Goal: Task Accomplishment & Management: Manage account settings

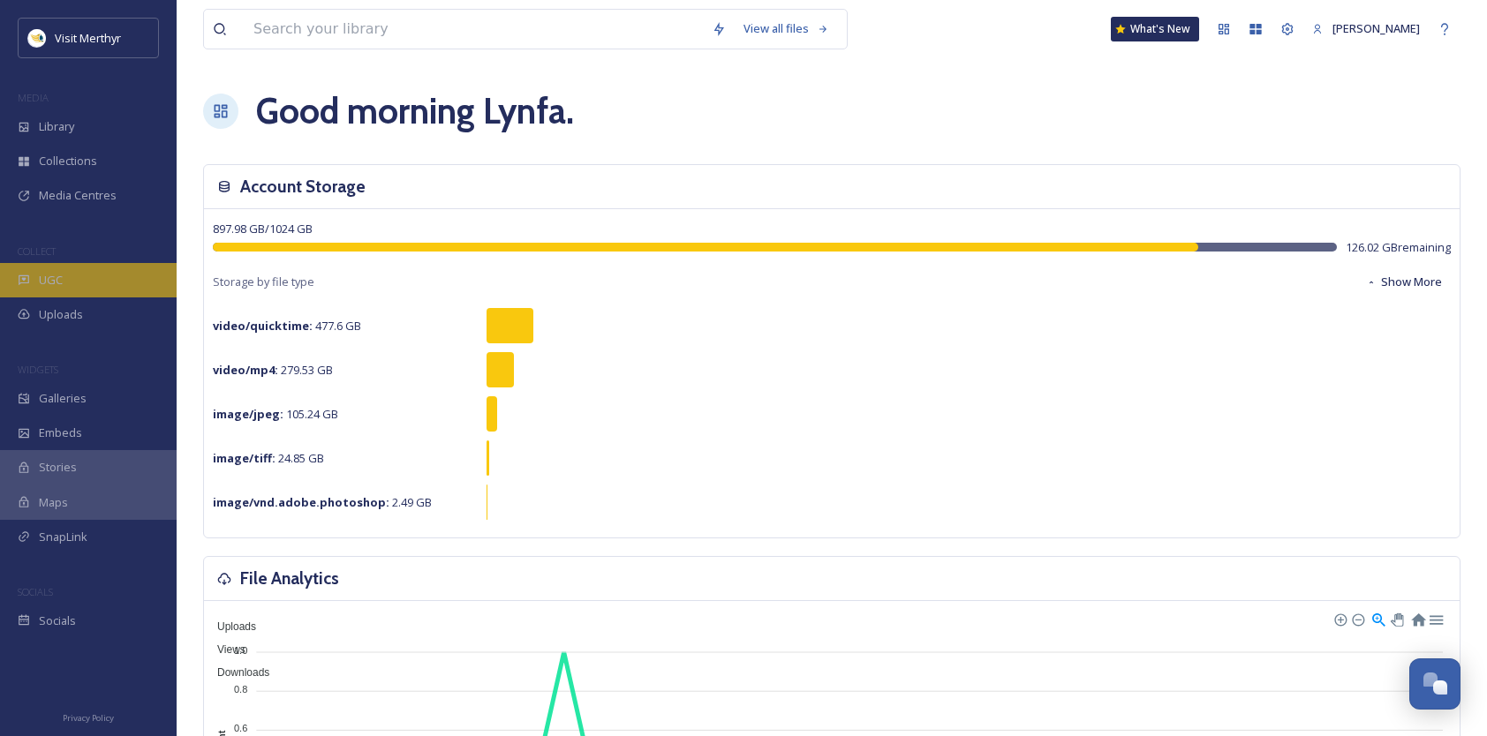
drag, startPoint x: 58, startPoint y: 281, endPoint x: 79, endPoint y: 275, distance: 21.8
click at [58, 281] on span "UGC" at bounding box center [51, 280] width 24 height 17
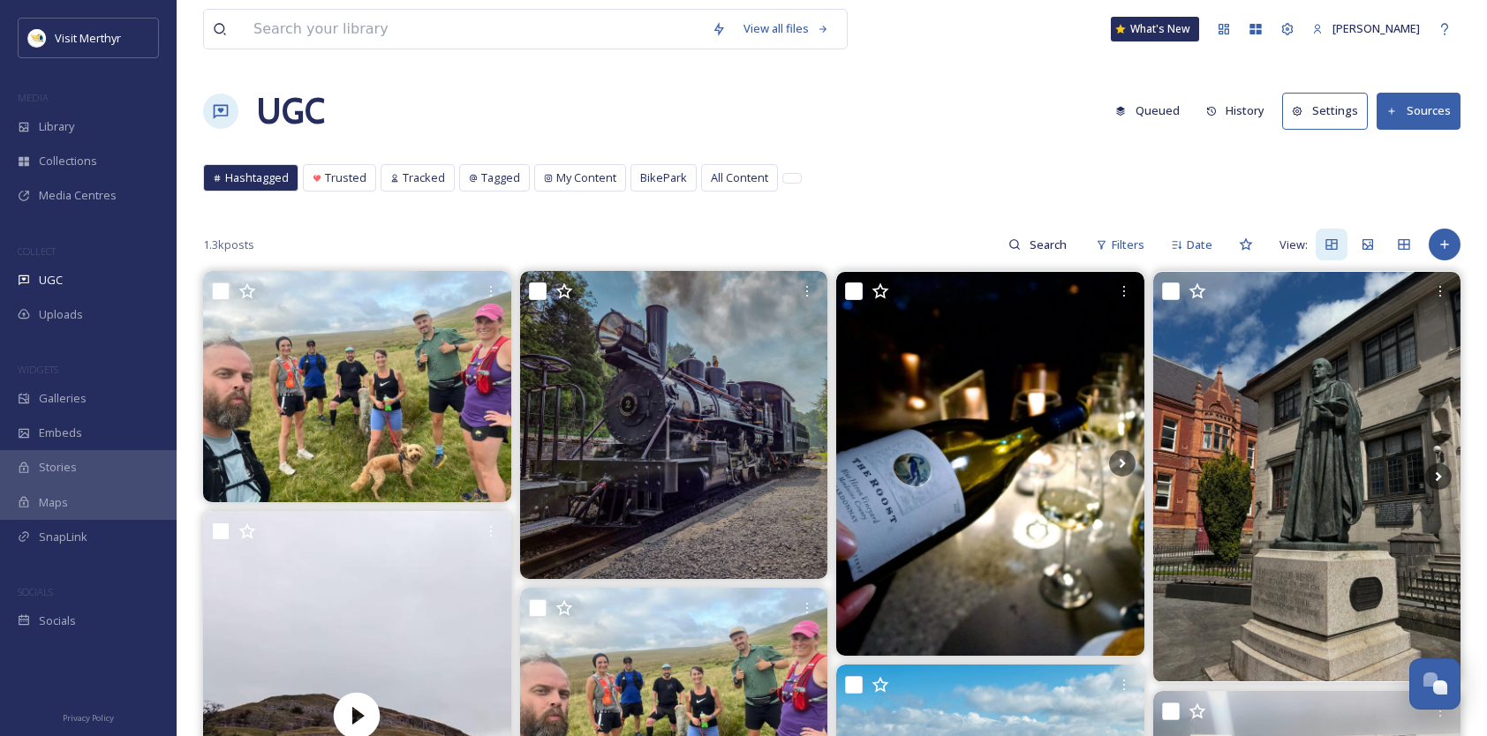
click at [1421, 103] on button "Sources" at bounding box center [1418, 111] width 84 height 36
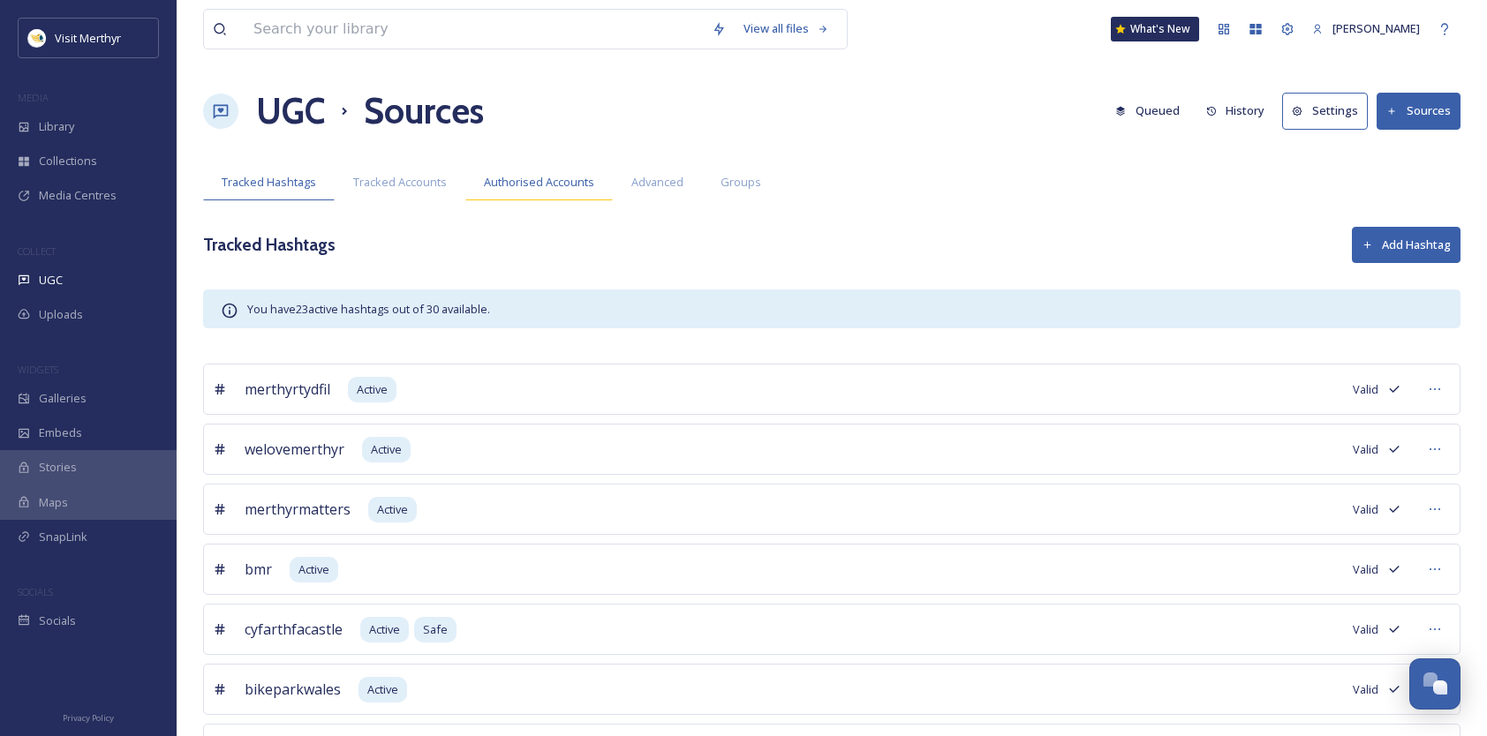
click at [549, 180] on span "Authorised Accounts" at bounding box center [539, 182] width 110 height 17
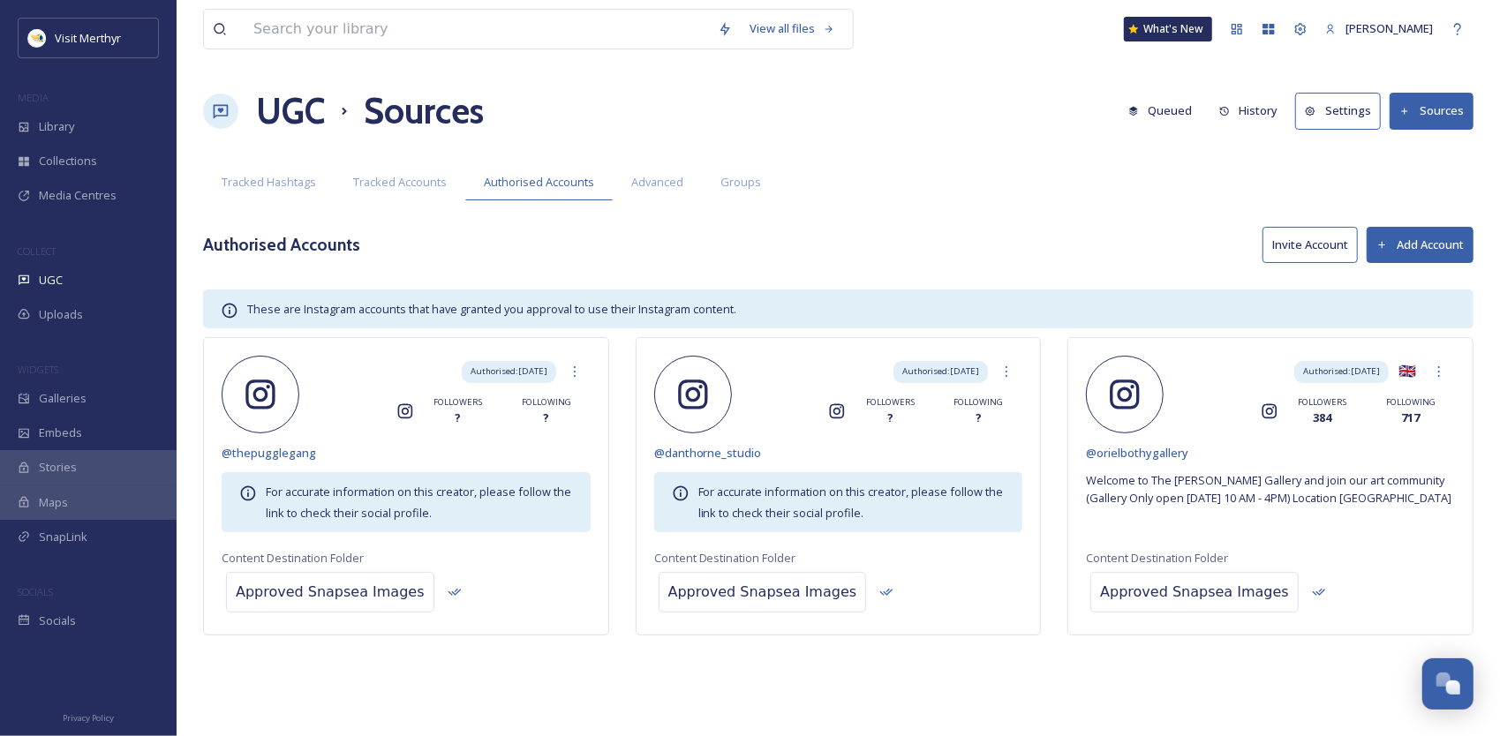
click at [1407, 240] on button "Add Account" at bounding box center [1420, 245] width 107 height 36
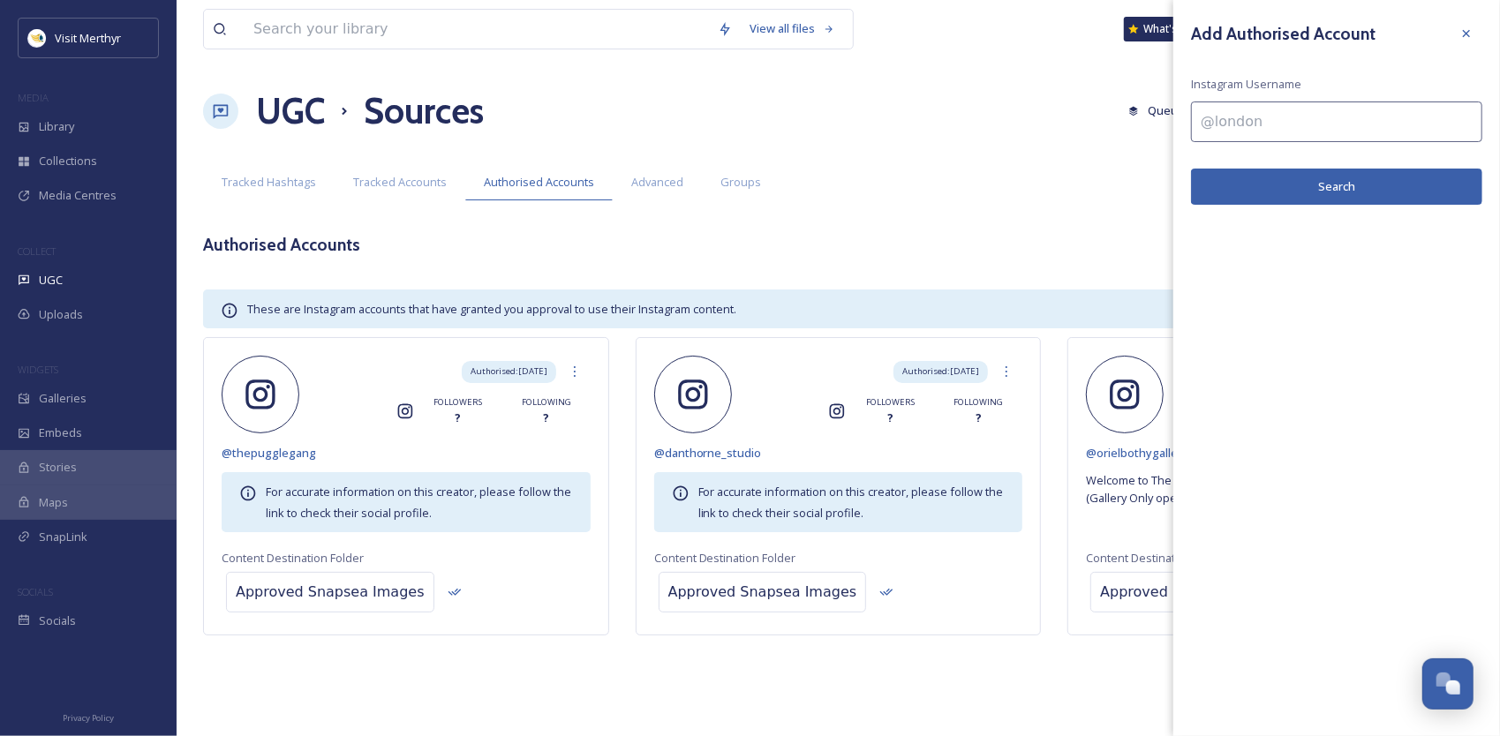
click at [1244, 120] on input at bounding box center [1336, 122] width 291 height 41
type input "@bikepark_wales"
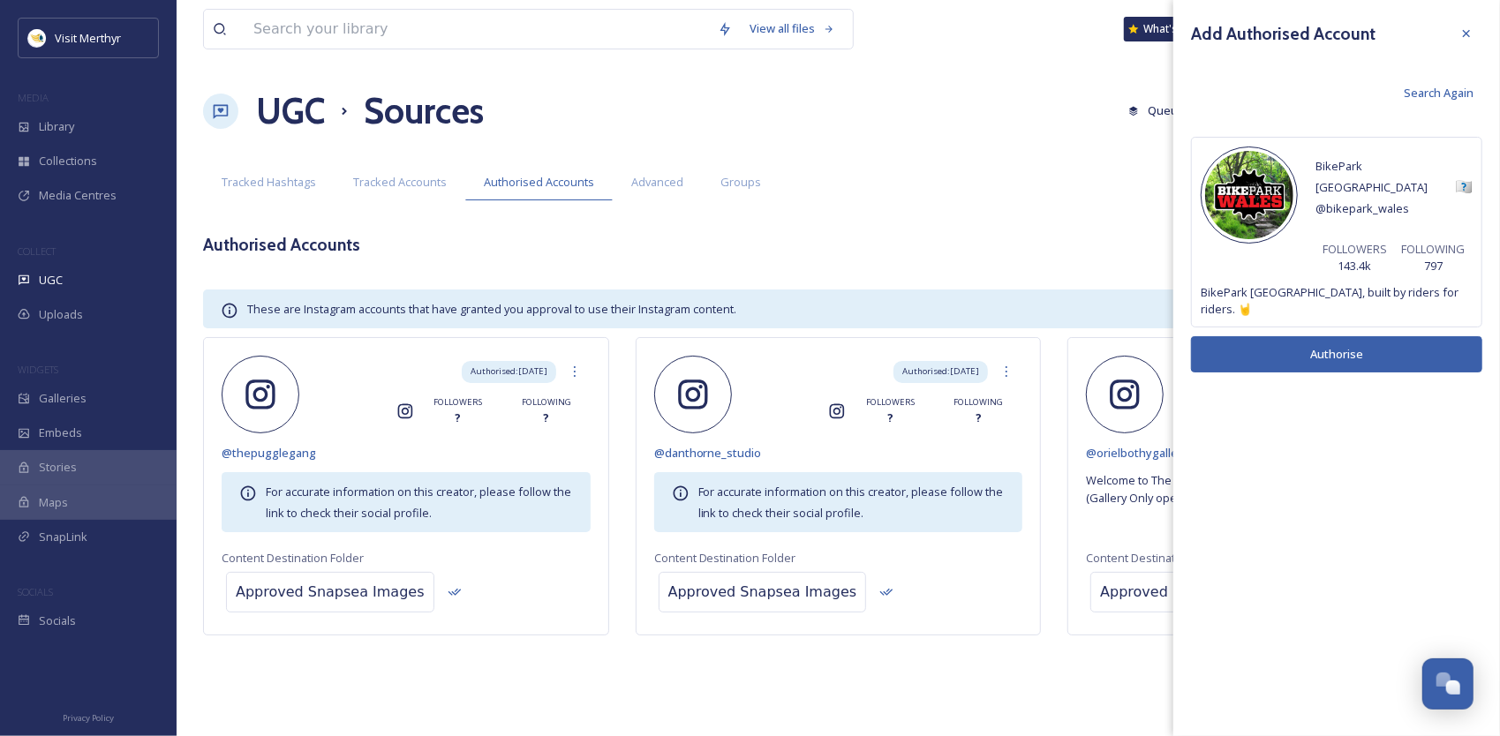
drag, startPoint x: 1324, startPoint y: 311, endPoint x: 1183, endPoint y: 323, distance: 141.8
click at [1324, 336] on button "Authorise" at bounding box center [1336, 354] width 291 height 36
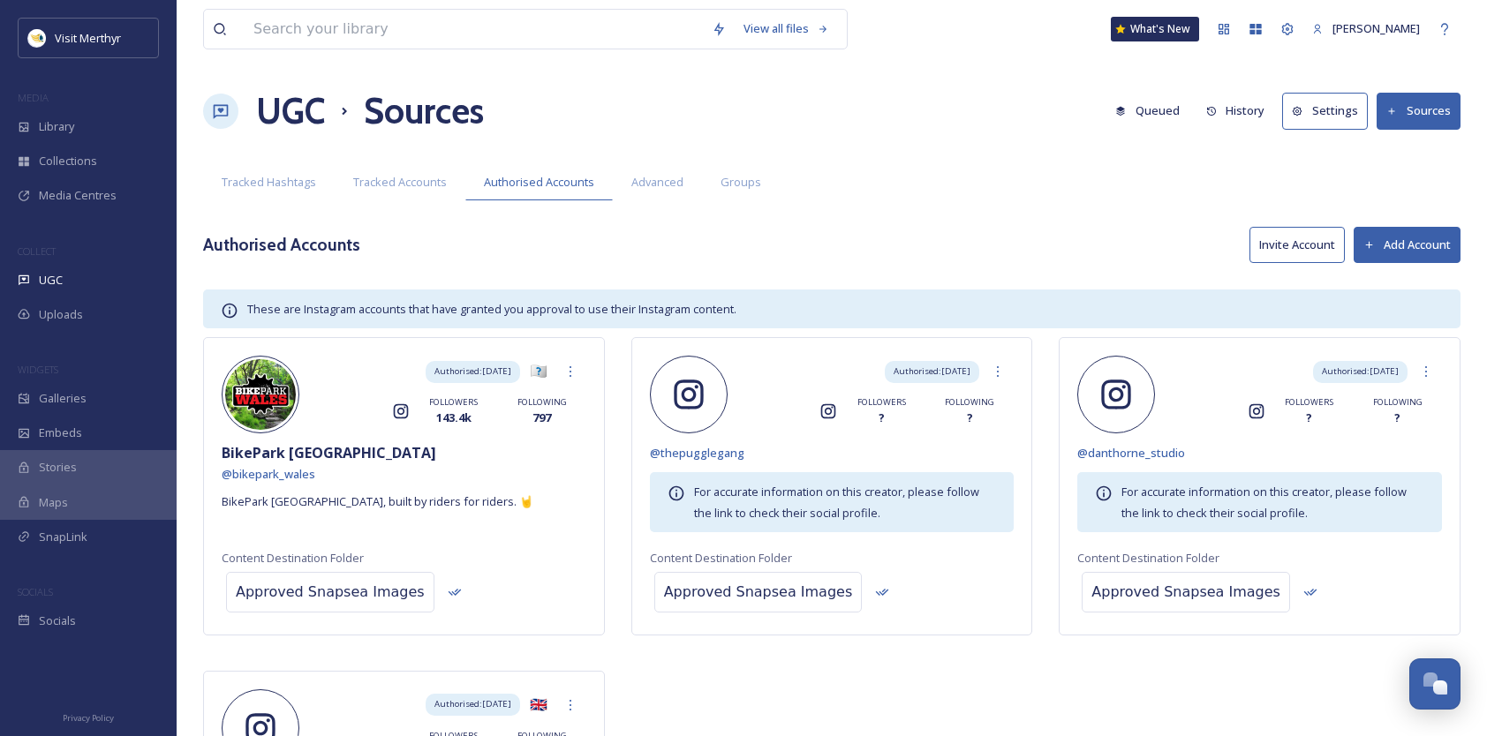
click at [1418, 242] on button "Add Account" at bounding box center [1406, 245] width 107 height 36
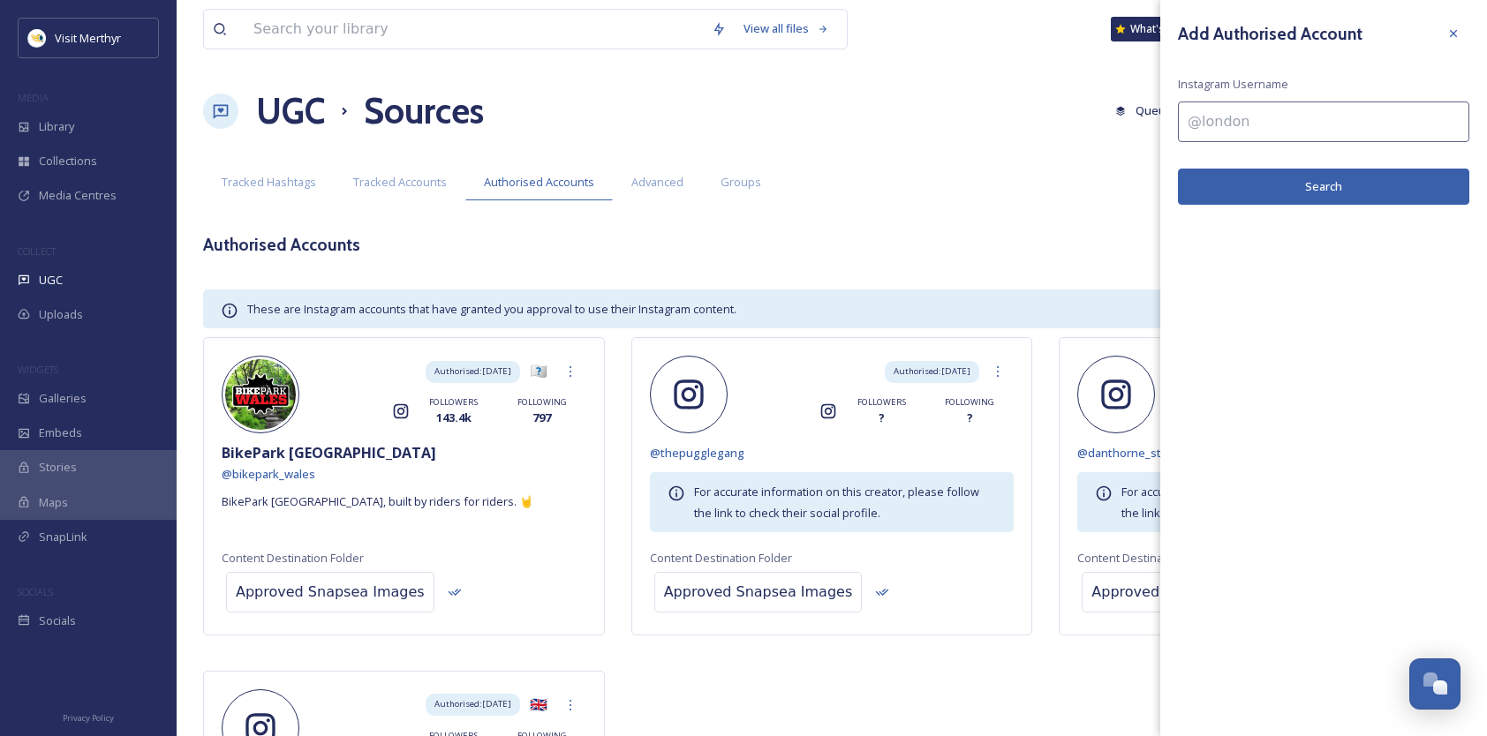
click at [1217, 120] on input at bounding box center [1323, 122] width 291 height 41
type input "@theroost"
click at [1314, 189] on button "Search" at bounding box center [1323, 187] width 291 height 36
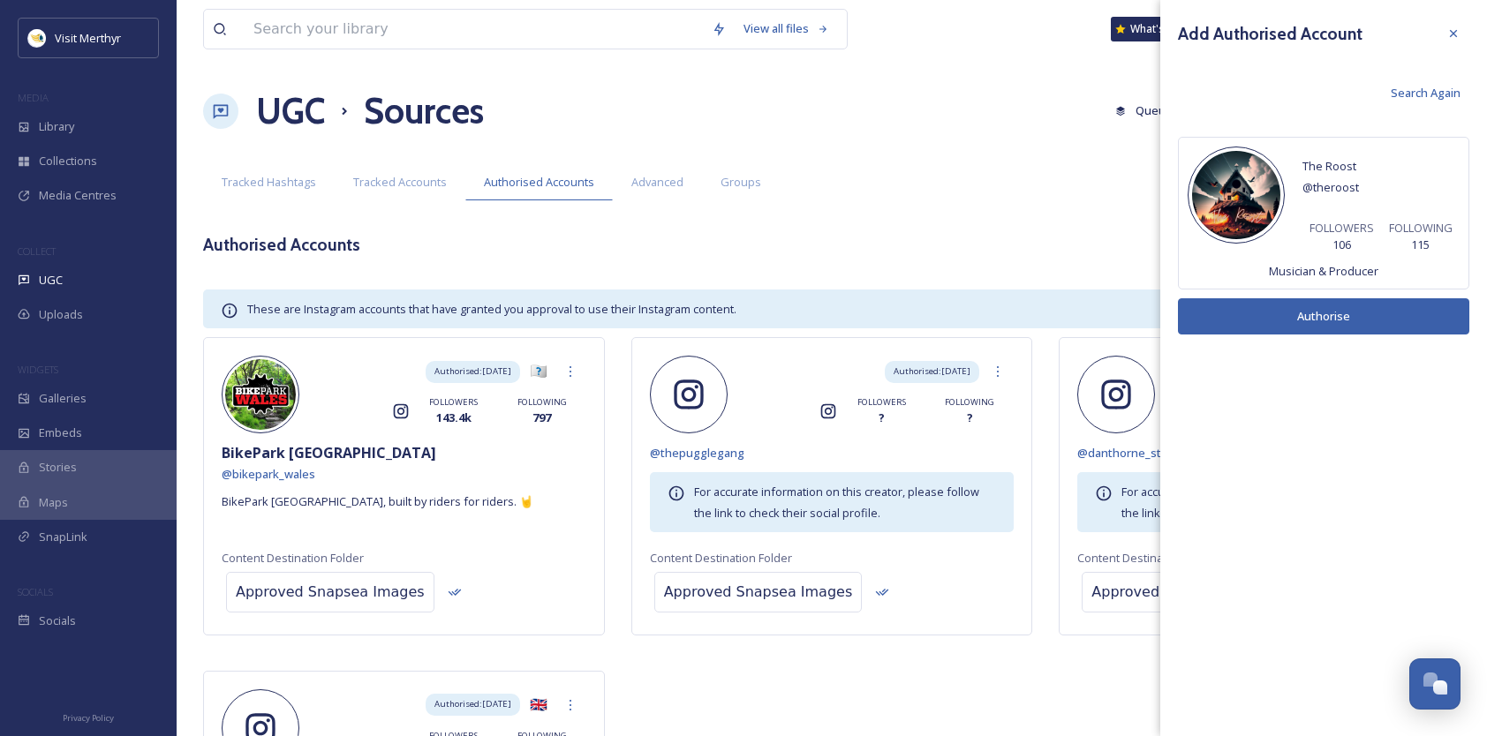
drag, startPoint x: 1453, startPoint y: 28, endPoint x: 1370, endPoint y: 57, distance: 88.0
click at [1453, 28] on icon at bounding box center [1453, 33] width 14 height 14
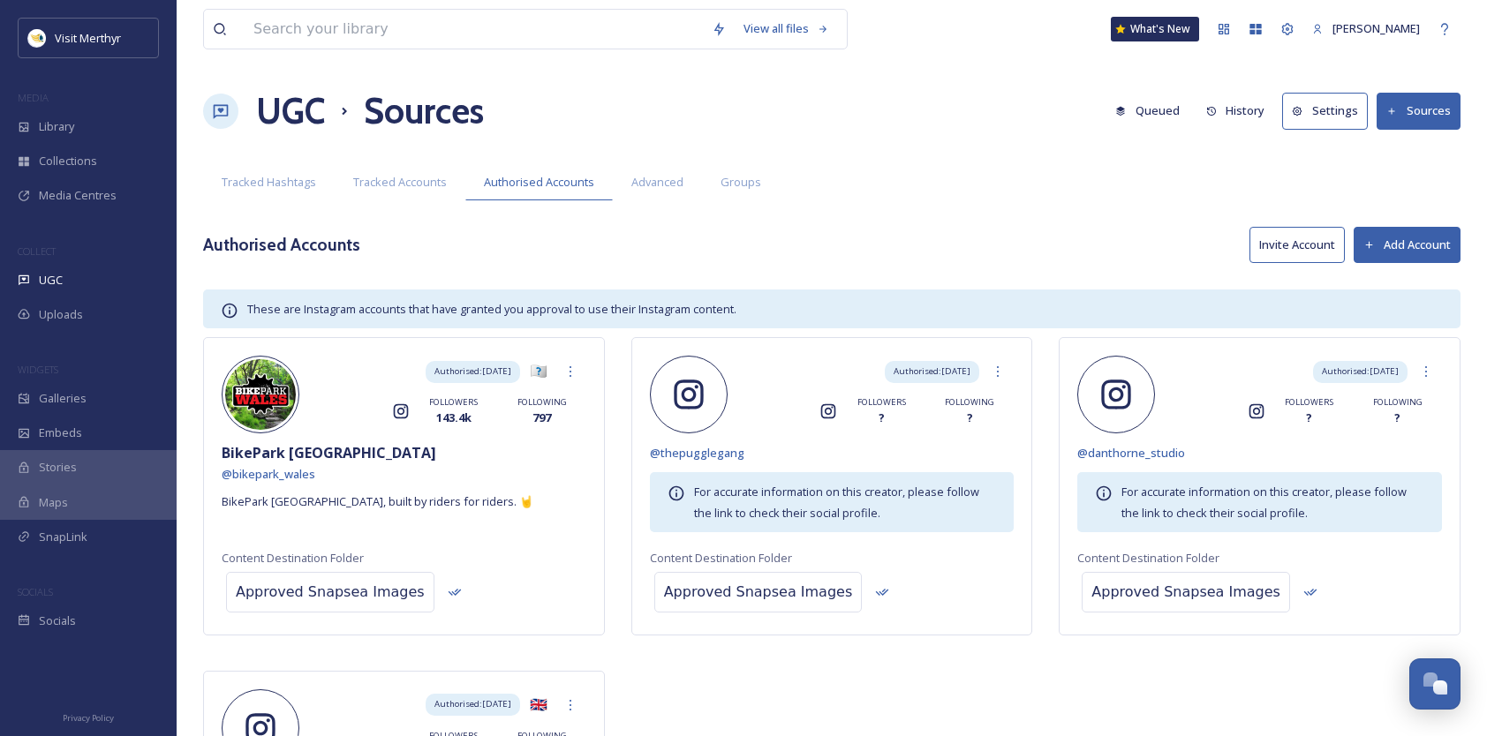
click at [1421, 239] on button "Add Account" at bounding box center [1406, 245] width 107 height 36
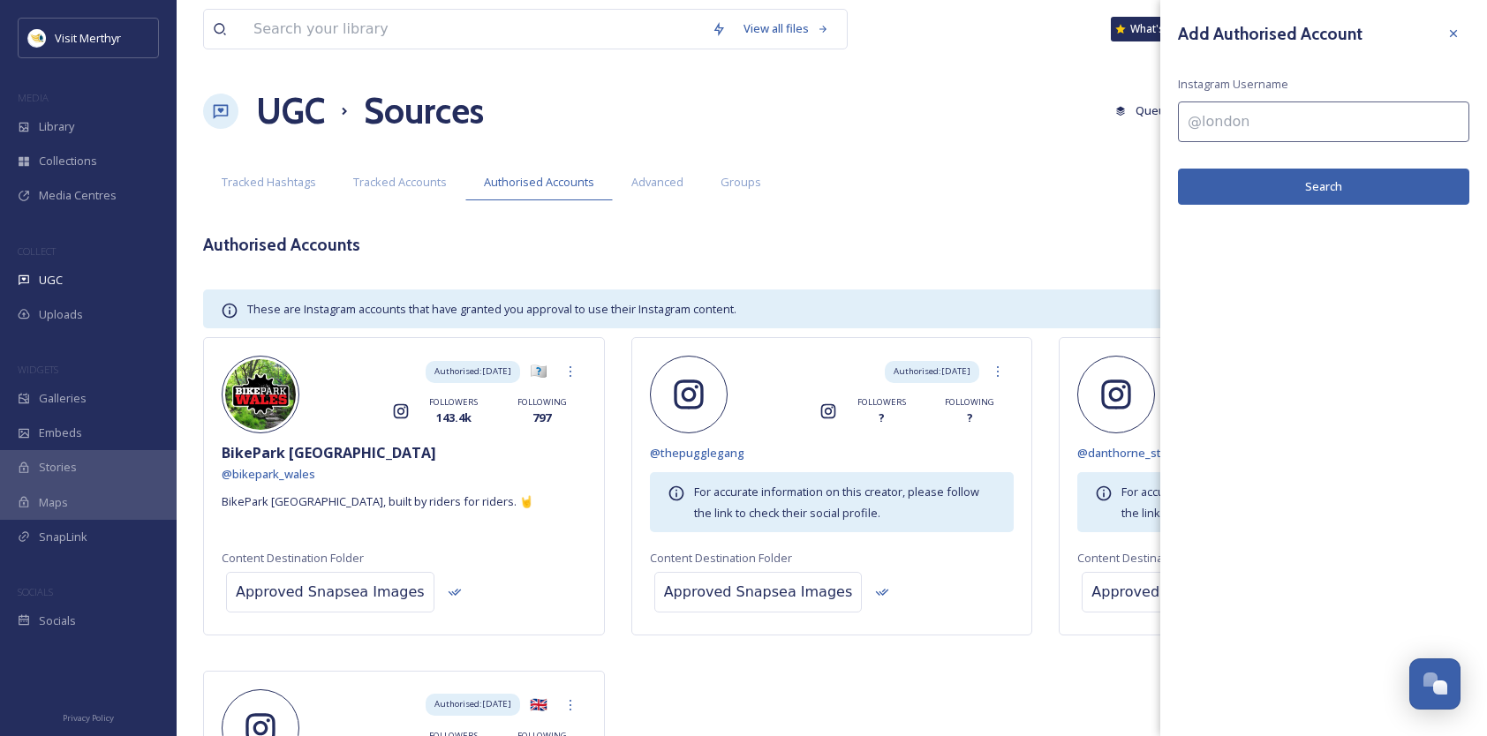
click at [1247, 125] on input at bounding box center [1323, 122] width 291 height 41
click at [1192, 121] on input "'lynfaprotheroe" at bounding box center [1323, 122] width 291 height 41
type input "@lynfaprotheroe"
click at [1320, 182] on button "Search" at bounding box center [1323, 187] width 291 height 36
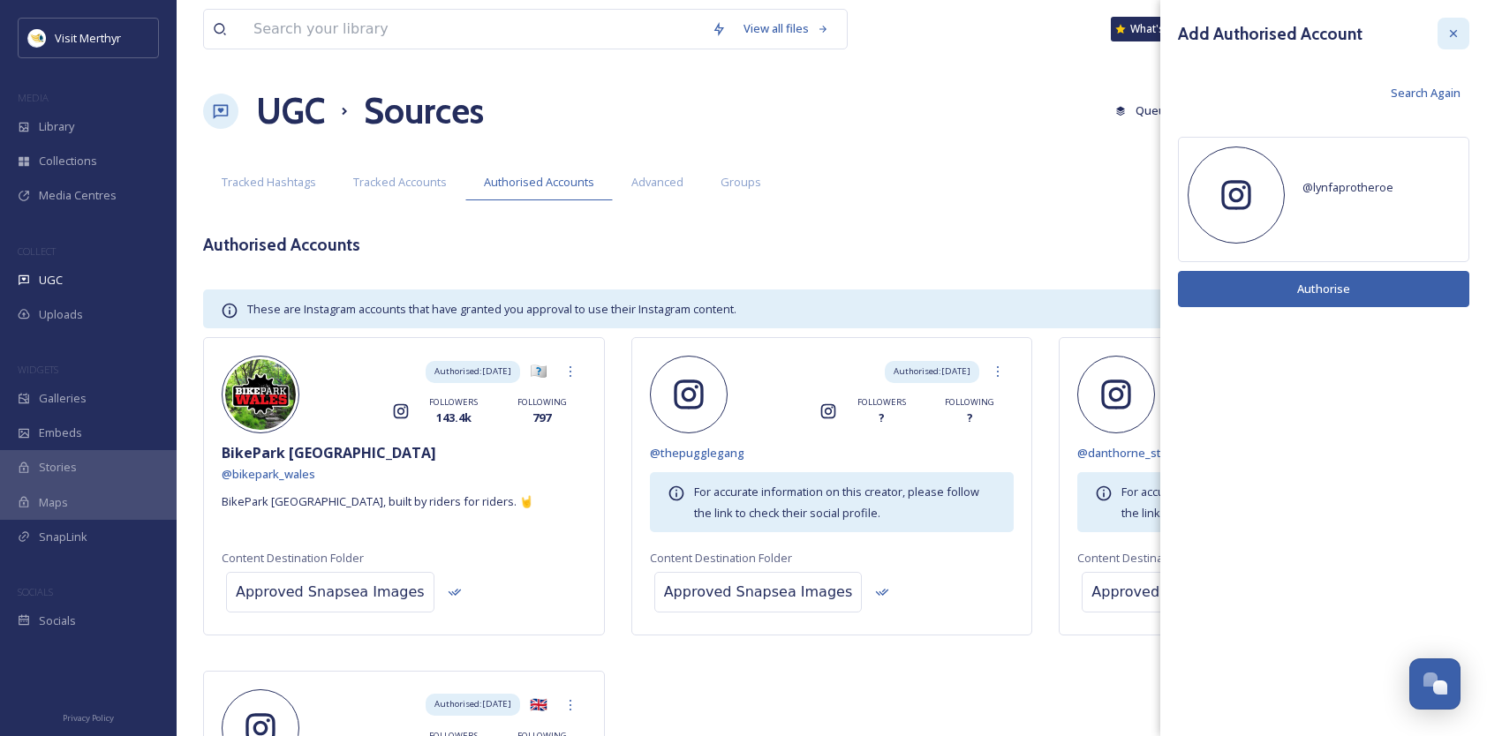
click at [1459, 29] on icon at bounding box center [1453, 33] width 14 height 14
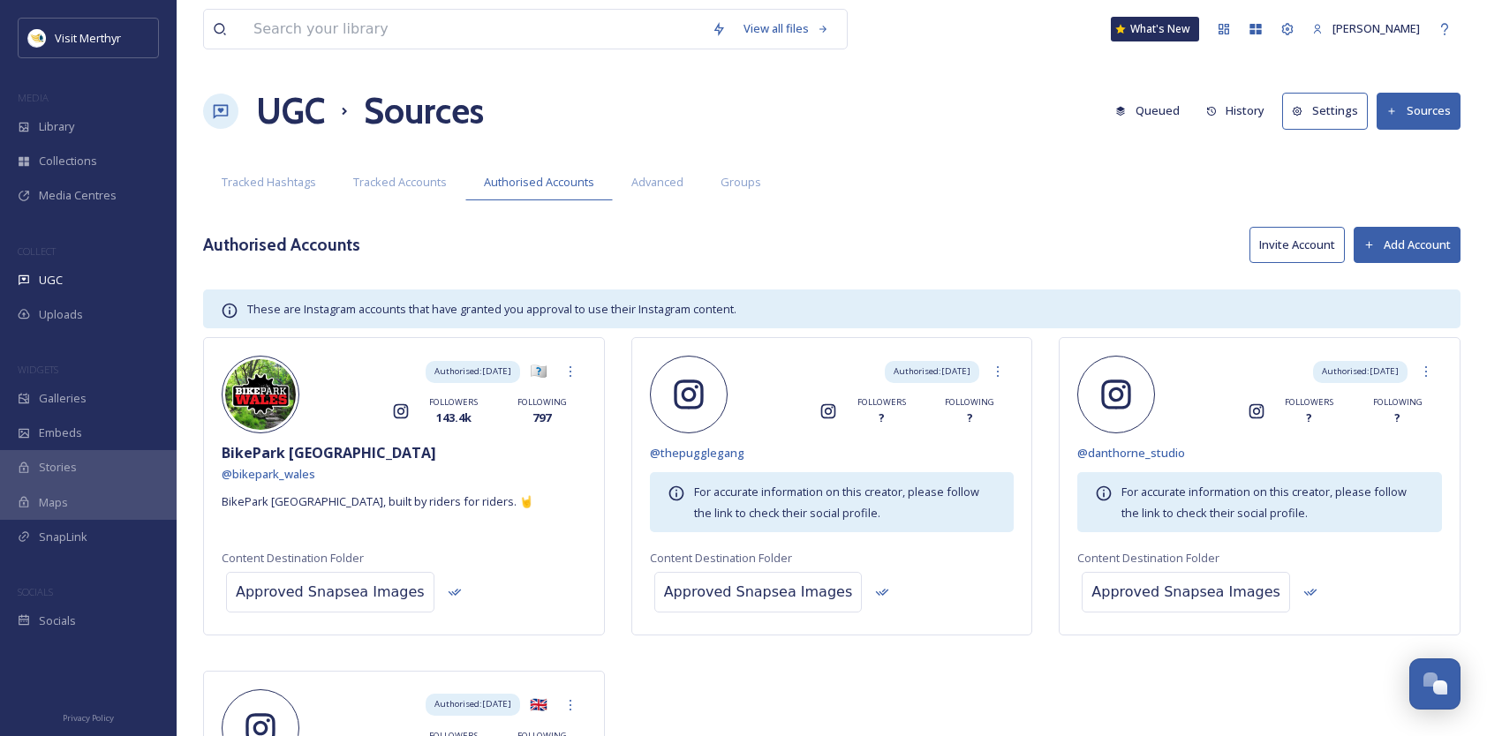
click at [1296, 243] on button "Invite Account" at bounding box center [1296, 245] width 95 height 36
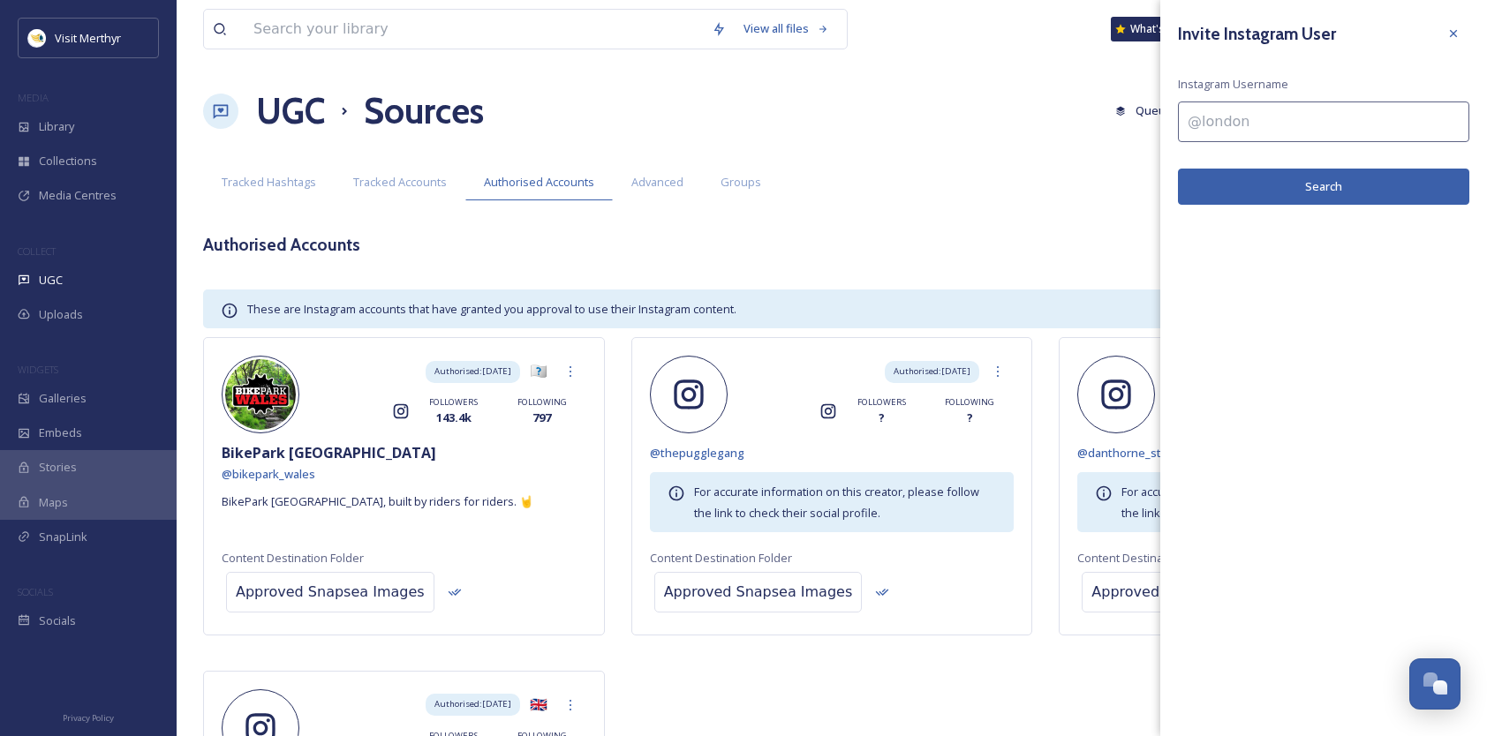
drag, startPoint x: 1225, startPoint y: 124, endPoint x: 1239, endPoint y: 124, distance: 14.2
click at [1225, 124] on input at bounding box center [1323, 122] width 291 height 41
type input "@theroostltd"
click at [1306, 188] on button "Search" at bounding box center [1323, 187] width 291 height 36
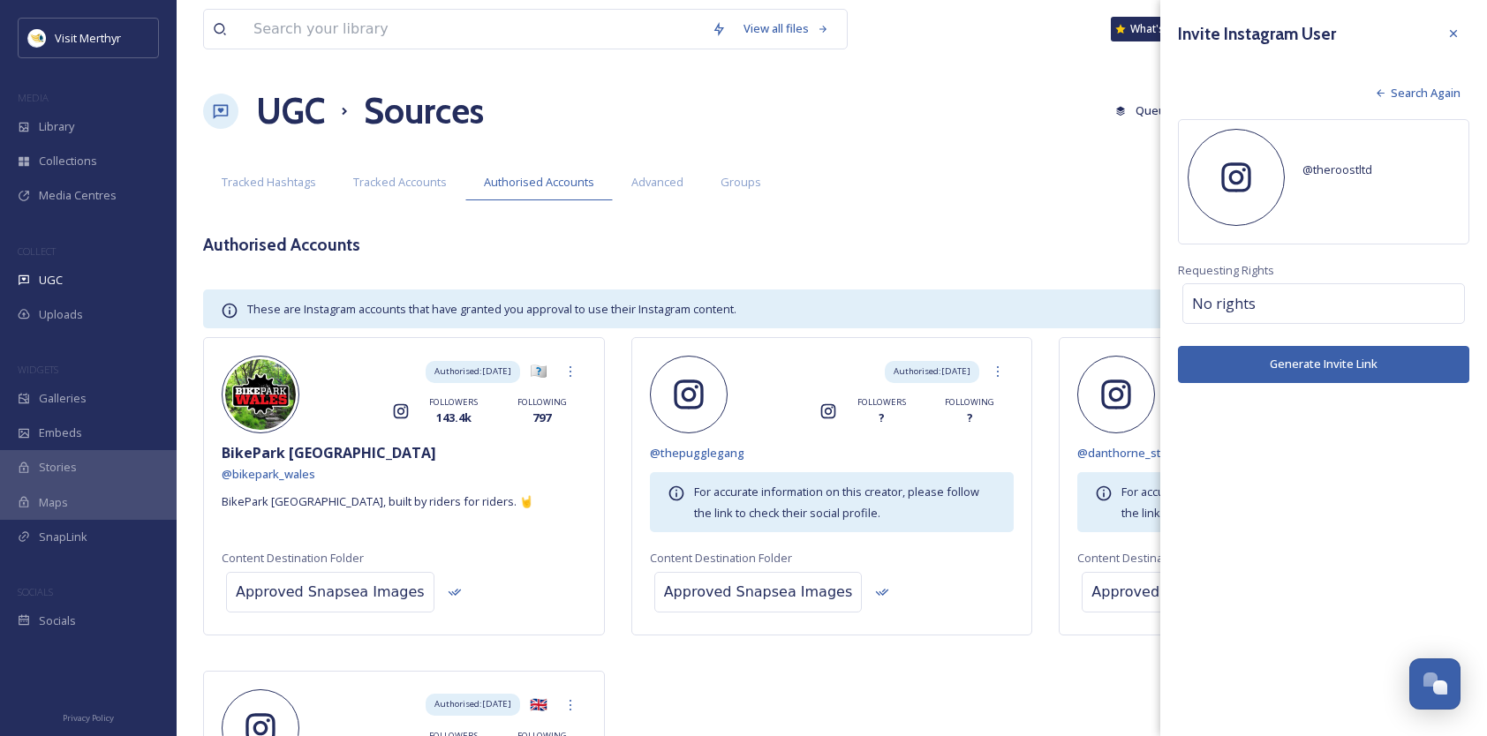
click at [1394, 94] on span "Search Again" at bounding box center [1426, 93] width 70 height 17
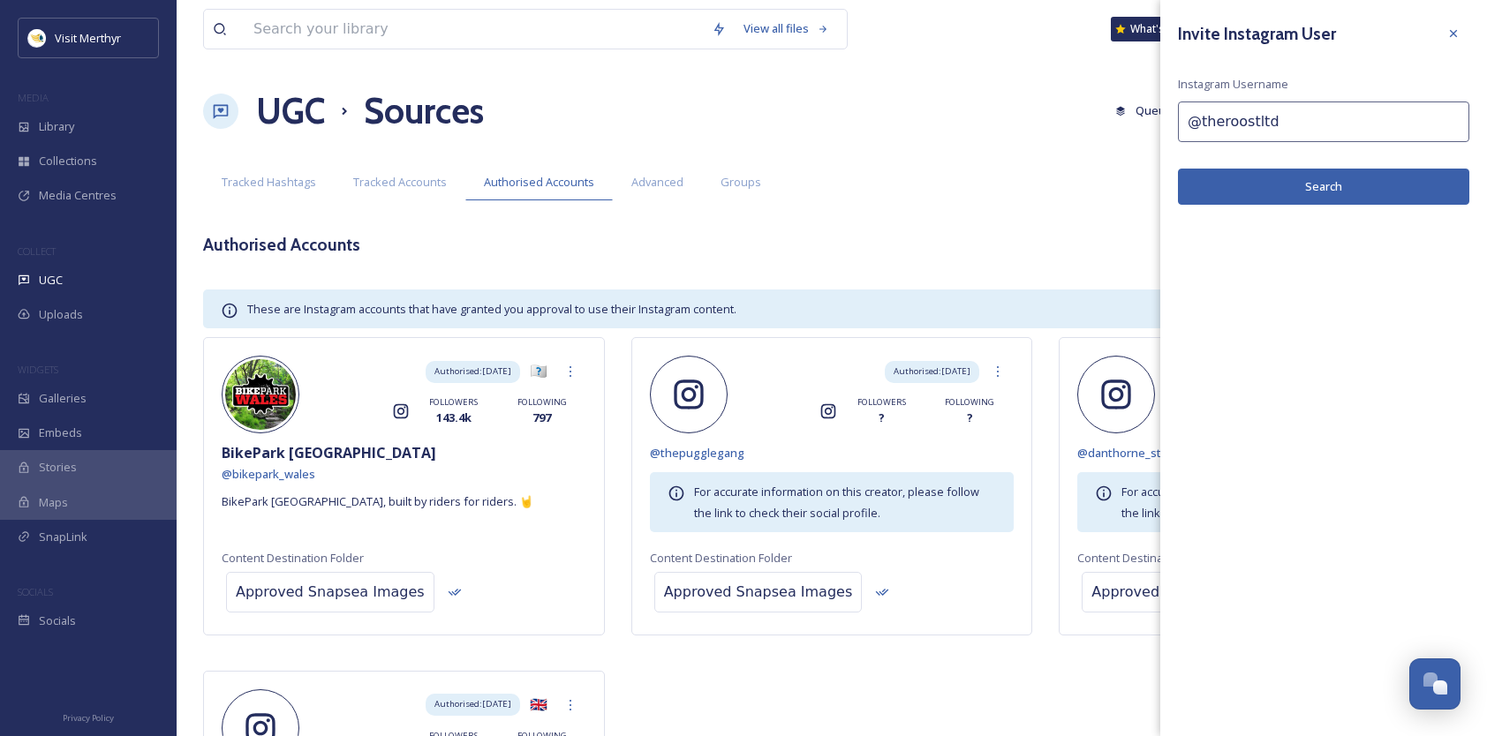
click at [1282, 124] on input "@theroostltd" at bounding box center [1323, 122] width 291 height 41
type input "@theroost"
click at [1288, 187] on button "Search" at bounding box center [1323, 187] width 291 height 36
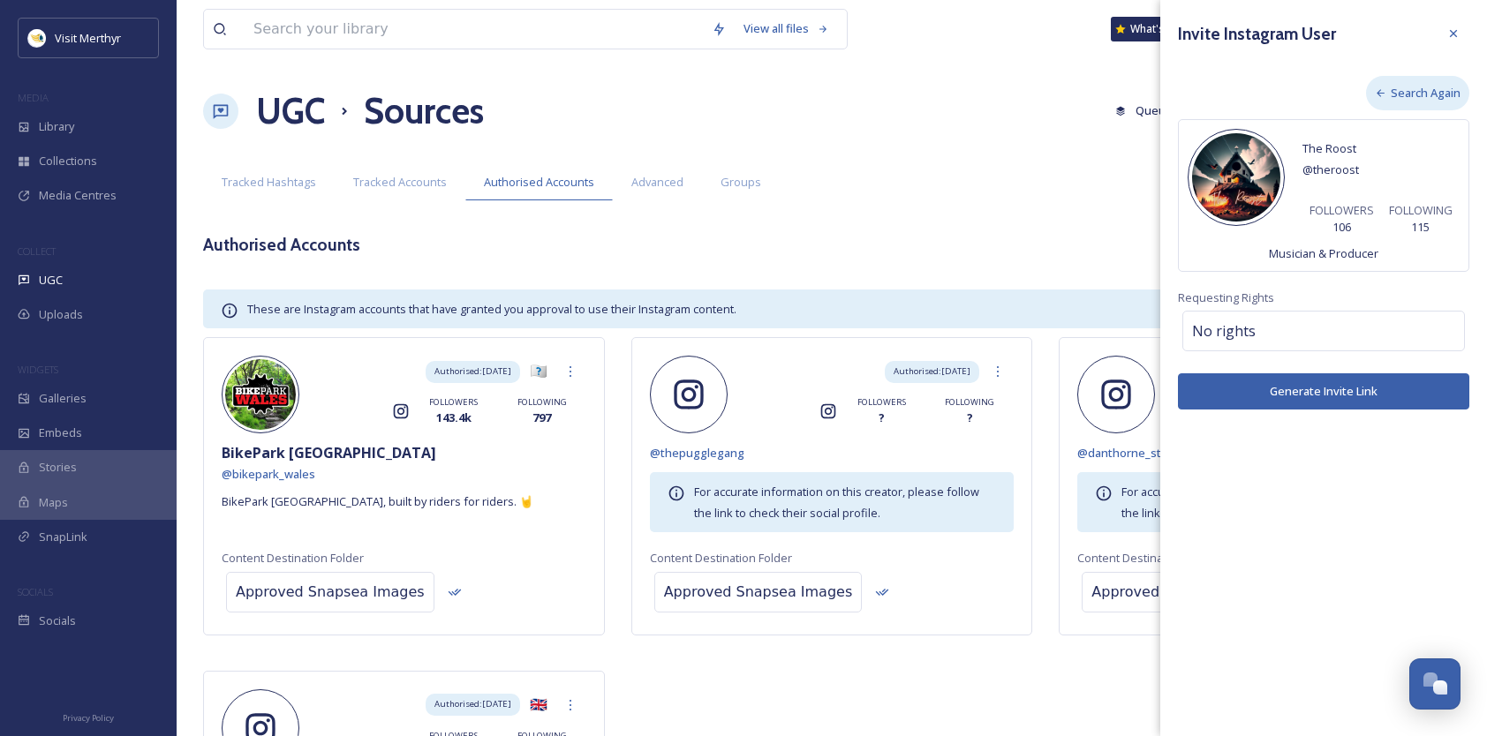
click at [1406, 97] on span "Search Again" at bounding box center [1426, 93] width 70 height 17
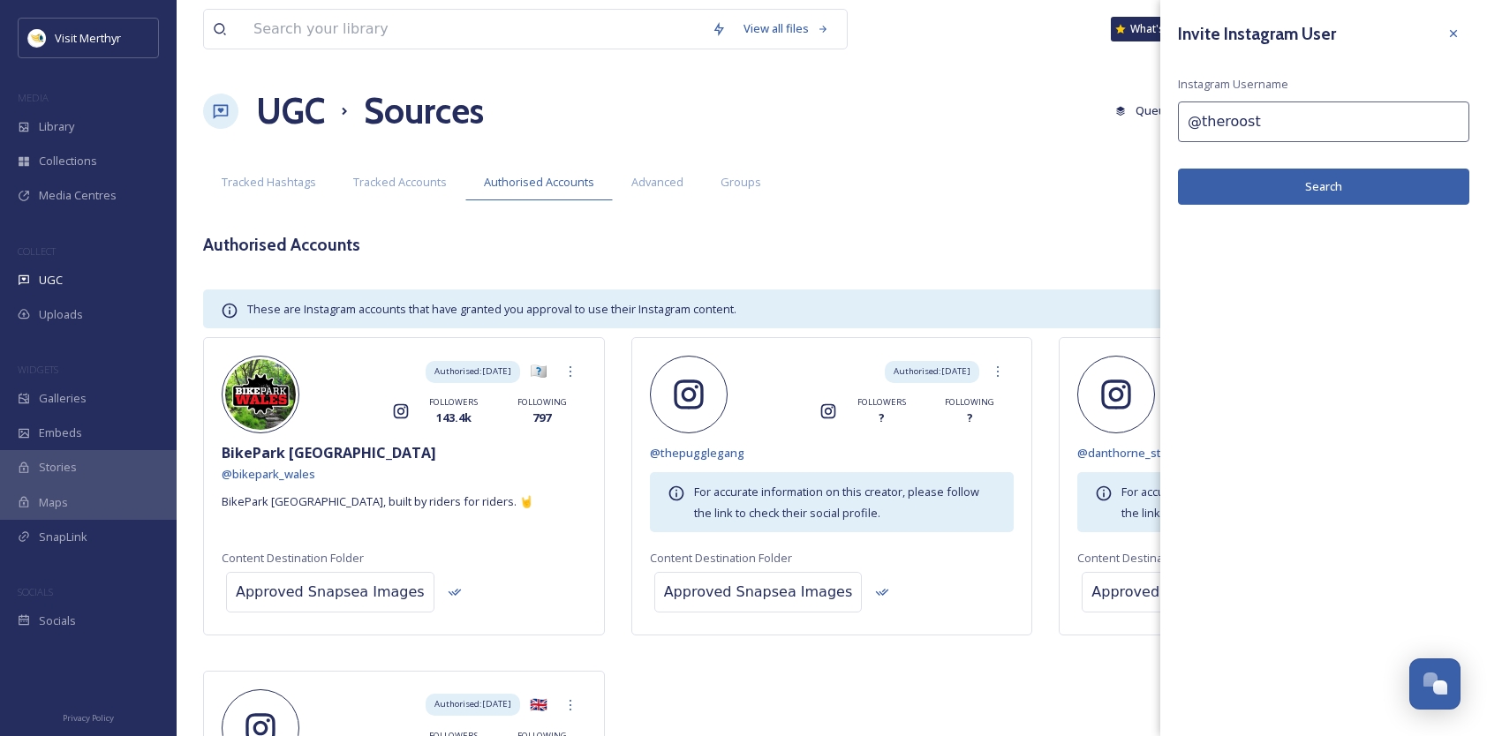
drag, startPoint x: 1261, startPoint y: 122, endPoint x: 1134, endPoint y: 143, distance: 128.9
click at [1134, 143] on div "View all files What's New [PERSON_NAME] UGC Sources Queued History Settings Sou…" at bounding box center [832, 501] width 1310 height 1003
click at [1217, 123] on input at bounding box center [1323, 122] width 291 height 41
paste input "[URL][DOMAIN_NAME]"
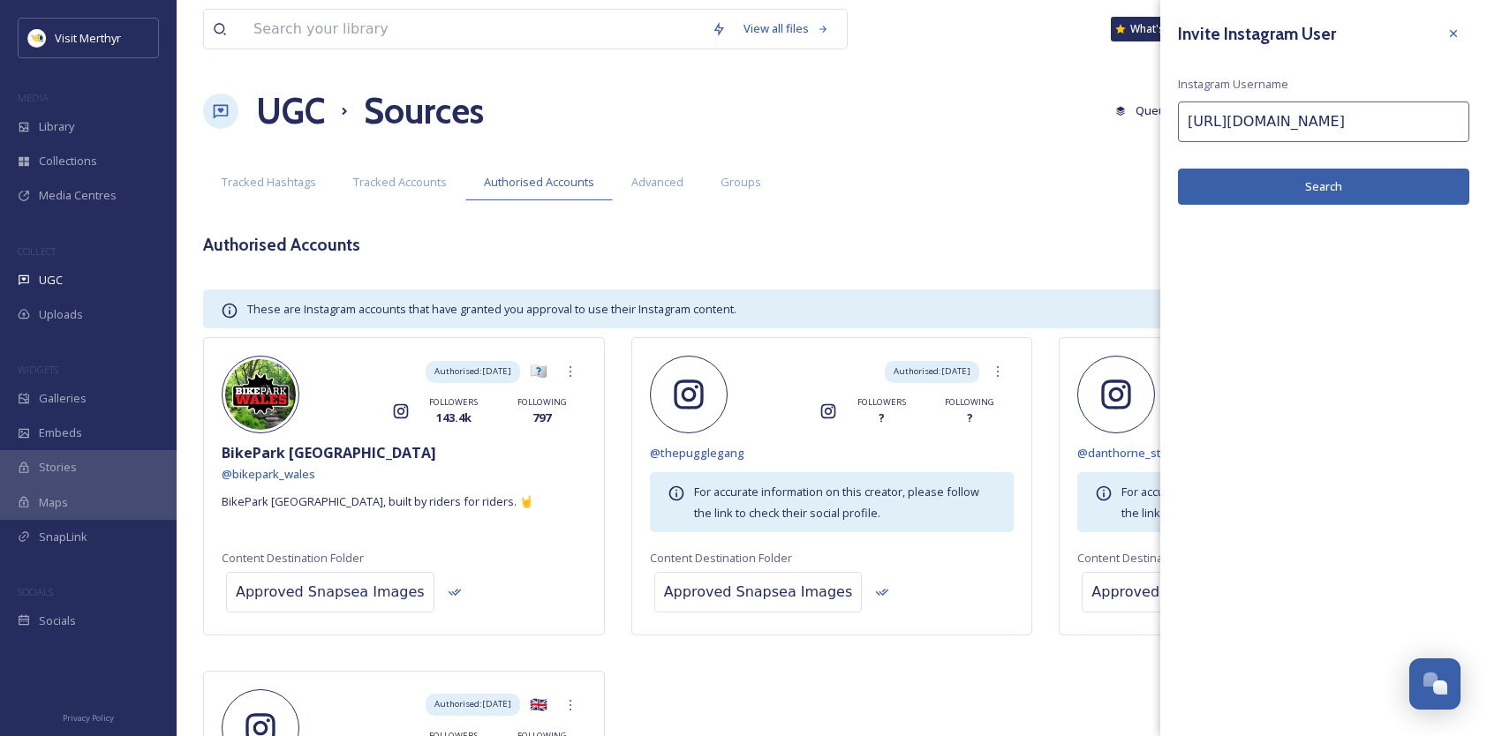
type input "[URL][DOMAIN_NAME]"
click at [1294, 178] on button "Search" at bounding box center [1323, 187] width 291 height 36
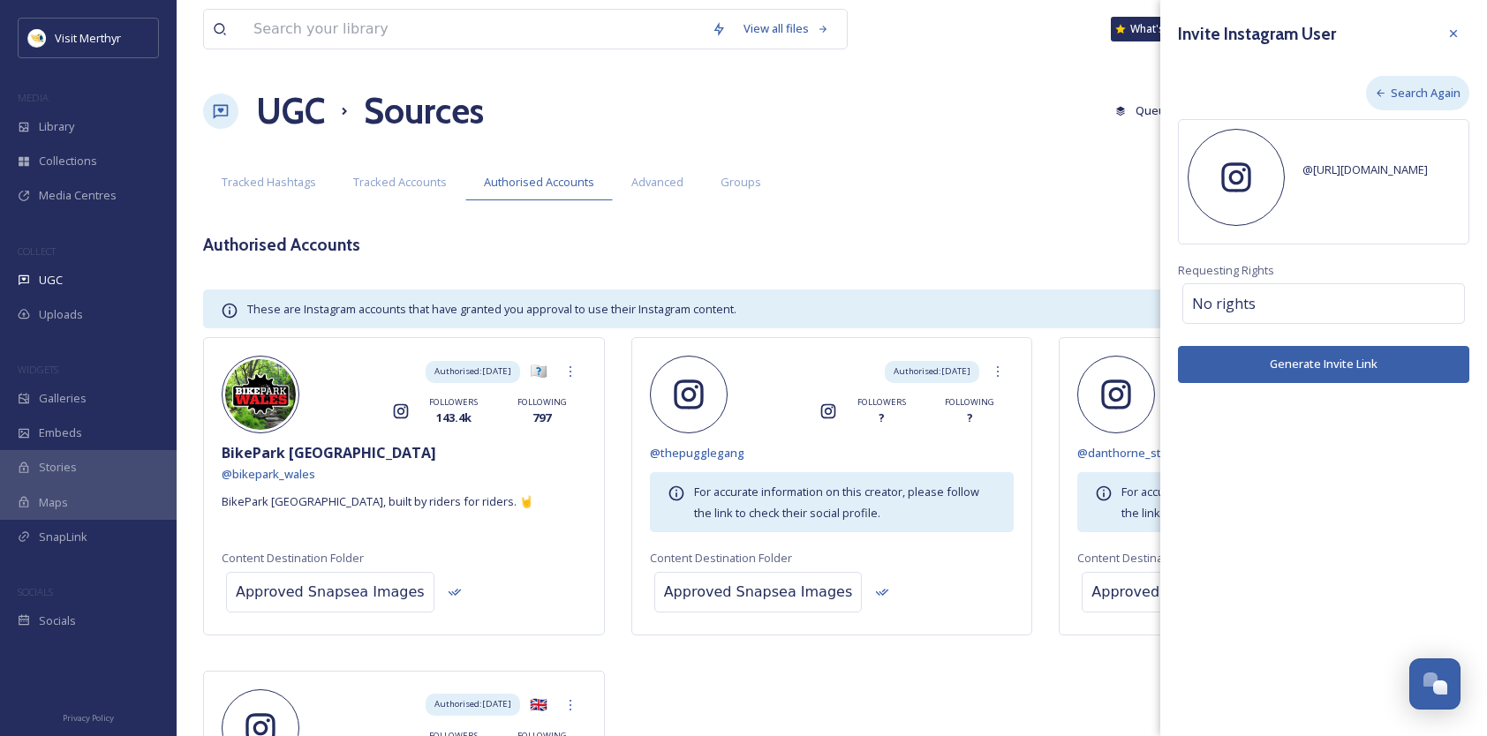
click at [1399, 91] on span "Search Again" at bounding box center [1426, 93] width 70 height 17
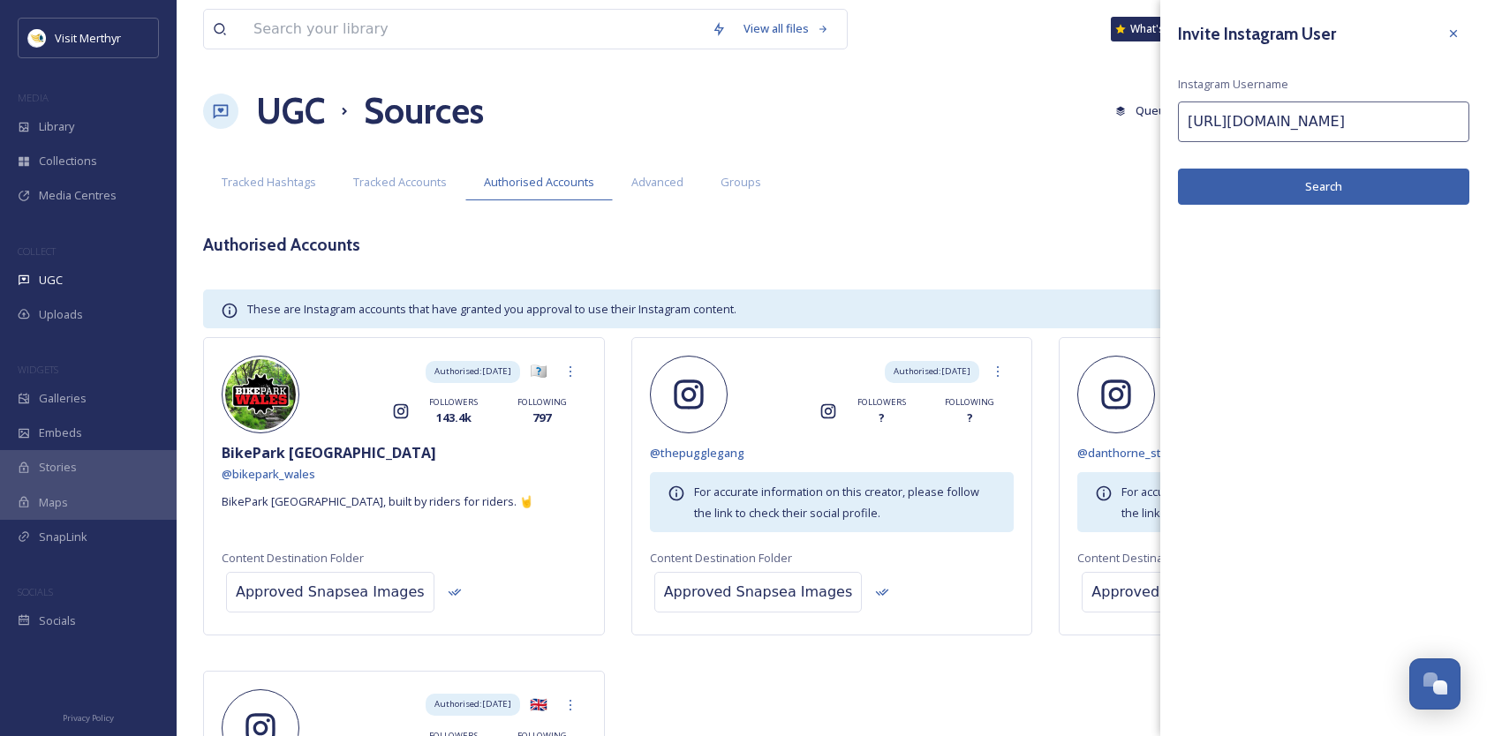
drag, startPoint x: 1361, startPoint y: 117, endPoint x: 1132, endPoint y: 124, distance: 229.7
click at [1132, 124] on div "View all files What's New [PERSON_NAME] UGC Sources Queued History Settings Sou…" at bounding box center [832, 501] width 1310 height 1003
click at [1328, 119] on input "@cyfarthfacastle/#" at bounding box center [1323, 122] width 291 height 41
type input "@cyfarthfacastle"
click at [1293, 187] on button "Search" at bounding box center [1323, 187] width 291 height 36
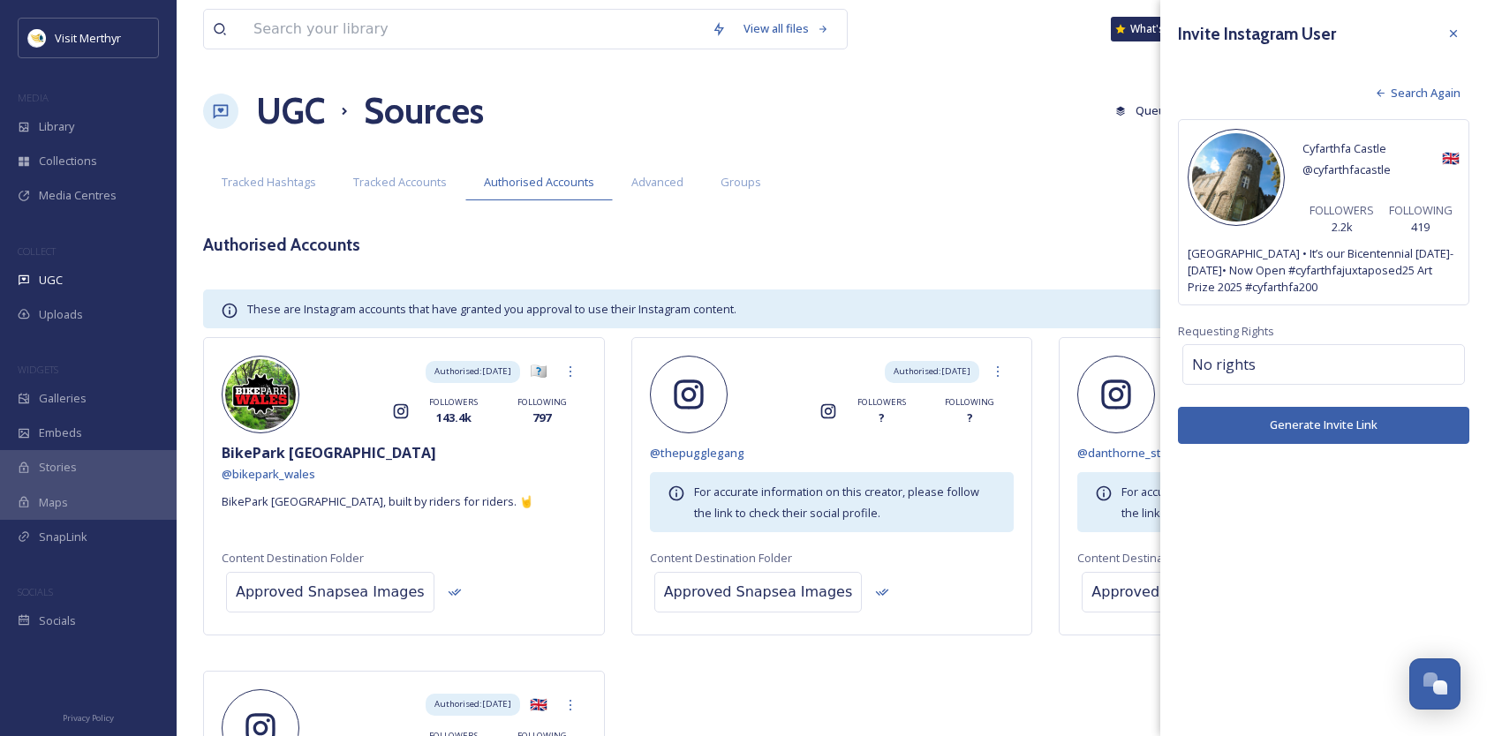
click at [1305, 422] on button "Generate Invite Link" at bounding box center [1323, 425] width 291 height 36
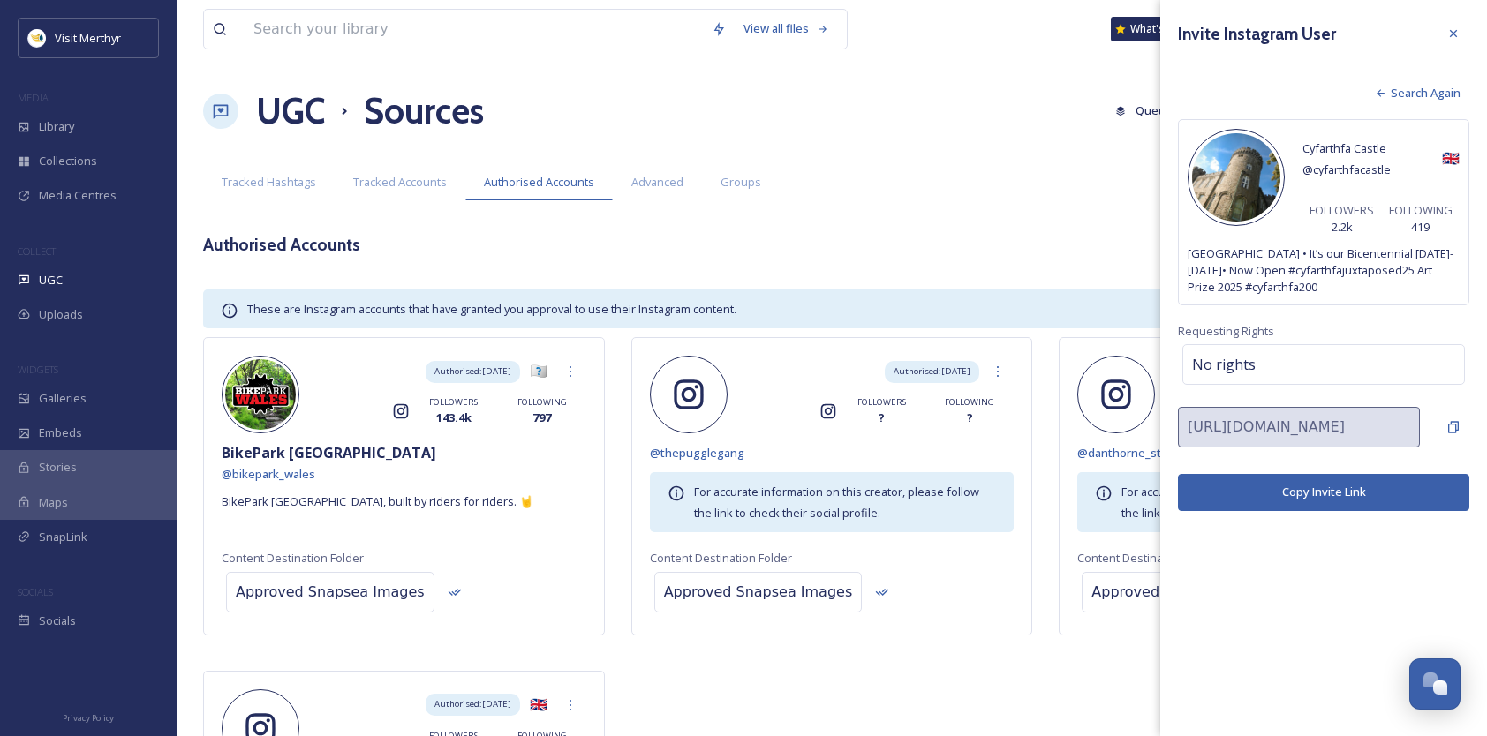
click at [1326, 487] on button "Copy Invite Link" at bounding box center [1323, 492] width 291 height 36
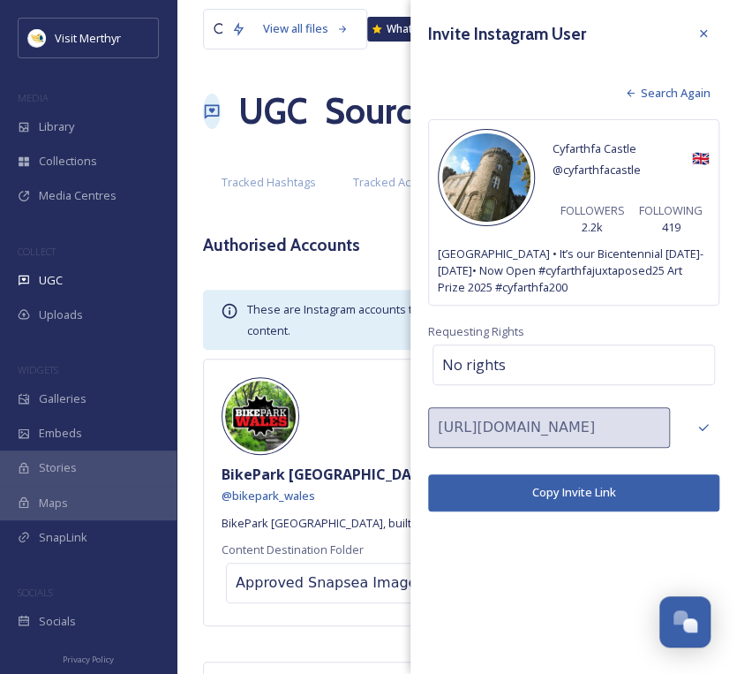
drag, startPoint x: 699, startPoint y: 30, endPoint x: 687, endPoint y: 37, distance: 14.2
click at [699, 30] on icon at bounding box center [704, 33] width 14 height 14
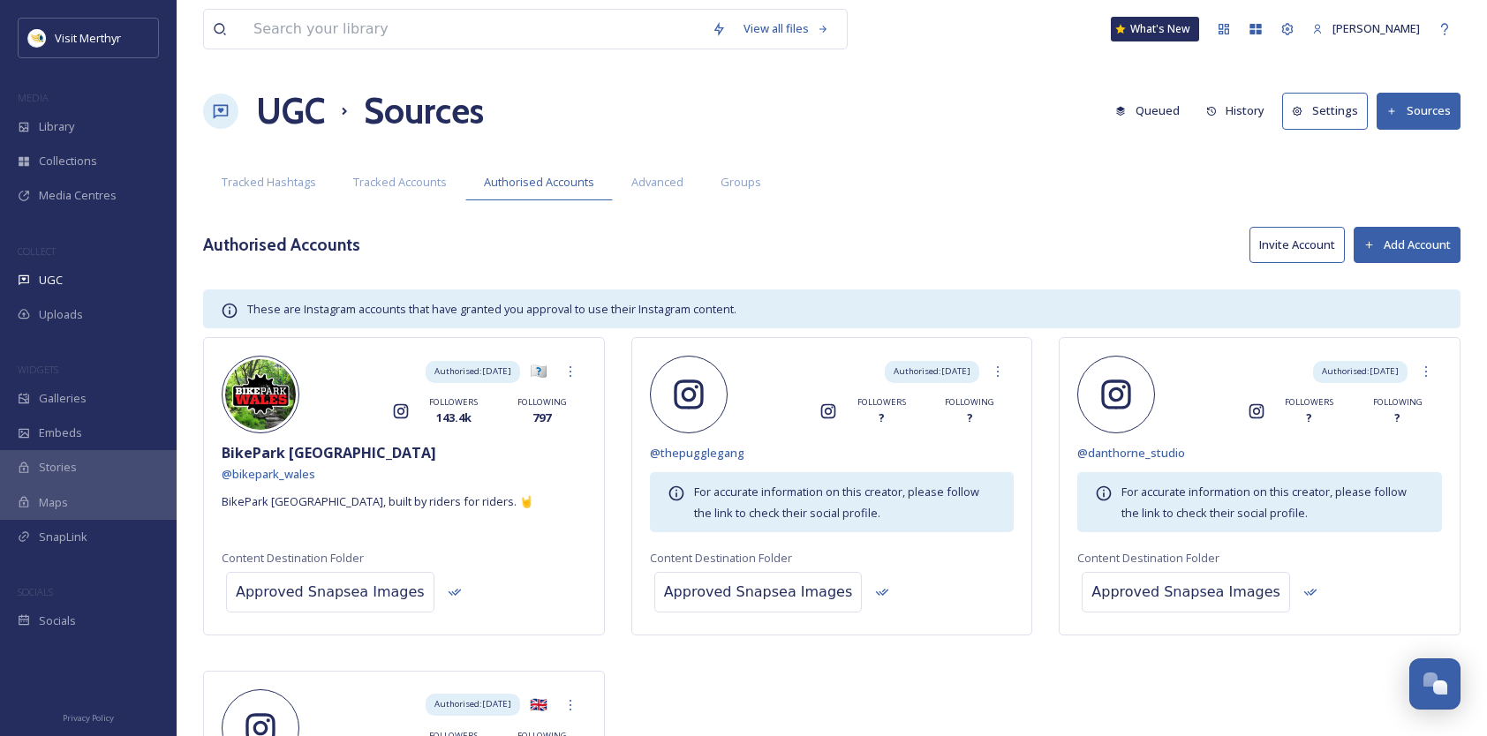
click at [1406, 238] on button "Add Account" at bounding box center [1406, 245] width 107 height 36
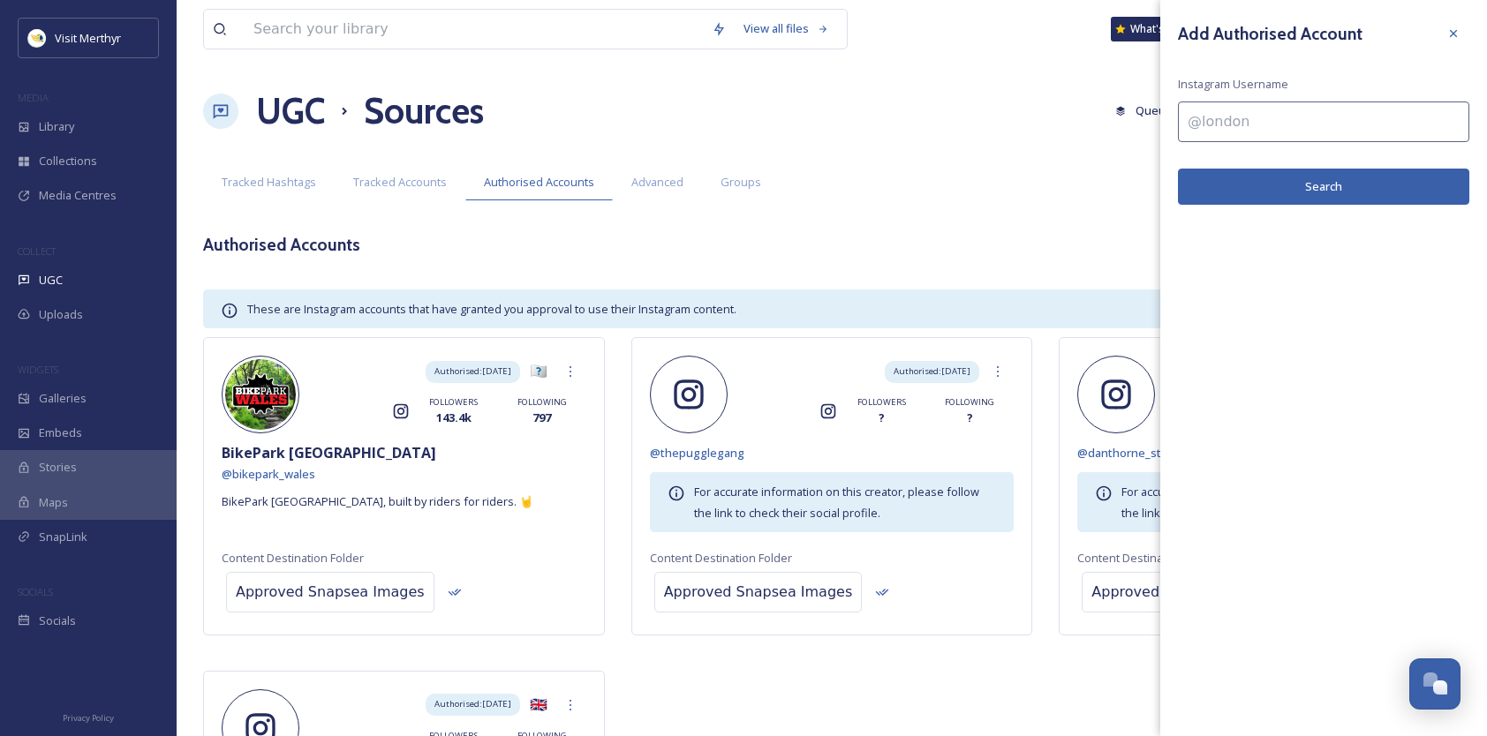
click at [1219, 125] on input at bounding box center [1323, 122] width 291 height 41
paste input "[URL][DOMAIN_NAME]"
drag, startPoint x: 1241, startPoint y: 120, endPoint x: 1503, endPoint y: 118, distance: 261.3
click at [1487, 118] on html "Visit Merthyr MEDIA Library Collections Media Centres COLLECT UGC Uploads WIDGE…" at bounding box center [743, 501] width 1487 height 1003
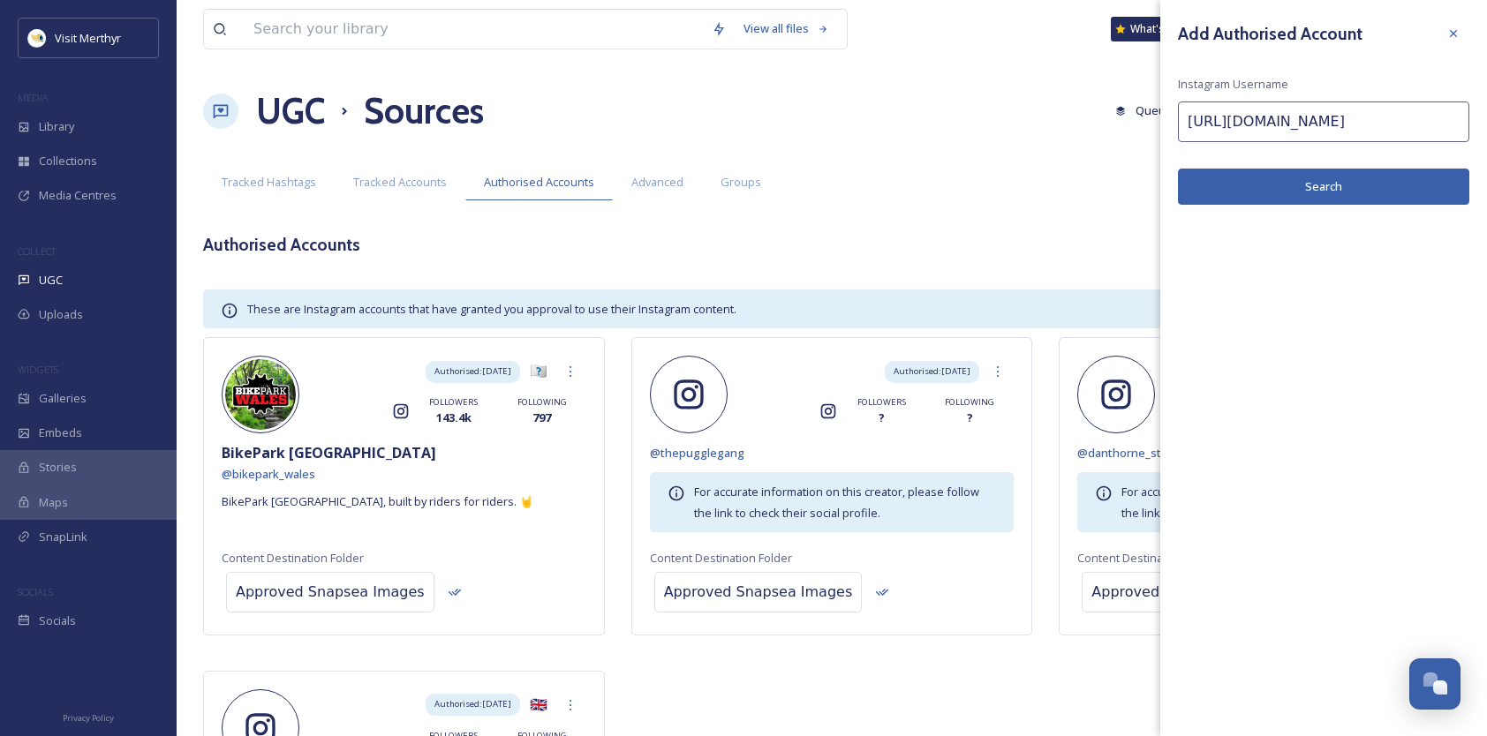
scroll to position [0, 0]
type input "h"
type input "@pencerrigcollection"
click at [1345, 187] on button "Search" at bounding box center [1323, 187] width 291 height 36
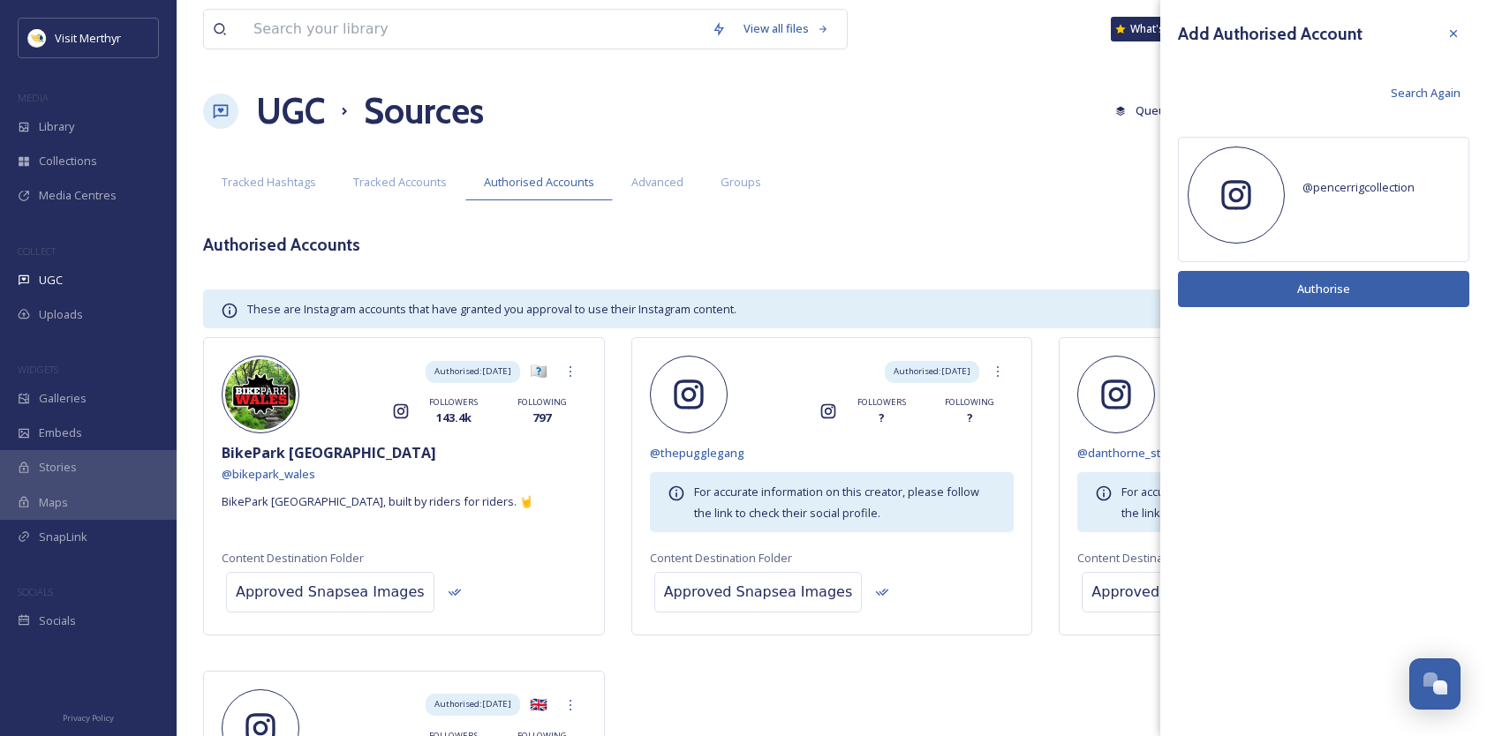
click at [1428, 88] on span "Search Again" at bounding box center [1426, 93] width 70 height 17
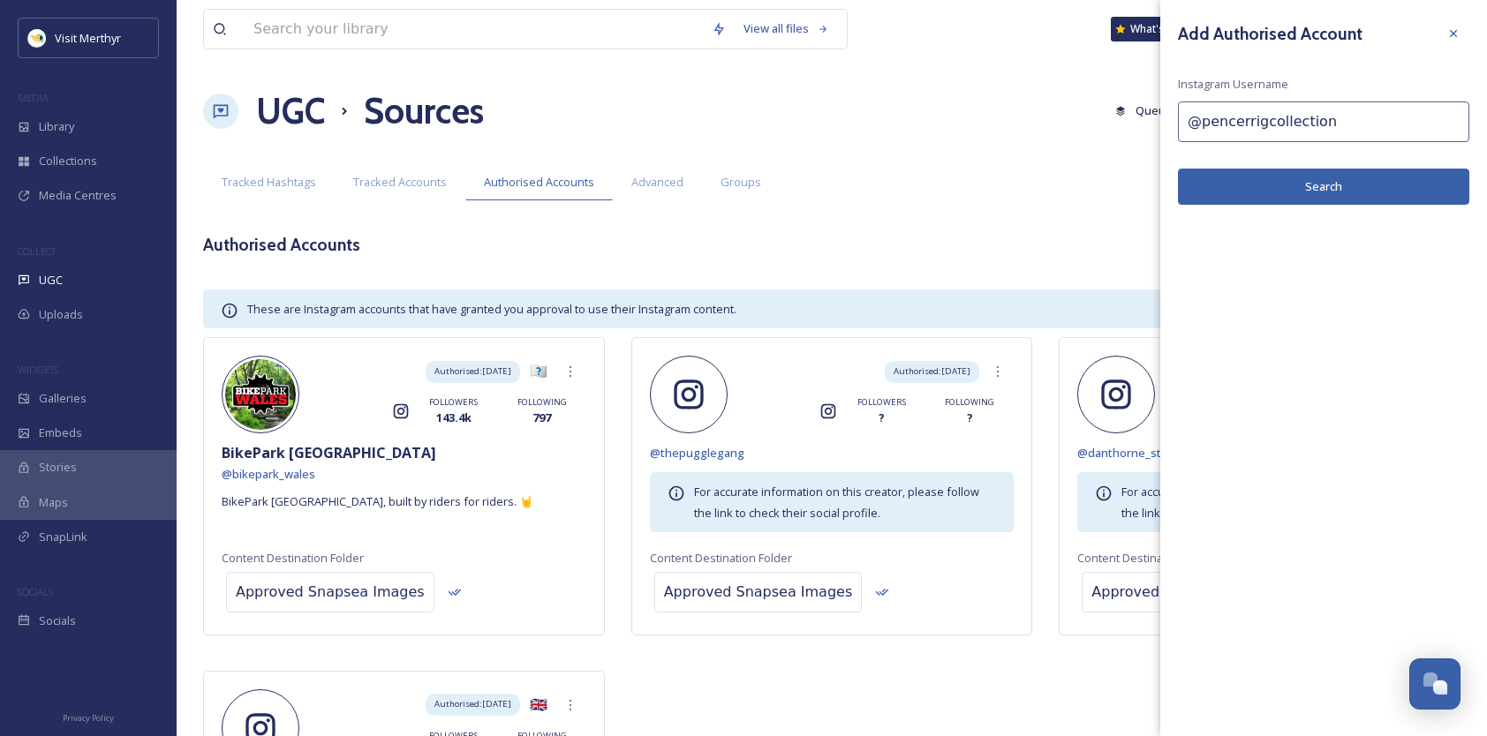
click at [1202, 122] on input "@pencerrigcollection" at bounding box center [1323, 122] width 291 height 41
type input "@thepencerrigcollection"
click at [1307, 192] on button "Search" at bounding box center [1323, 187] width 291 height 36
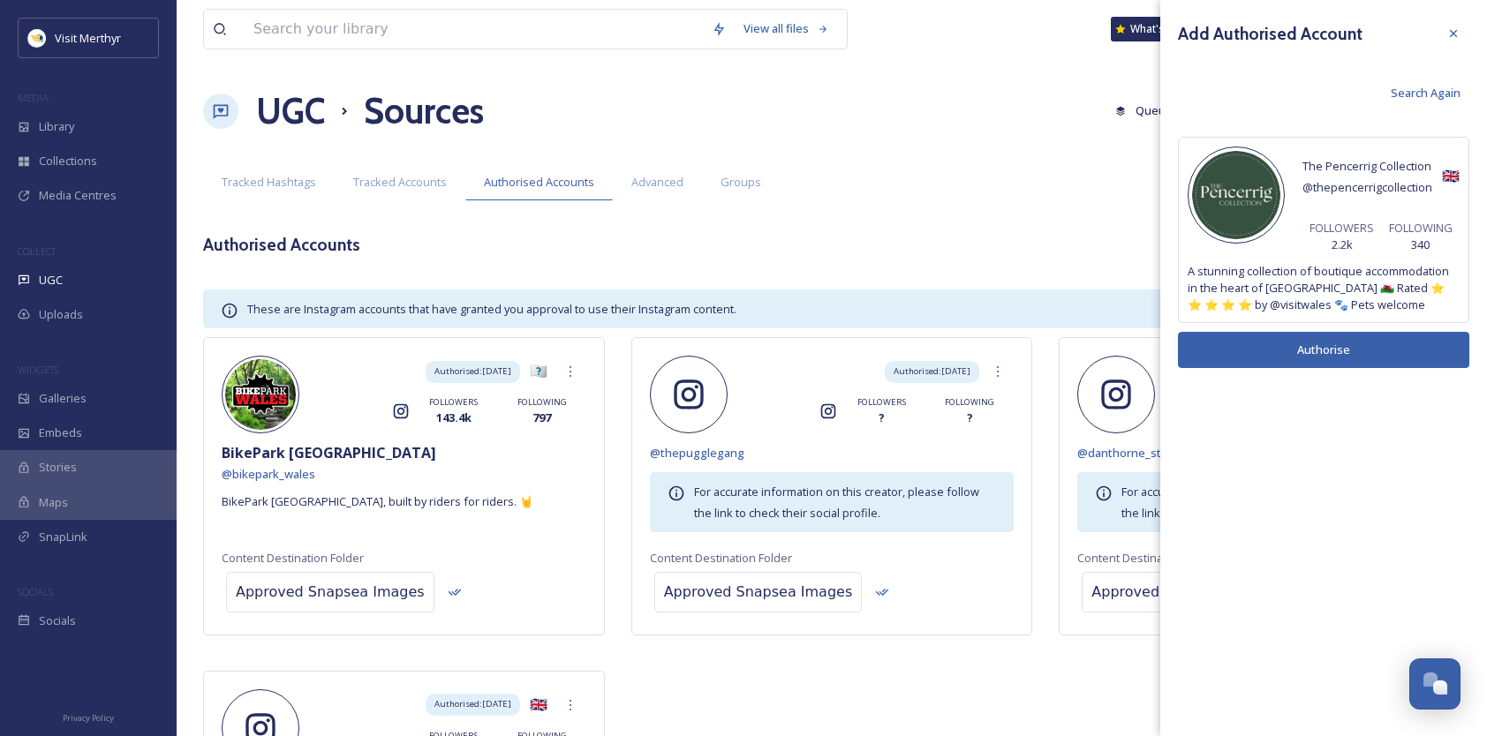
drag, startPoint x: 1453, startPoint y: 32, endPoint x: 1443, endPoint y: 32, distance: 10.6
click at [1453, 32] on icon at bounding box center [1453, 33] width 14 height 14
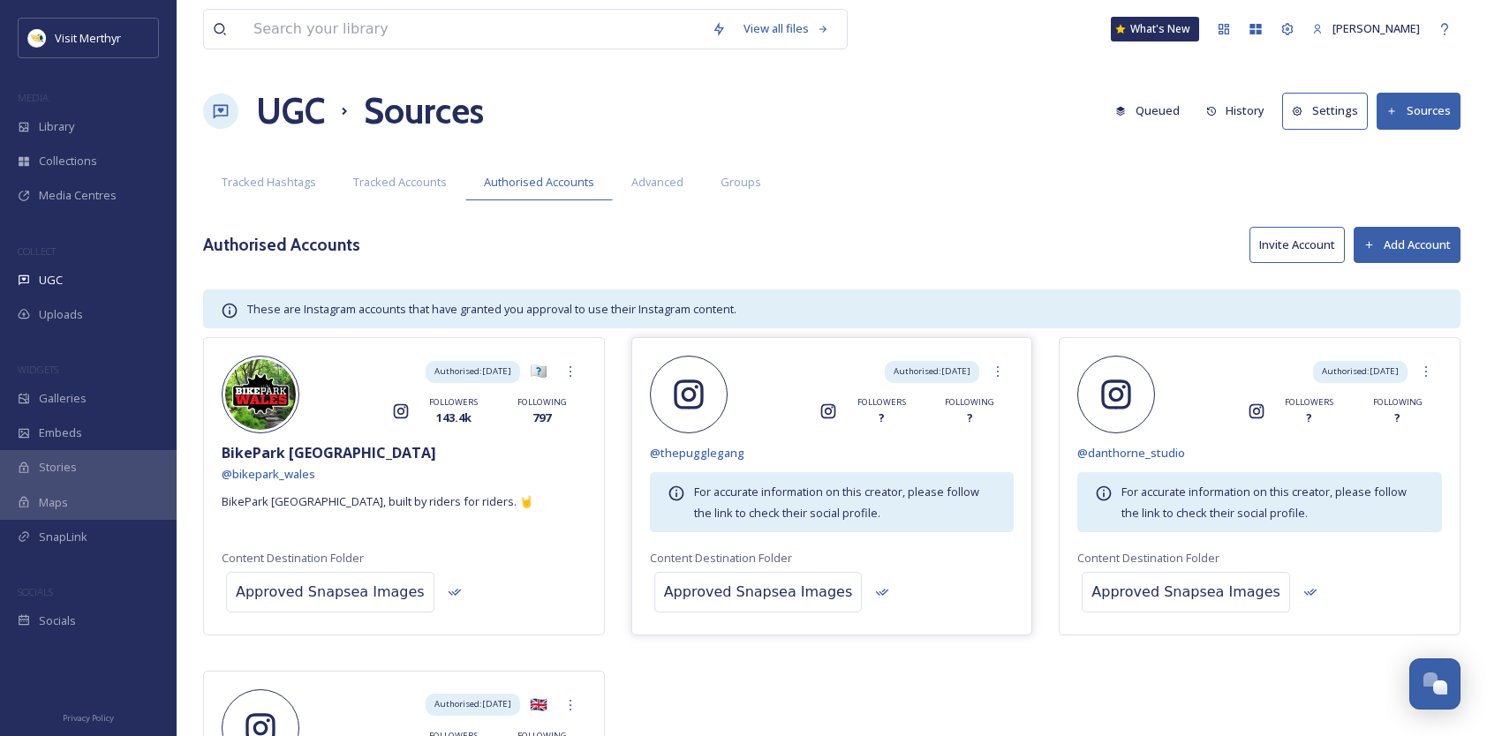
scroll to position [245, 0]
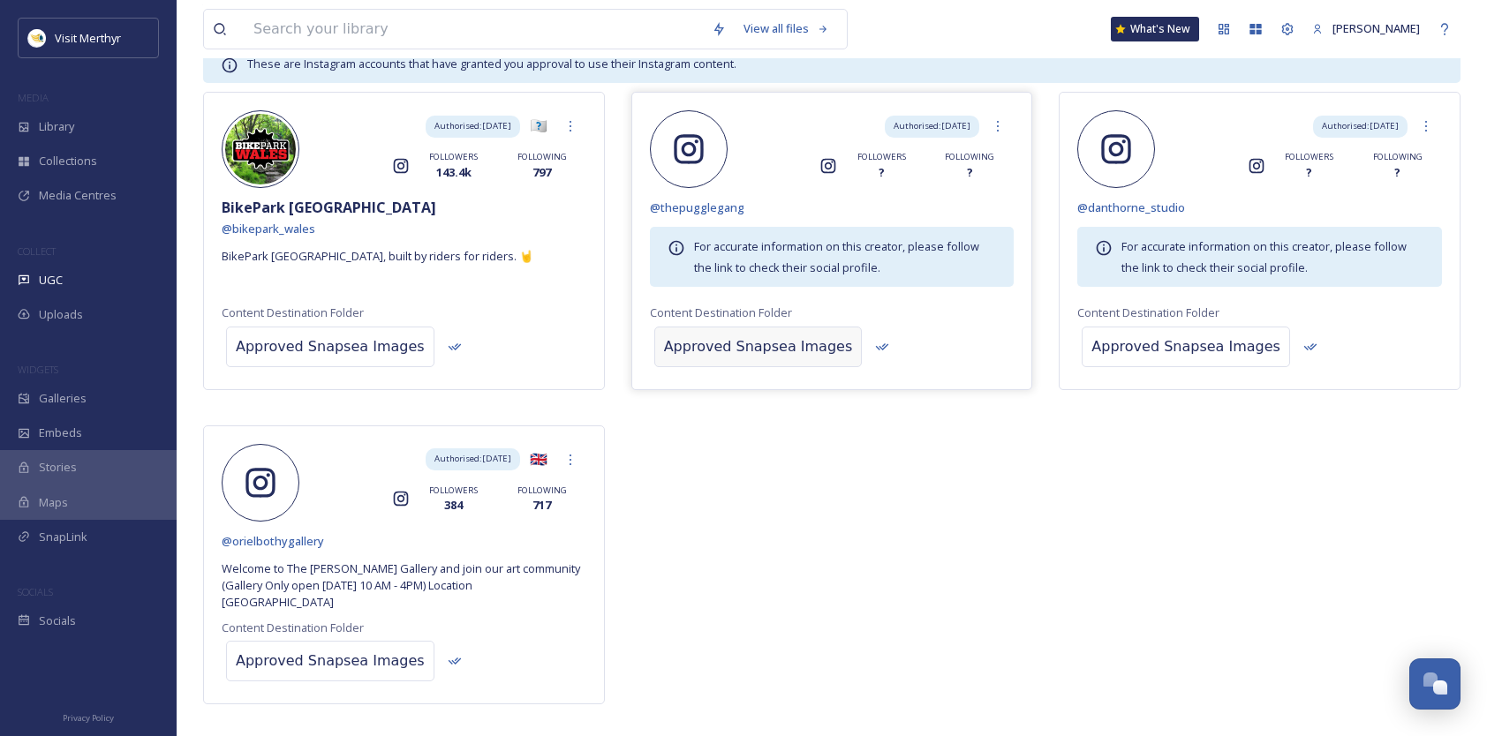
click at [747, 342] on div "Approved Snapsea Images" at bounding box center [758, 346] width 189 height 21
click at [818, 343] on icon at bounding box center [827, 347] width 18 height 18
click at [56, 274] on span "UGC" at bounding box center [51, 280] width 24 height 17
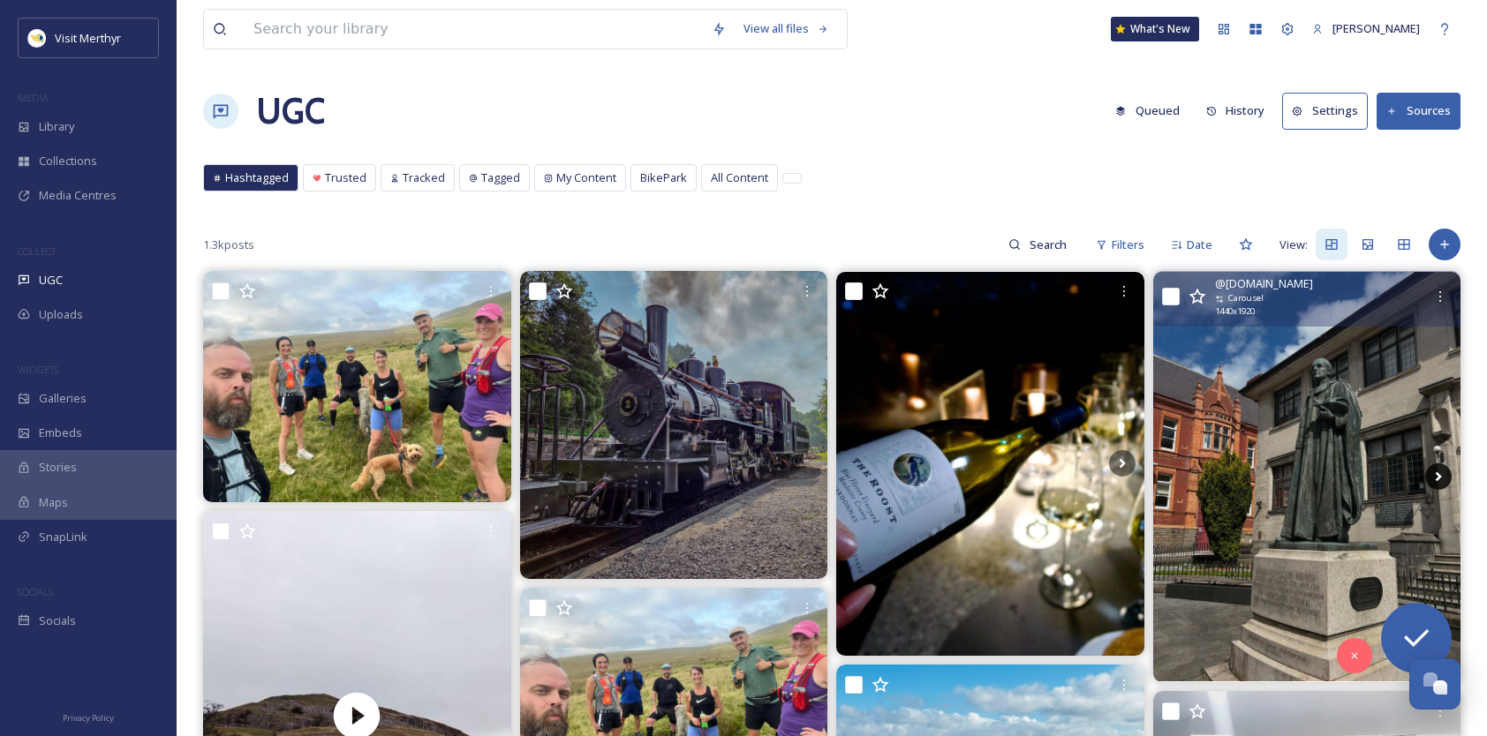
click at [1441, 475] on icon at bounding box center [1438, 477] width 26 height 26
click at [1439, 473] on icon at bounding box center [1439, 477] width 6 height 10
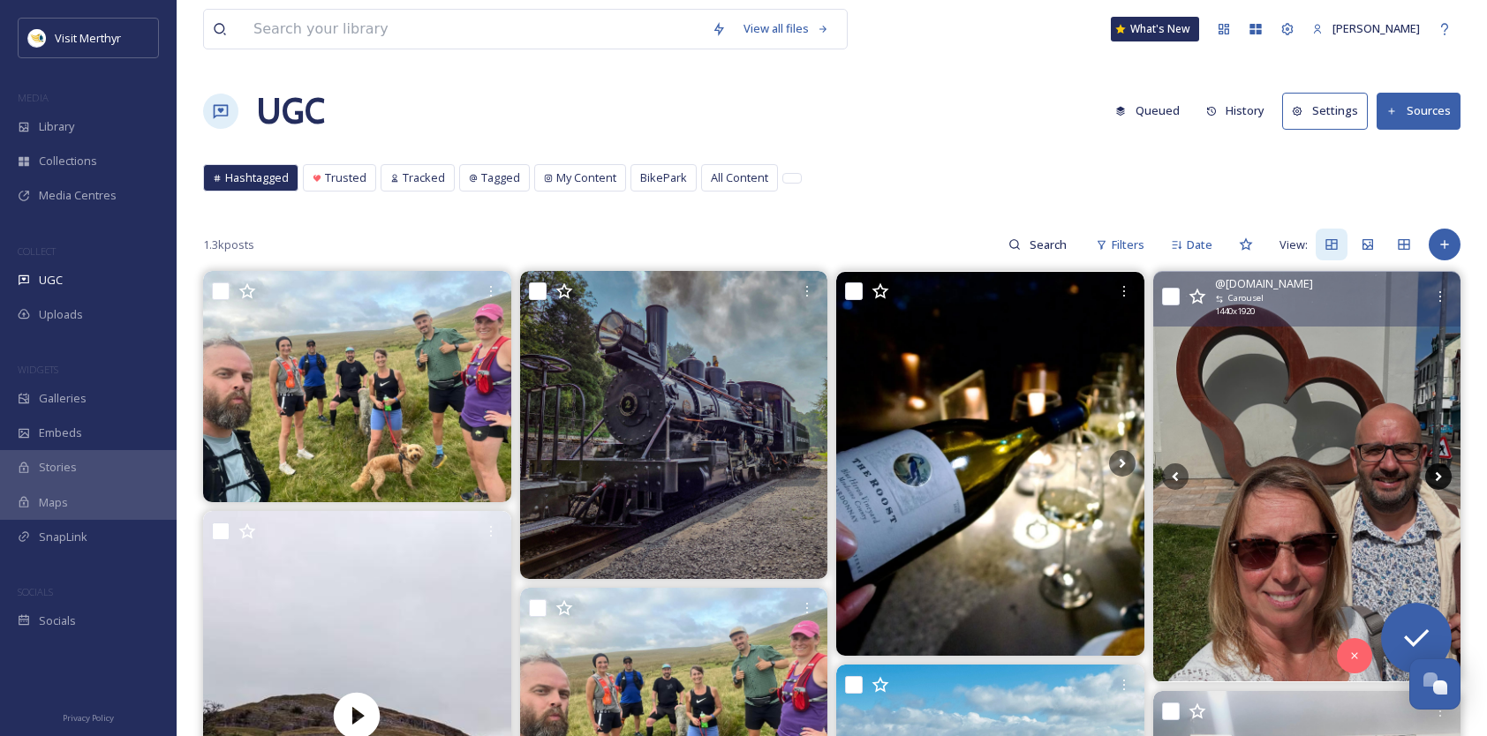
click at [1439, 473] on icon at bounding box center [1439, 477] width 6 height 10
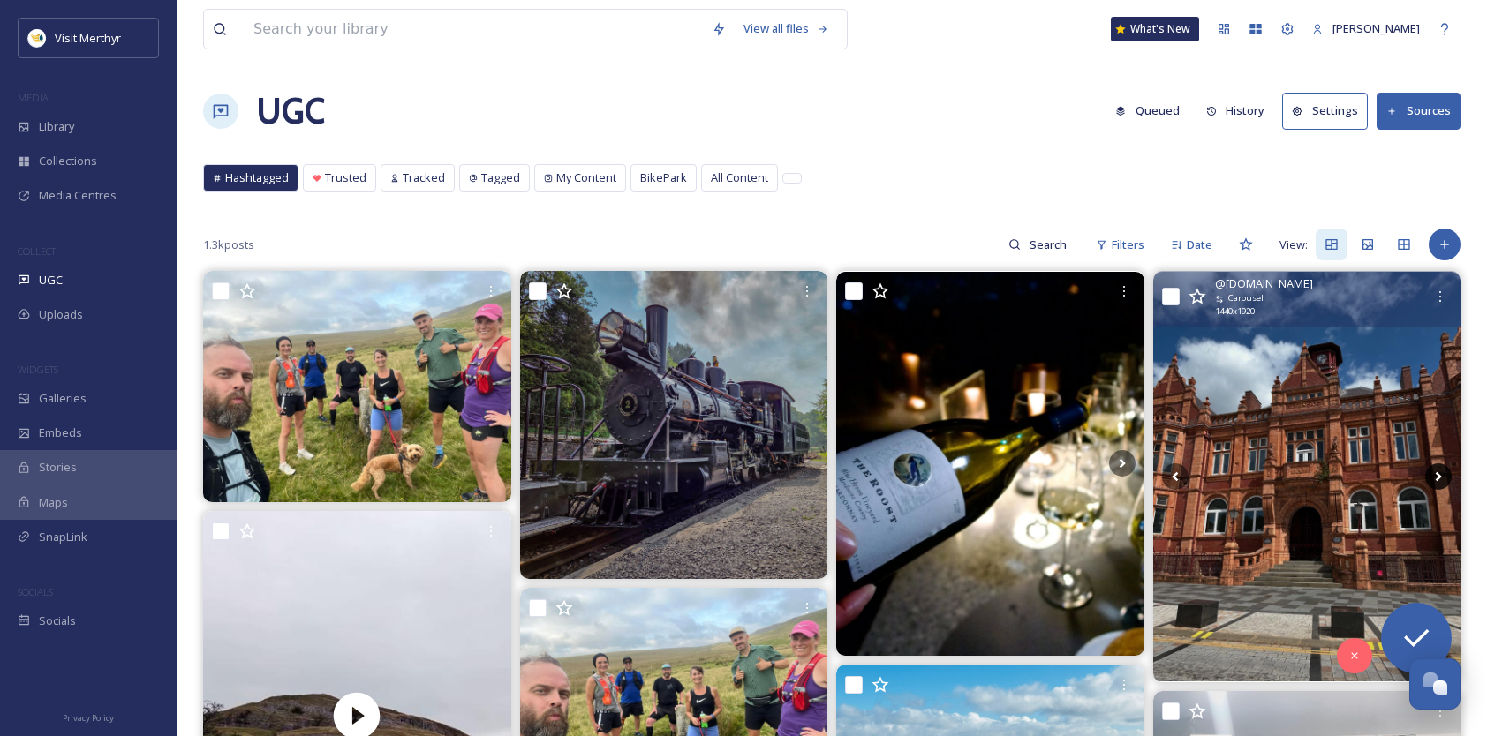
click at [1438, 472] on icon at bounding box center [1439, 477] width 6 height 10
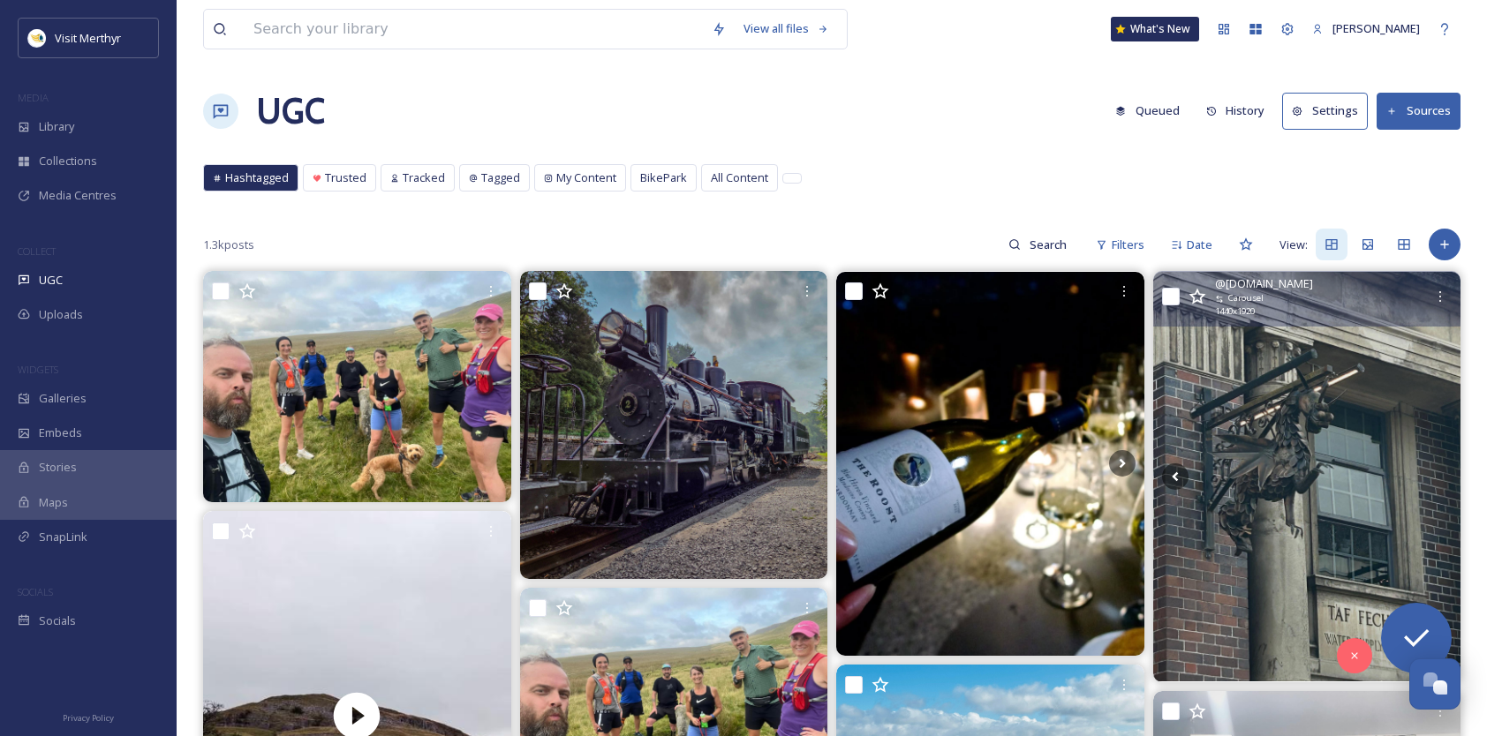
click at [1438, 471] on icon at bounding box center [1438, 477] width 26 height 26
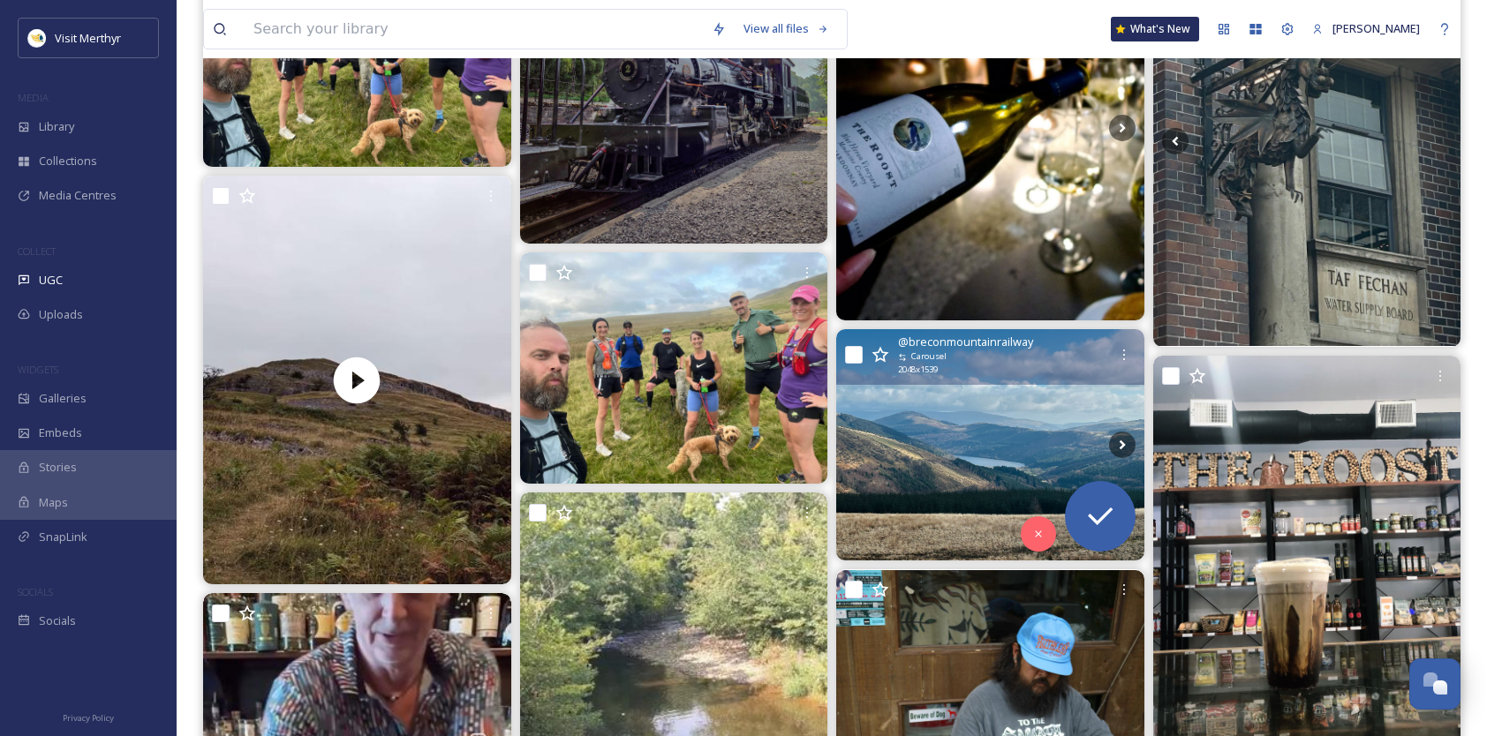
scroll to position [441, 0]
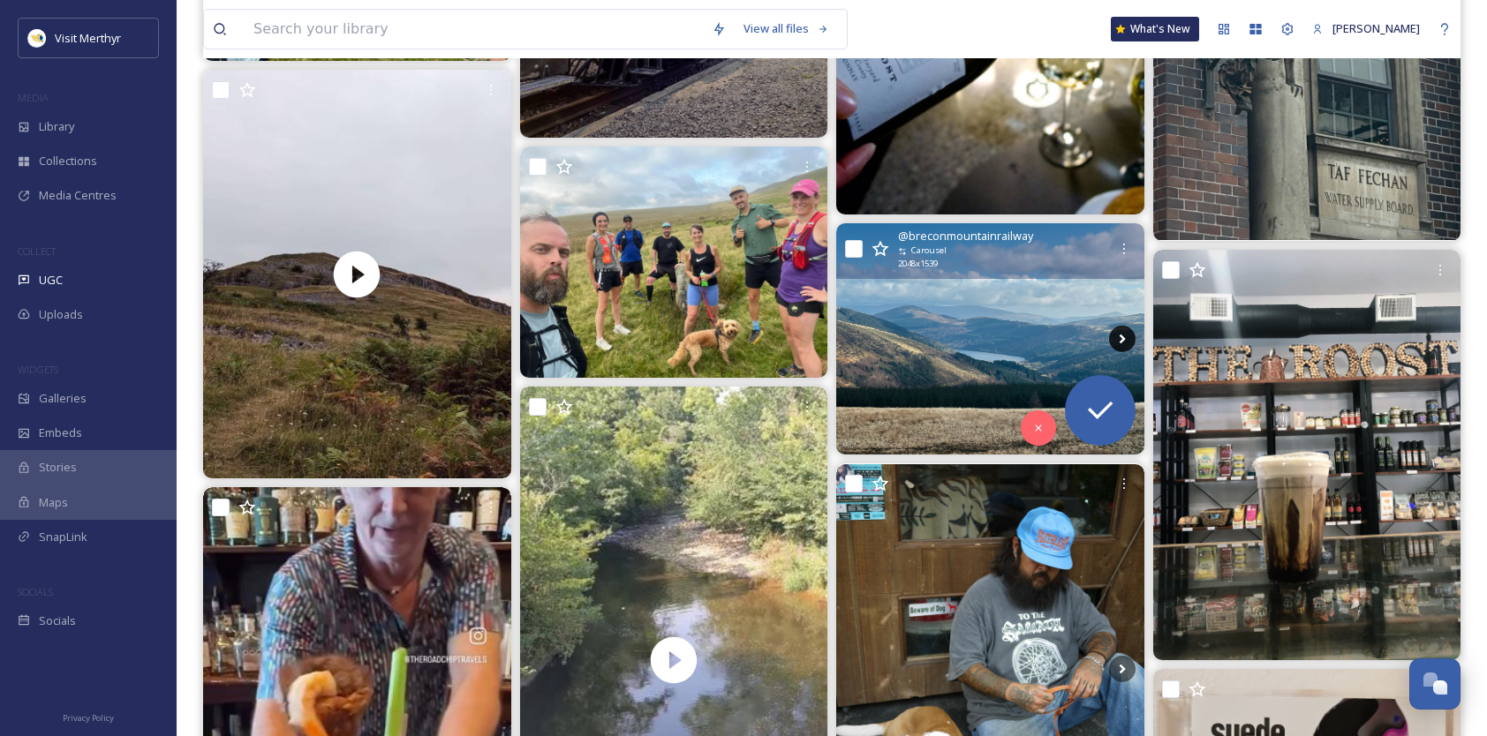
click at [1125, 335] on icon at bounding box center [1122, 339] width 26 height 26
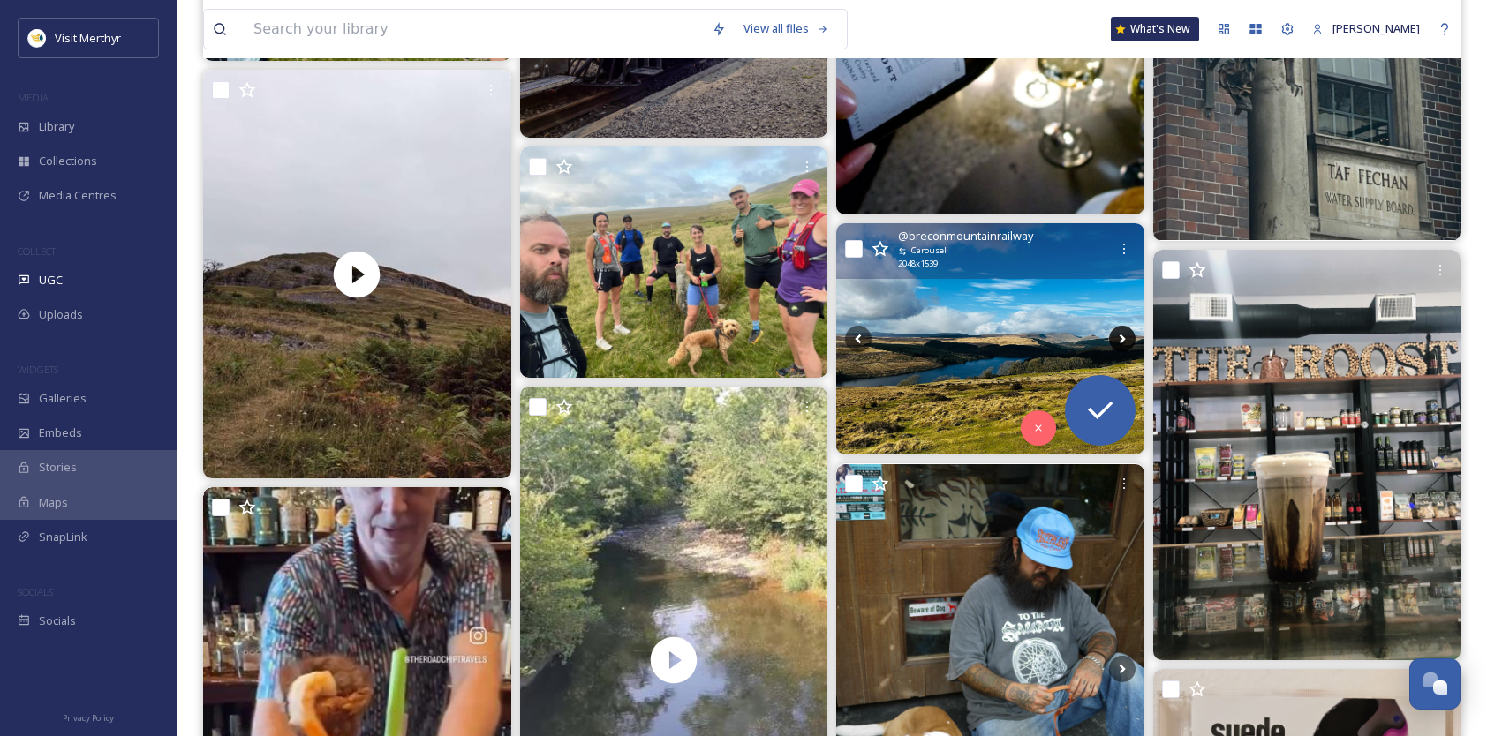
click at [1125, 335] on icon at bounding box center [1122, 339] width 26 height 26
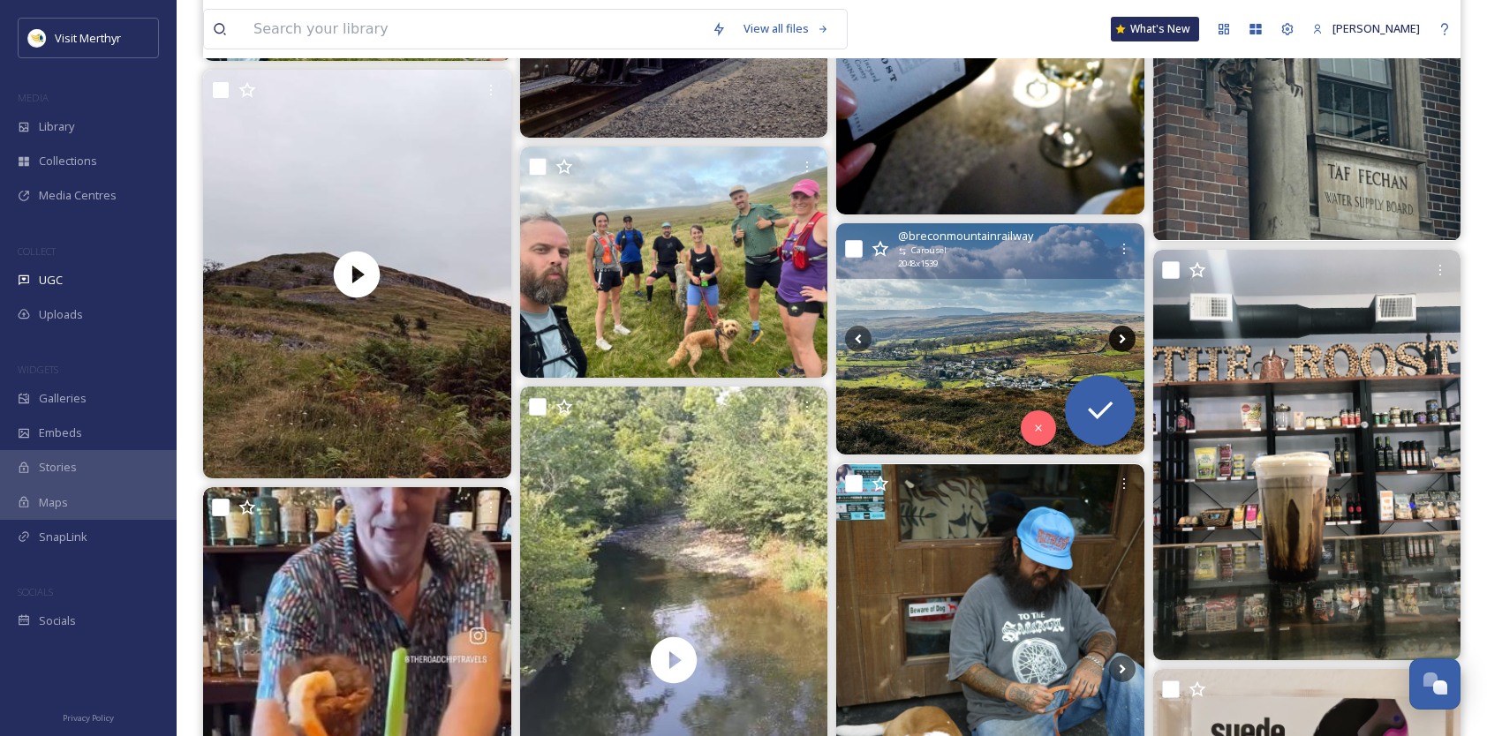
click at [1125, 335] on icon at bounding box center [1122, 339] width 26 height 26
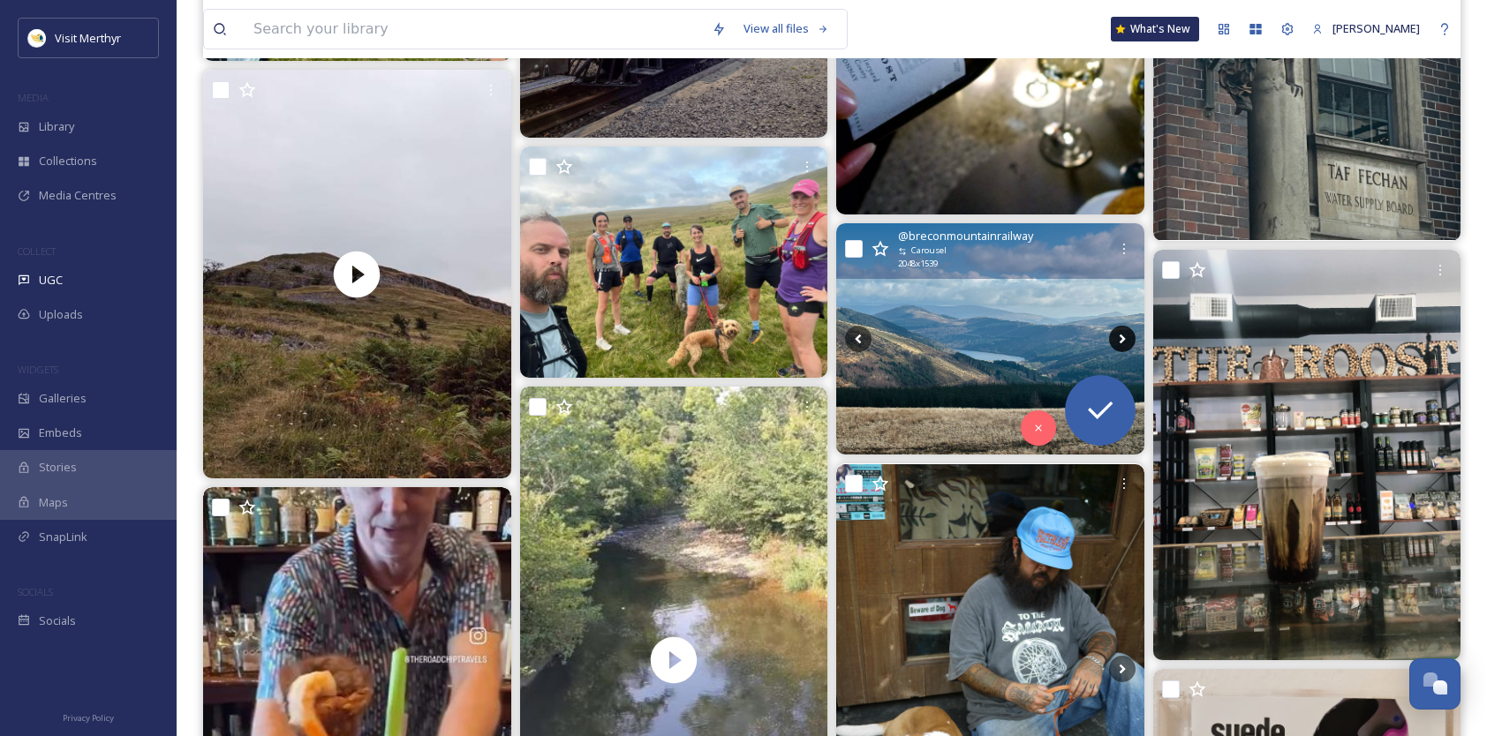
click at [1125, 335] on icon at bounding box center [1122, 339] width 26 height 26
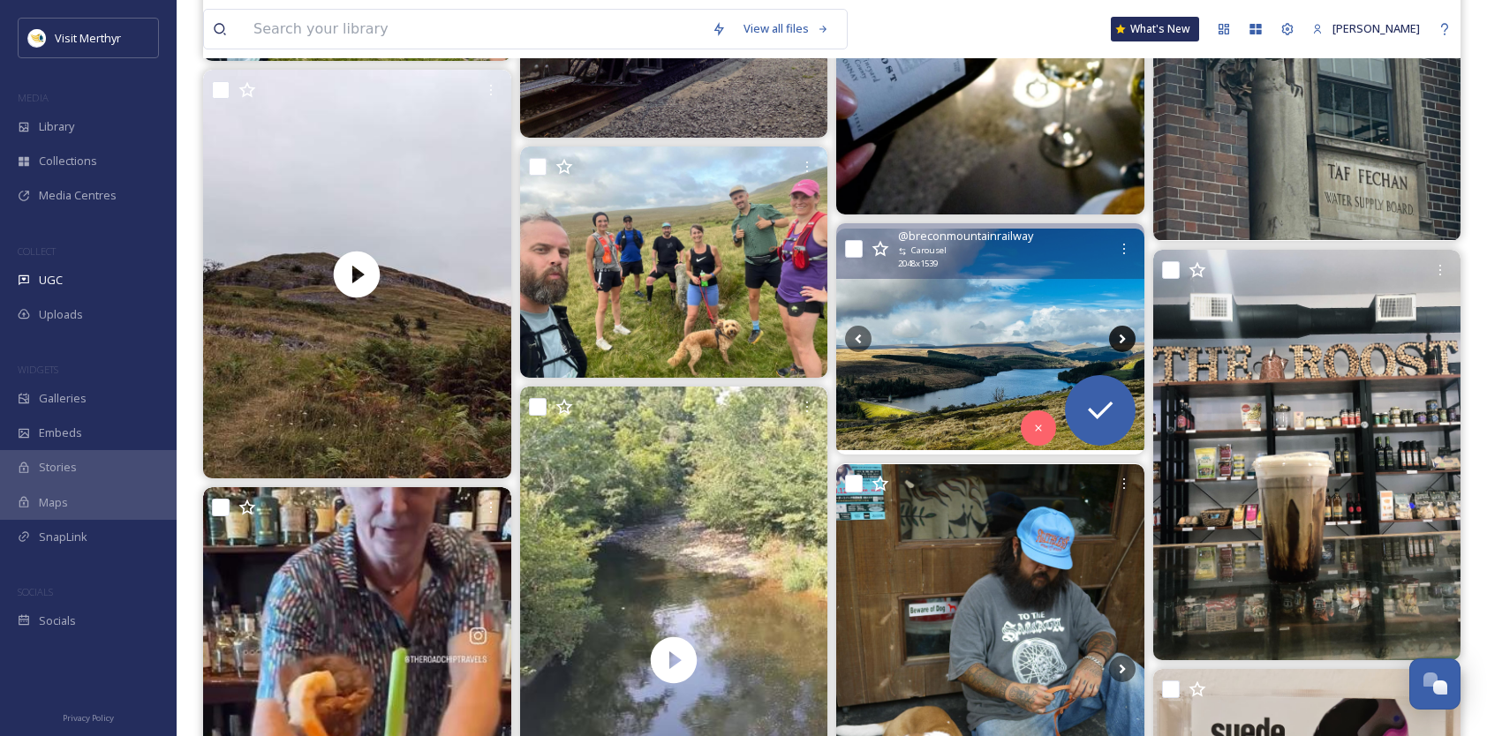
click at [1125, 335] on icon at bounding box center [1122, 339] width 26 height 26
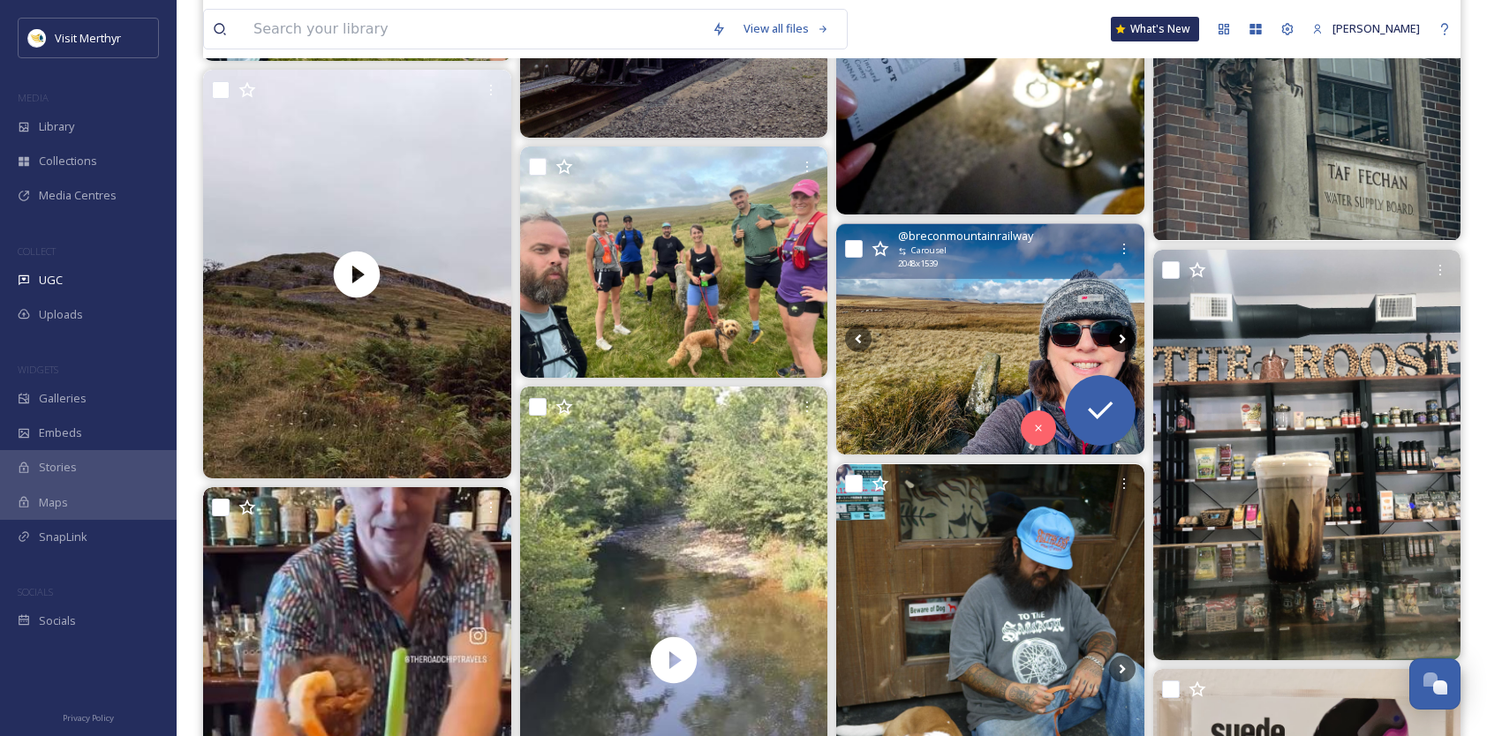
click at [1124, 339] on icon at bounding box center [1122, 339] width 26 height 26
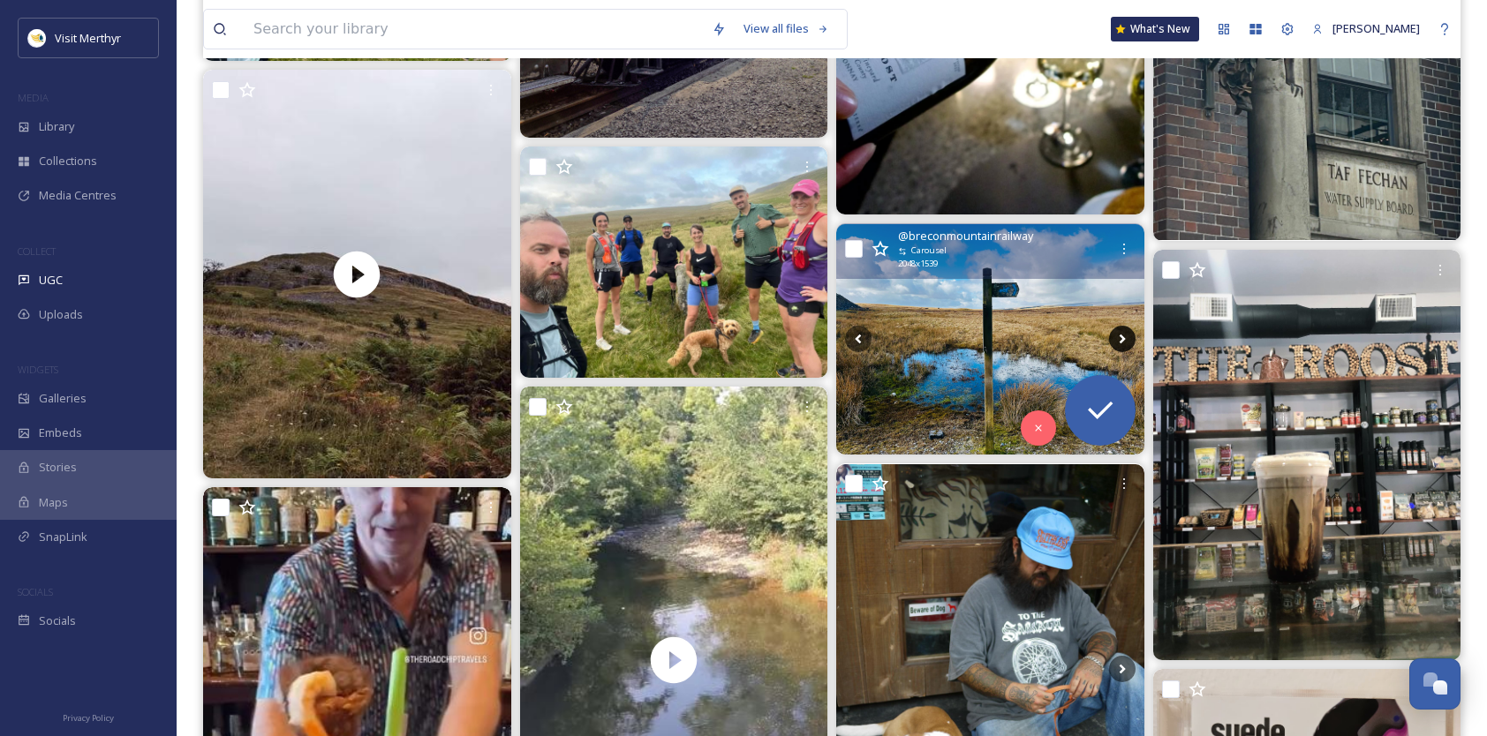
click at [1124, 339] on icon at bounding box center [1122, 339] width 26 height 26
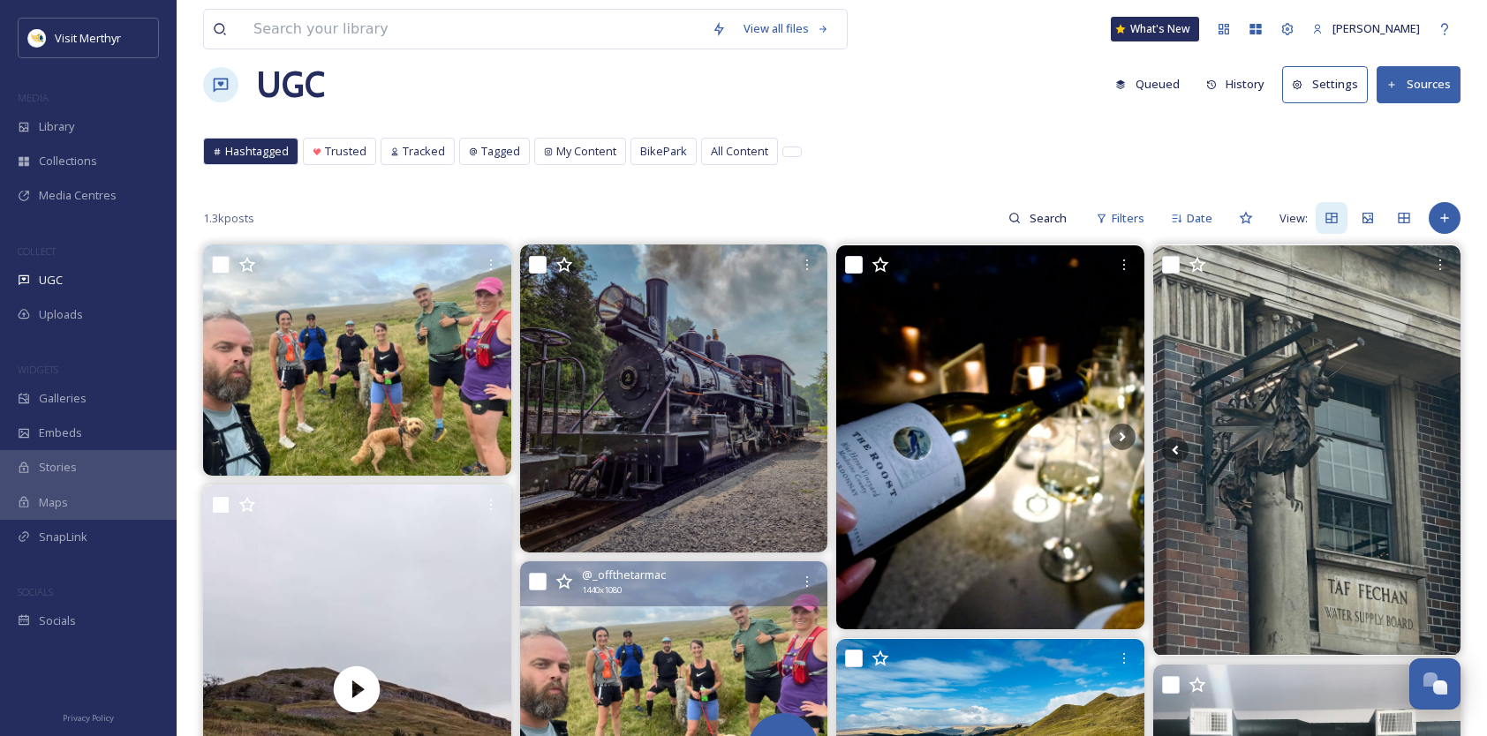
scroll to position [0, 0]
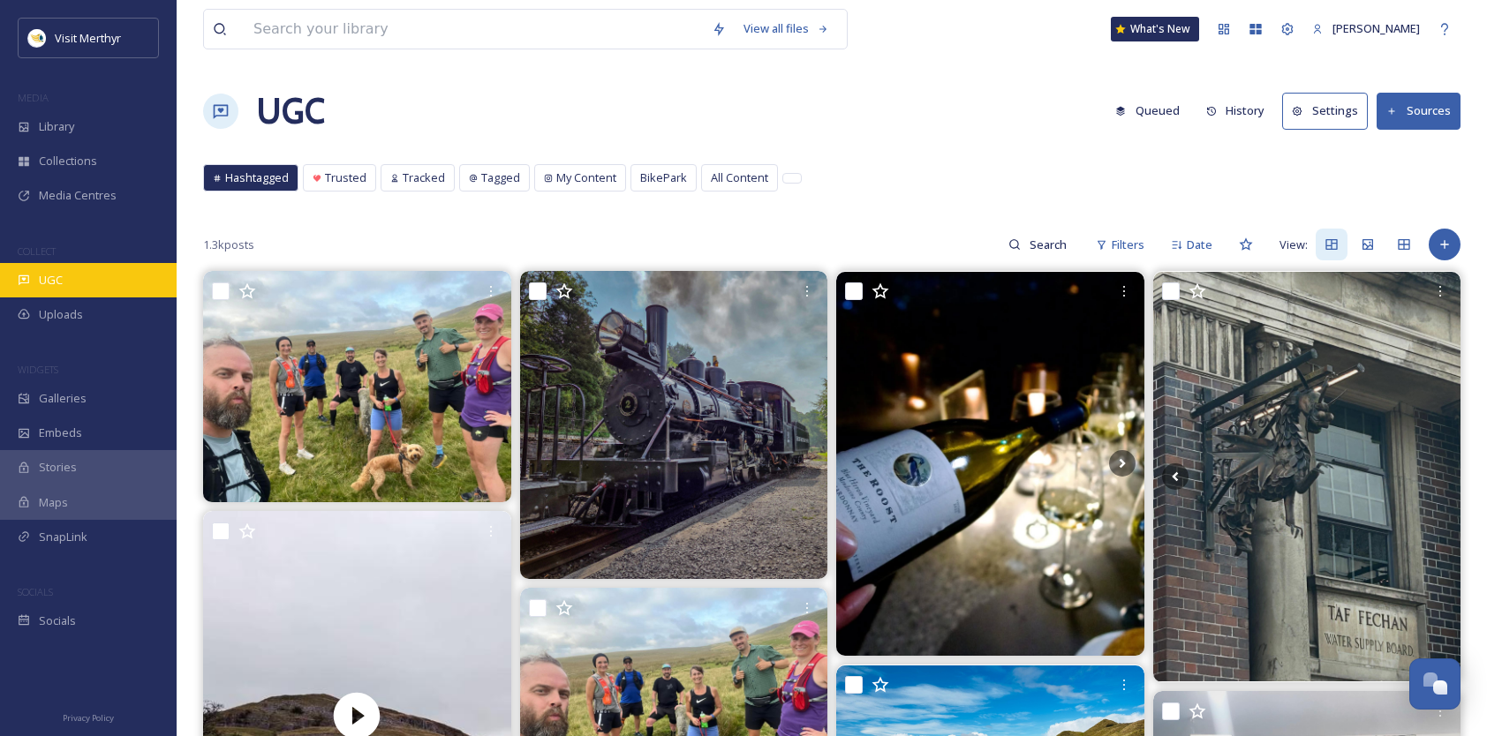
click at [52, 275] on span "UGC" at bounding box center [51, 280] width 24 height 17
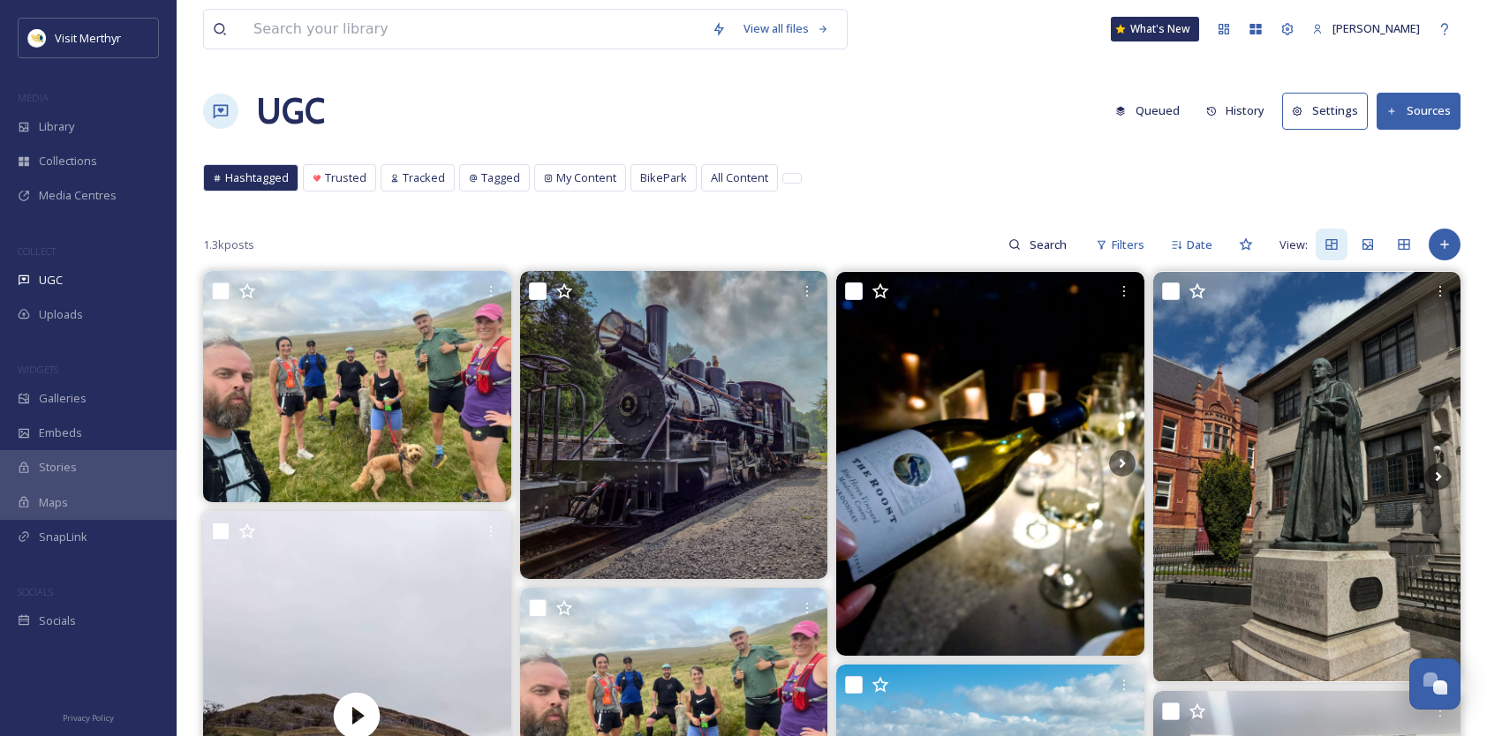
click at [1413, 108] on button "Sources" at bounding box center [1418, 111] width 84 height 36
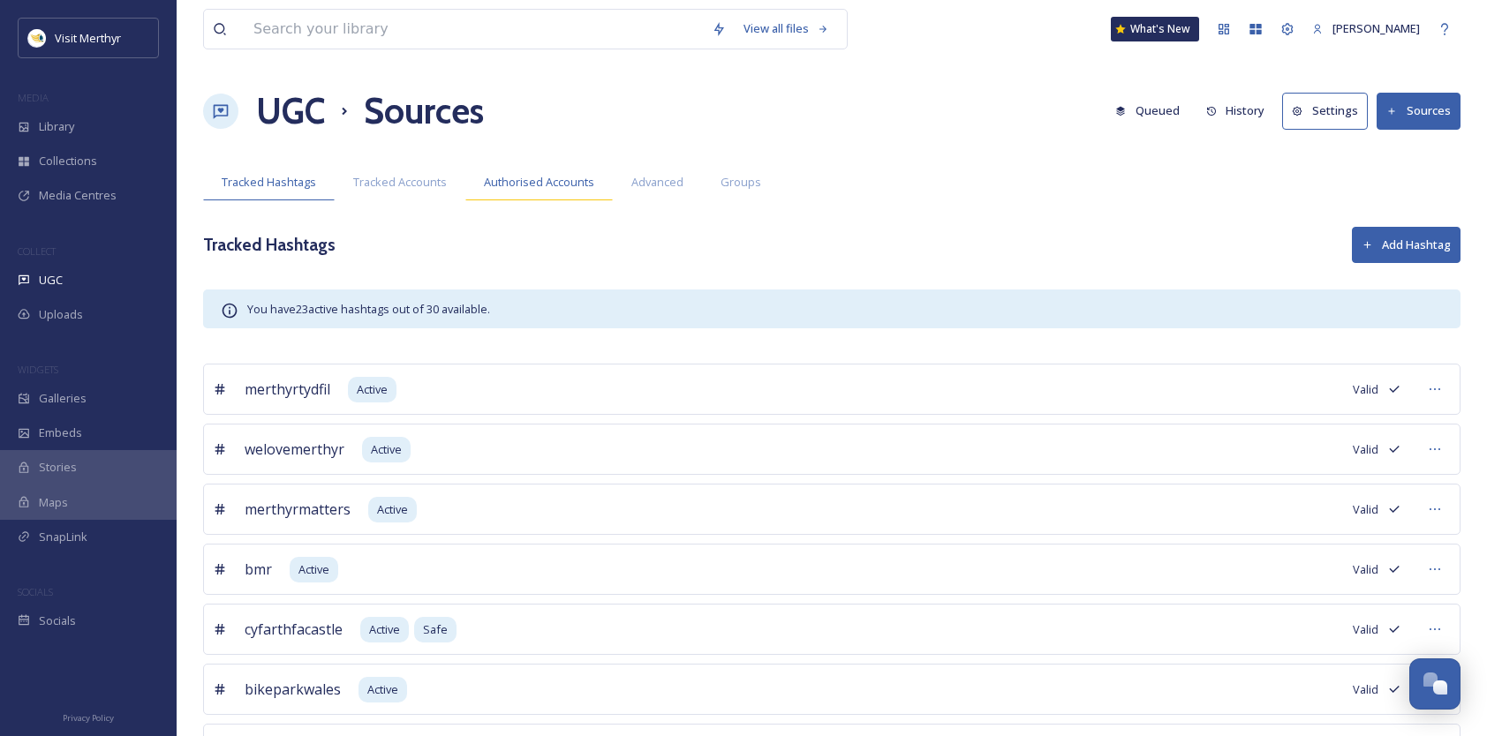
click at [489, 182] on span "Authorised Accounts" at bounding box center [539, 182] width 110 height 17
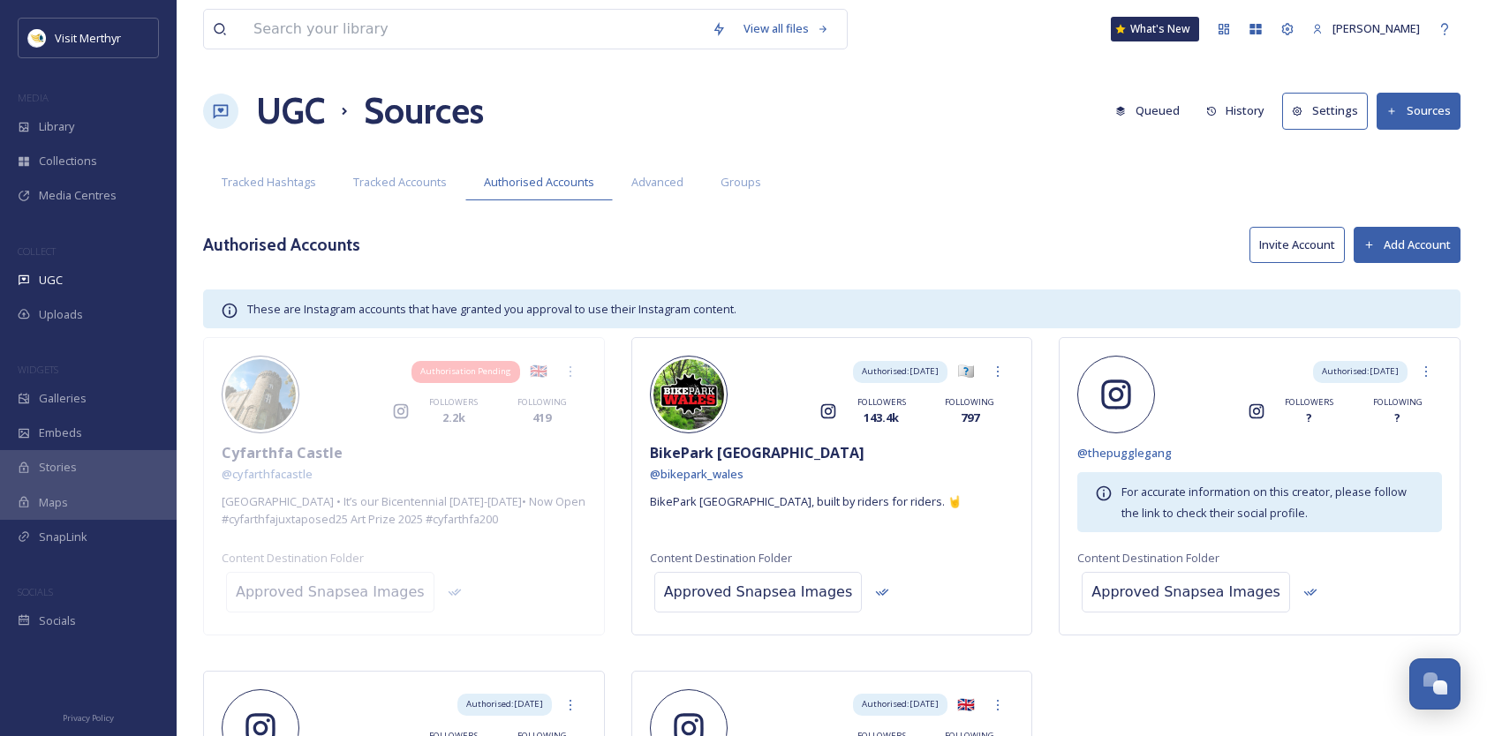
click at [1393, 237] on button "Add Account" at bounding box center [1406, 245] width 107 height 36
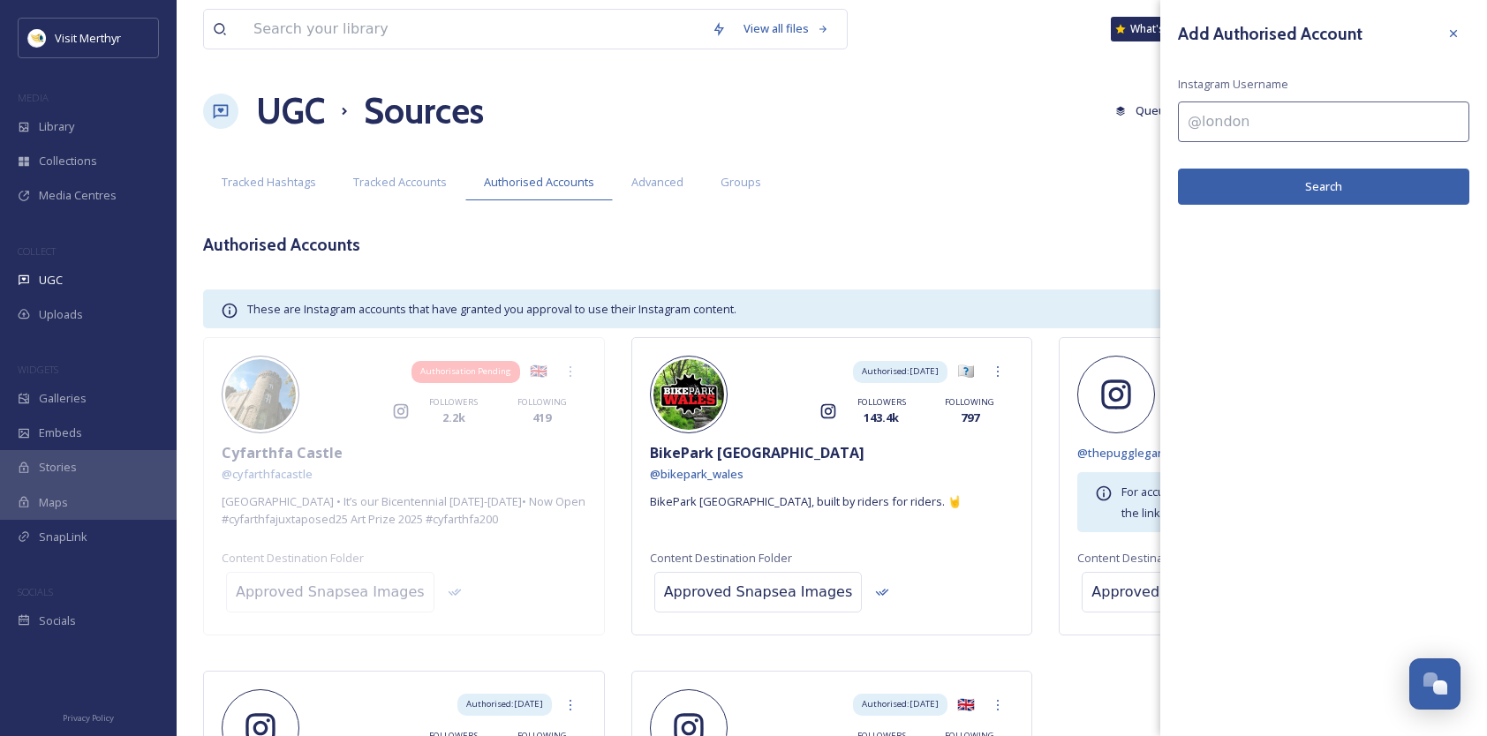
click at [1213, 126] on input at bounding box center [1323, 122] width 291 height 41
type input "@thepencerrigcollection"
click at [1284, 184] on button "Search" at bounding box center [1323, 187] width 291 height 36
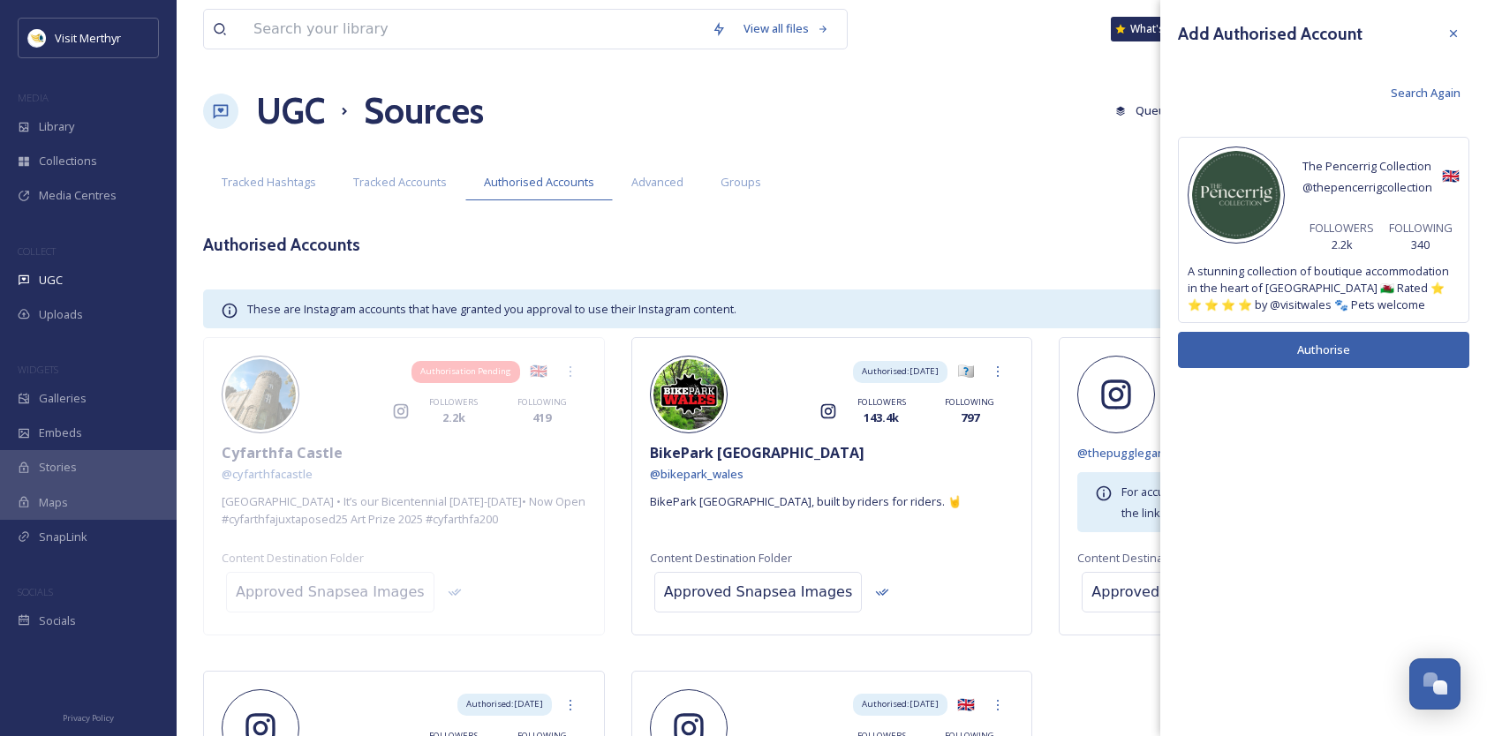
click at [1338, 348] on button "Authorise" at bounding box center [1323, 350] width 291 height 36
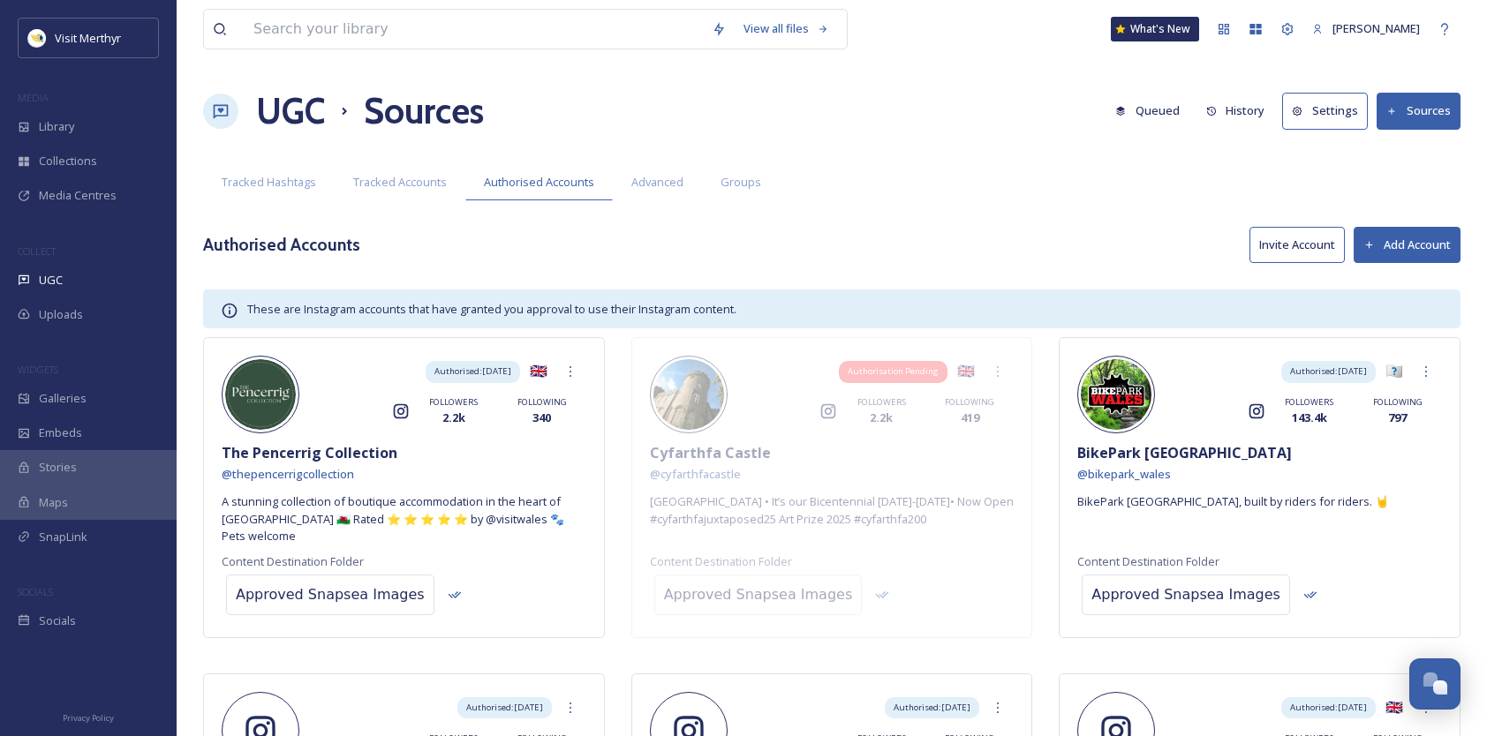
click at [1404, 237] on button "Add Account" at bounding box center [1406, 245] width 107 height 36
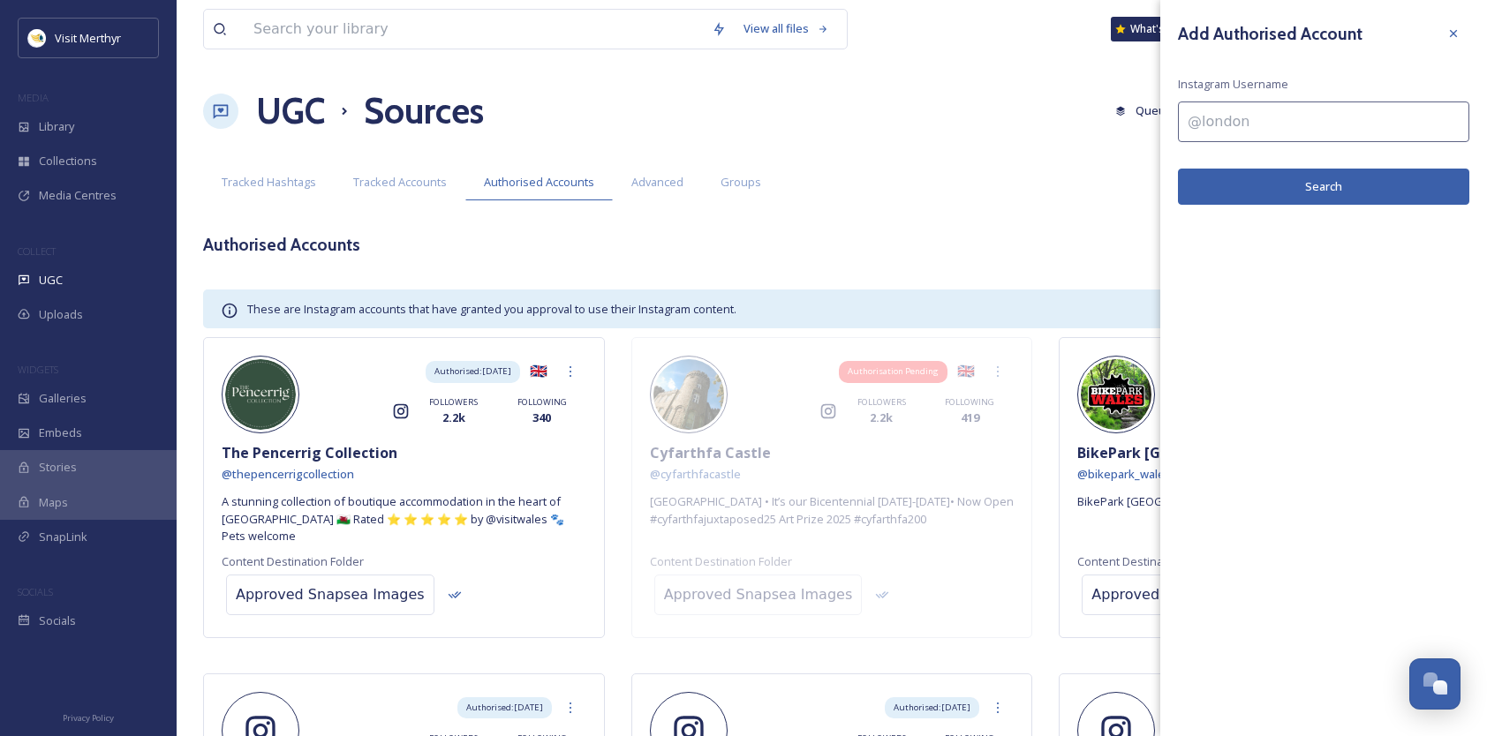
click at [1220, 122] on input at bounding box center [1323, 122] width 291 height 41
type input "@cyfarthfafoundation"
click at [1297, 185] on button "Search" at bounding box center [1323, 187] width 291 height 36
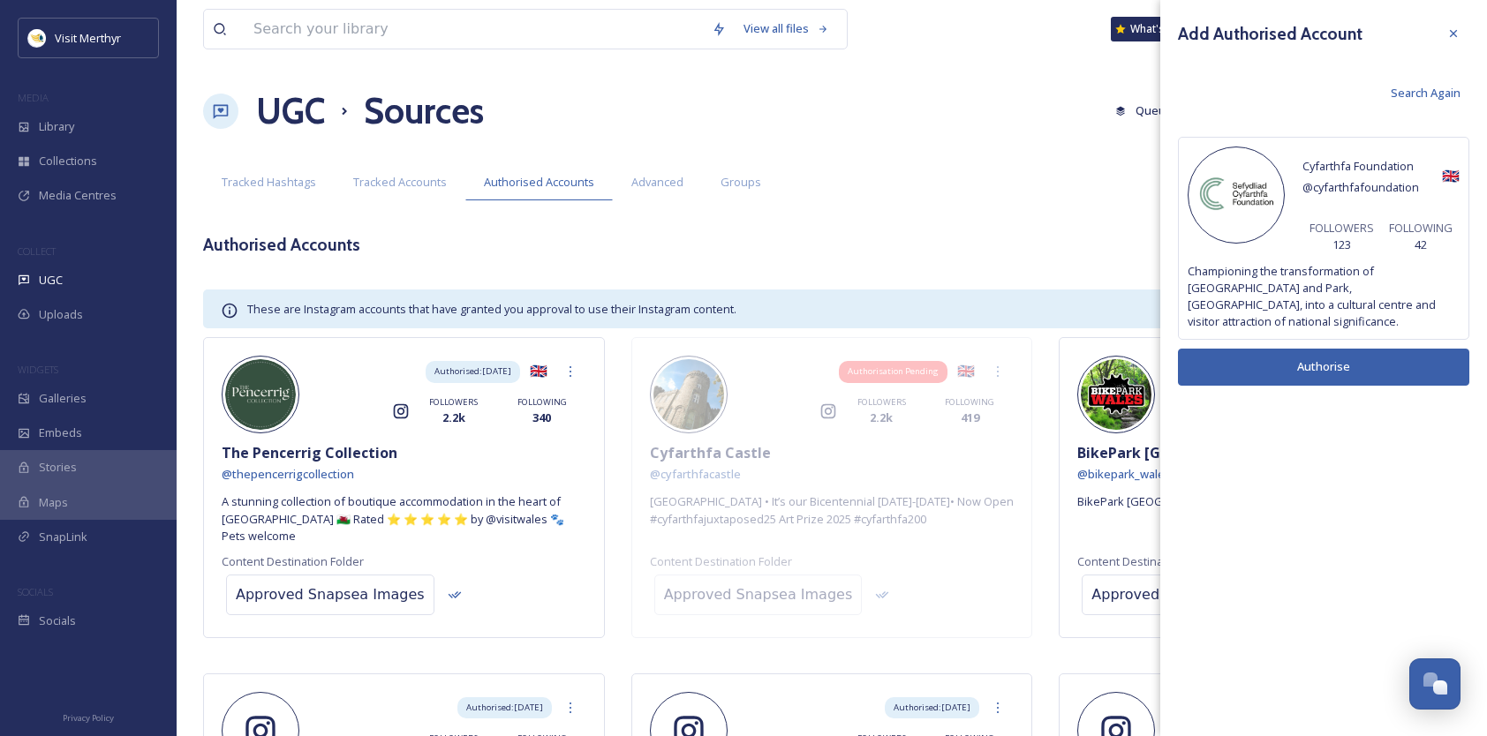
click at [1310, 367] on button "Authorise" at bounding box center [1323, 367] width 291 height 36
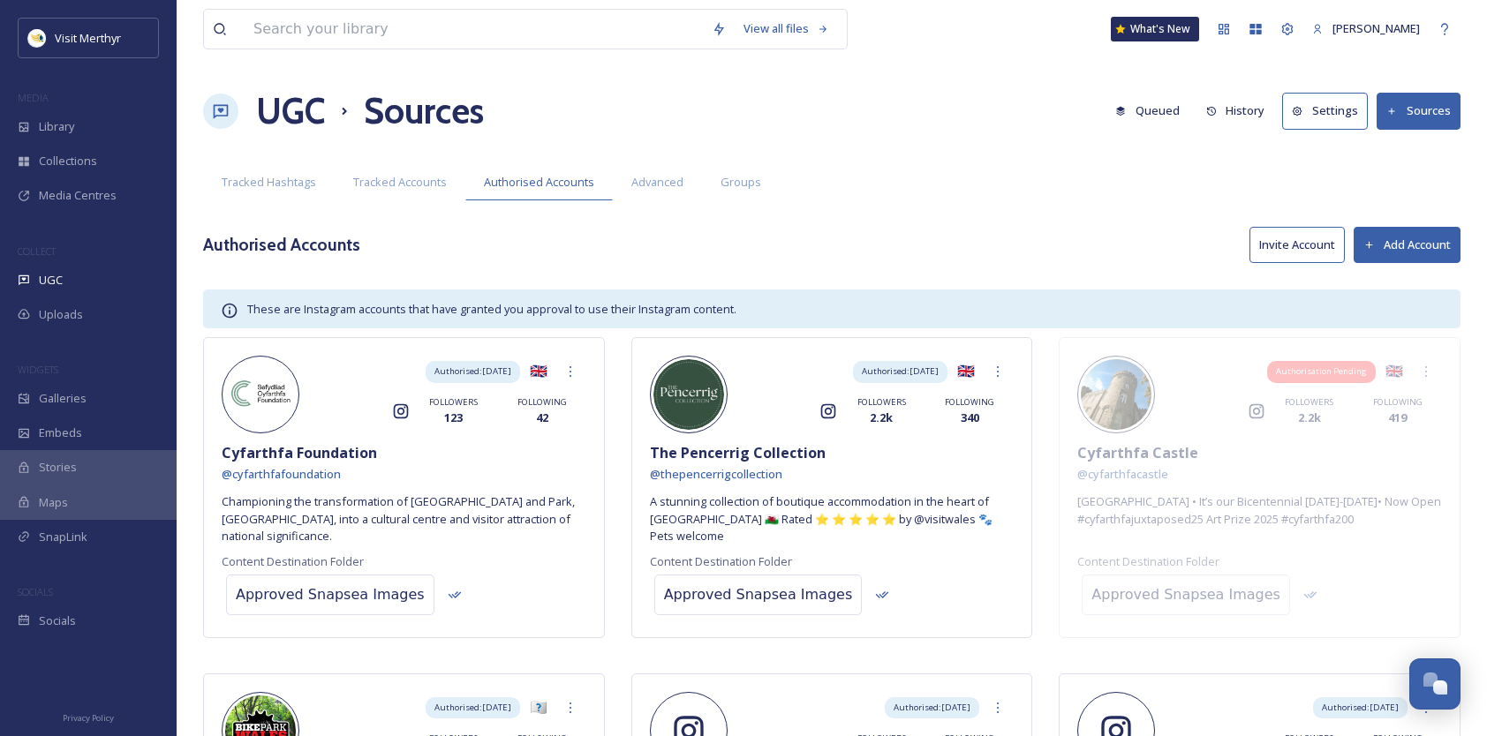
click at [551, 101] on div "UGC Sources Queued History Settings Sources" at bounding box center [831, 111] width 1257 height 53
click at [1401, 242] on button "Add Account" at bounding box center [1406, 245] width 107 height 36
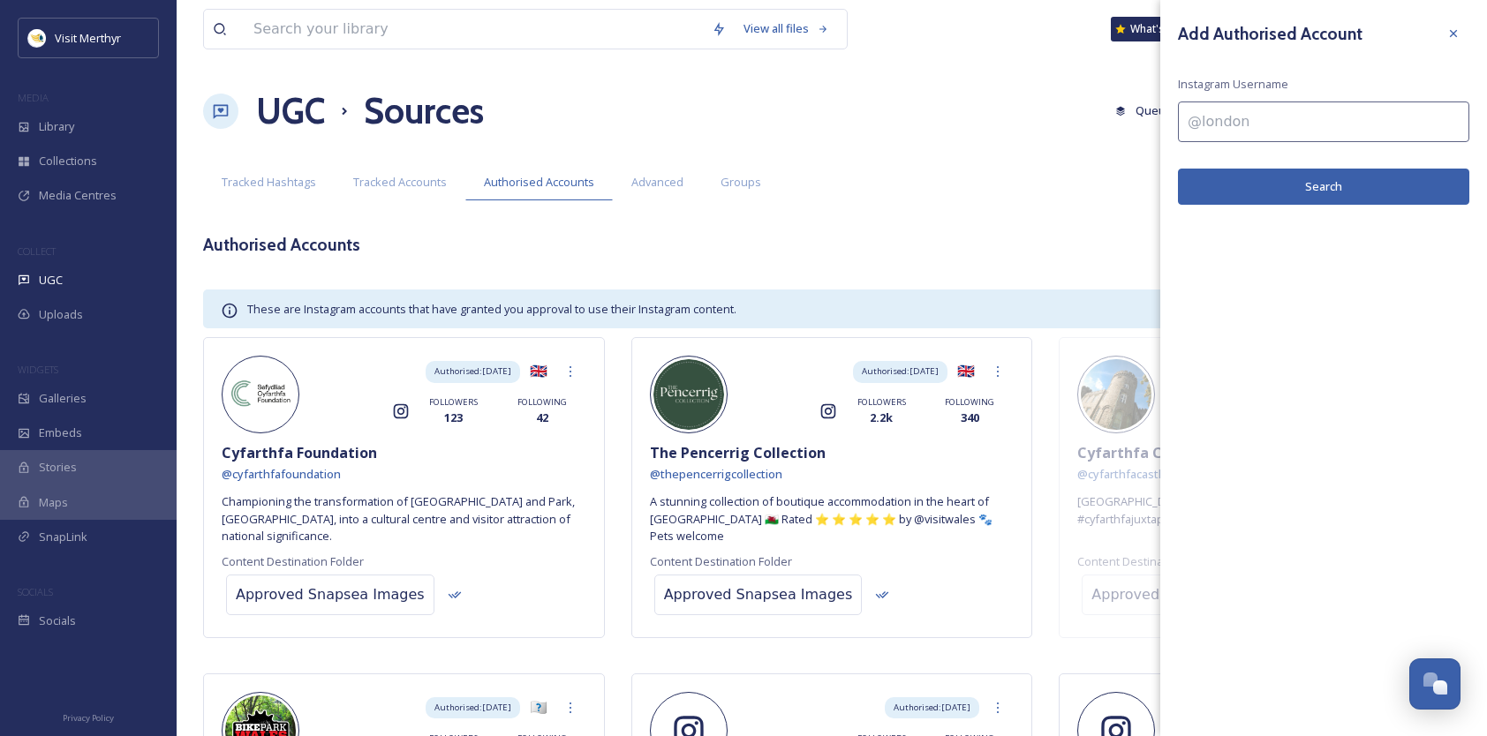
click at [1227, 124] on input at bounding box center [1323, 122] width 291 height 41
type input "@jamesplaceswales"
click at [1278, 200] on button "Search" at bounding box center [1323, 187] width 291 height 36
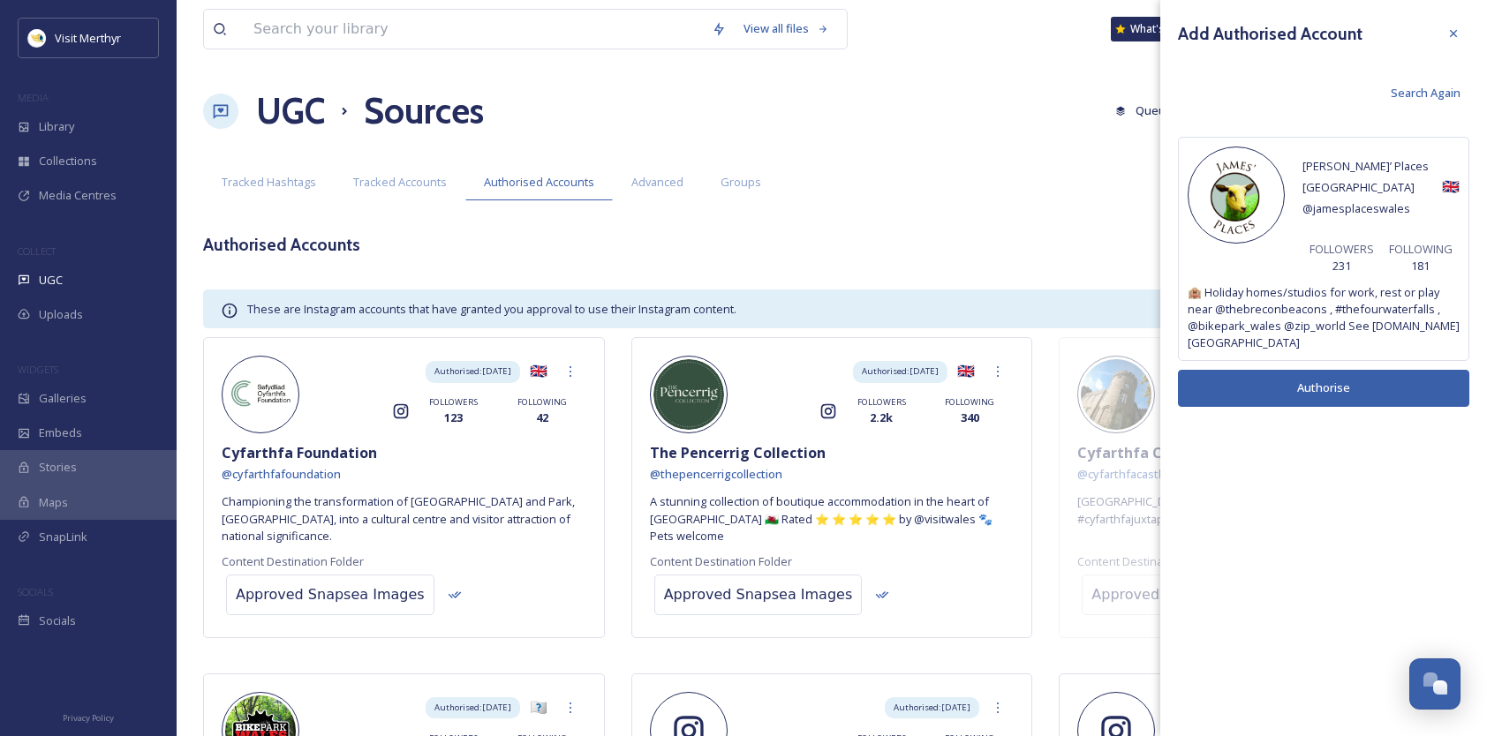
click at [1318, 370] on button "Authorise" at bounding box center [1323, 388] width 291 height 36
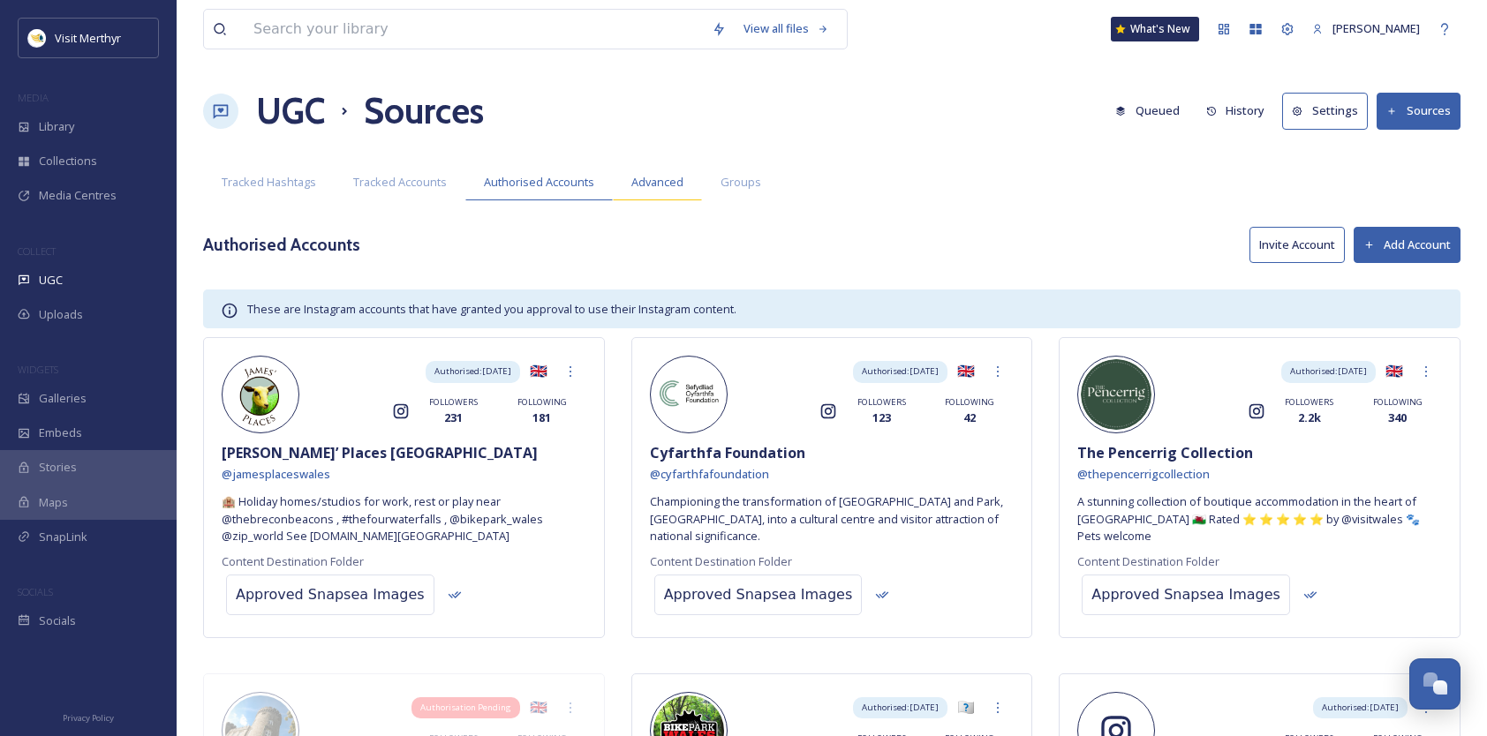
click at [653, 177] on span "Advanced" at bounding box center [657, 182] width 52 height 17
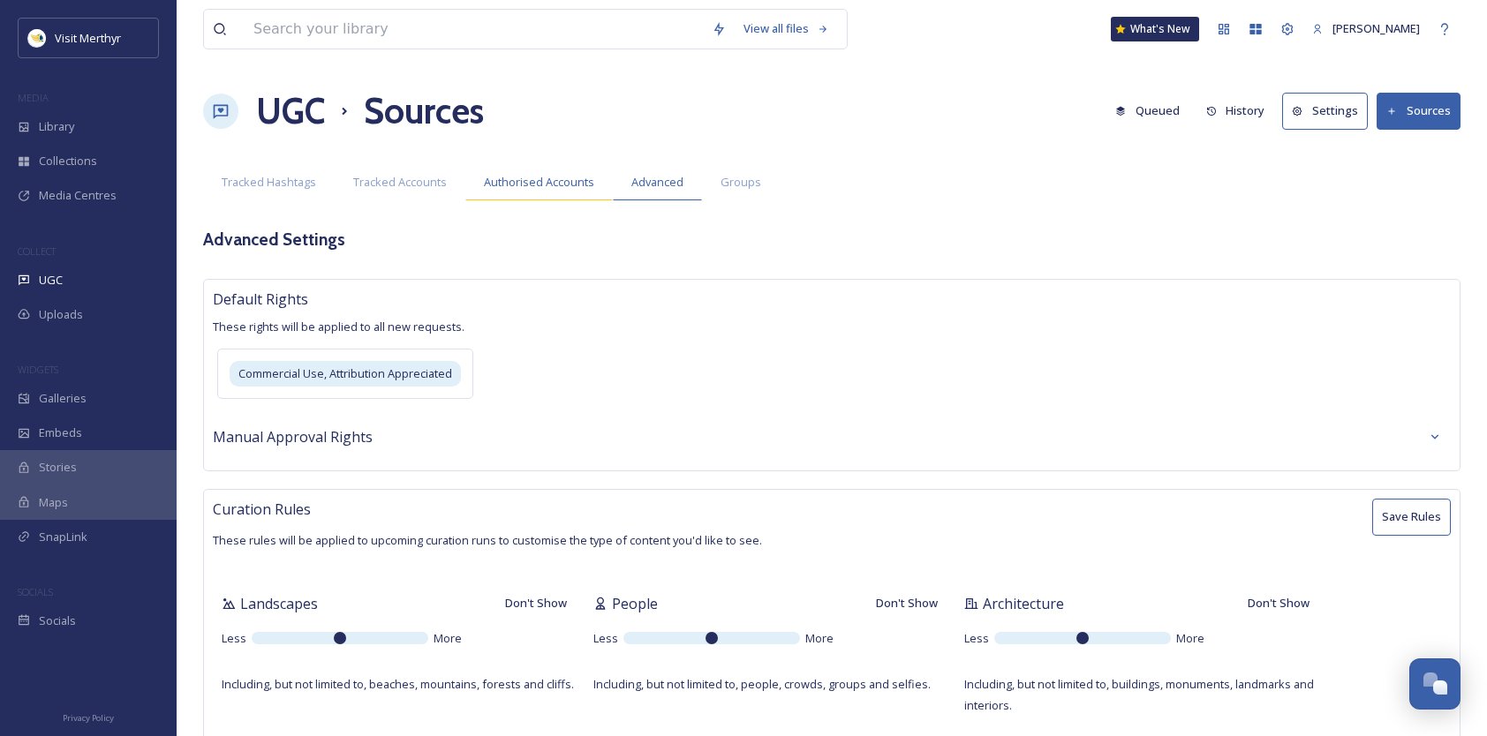
click at [518, 176] on span "Authorised Accounts" at bounding box center [539, 182] width 110 height 17
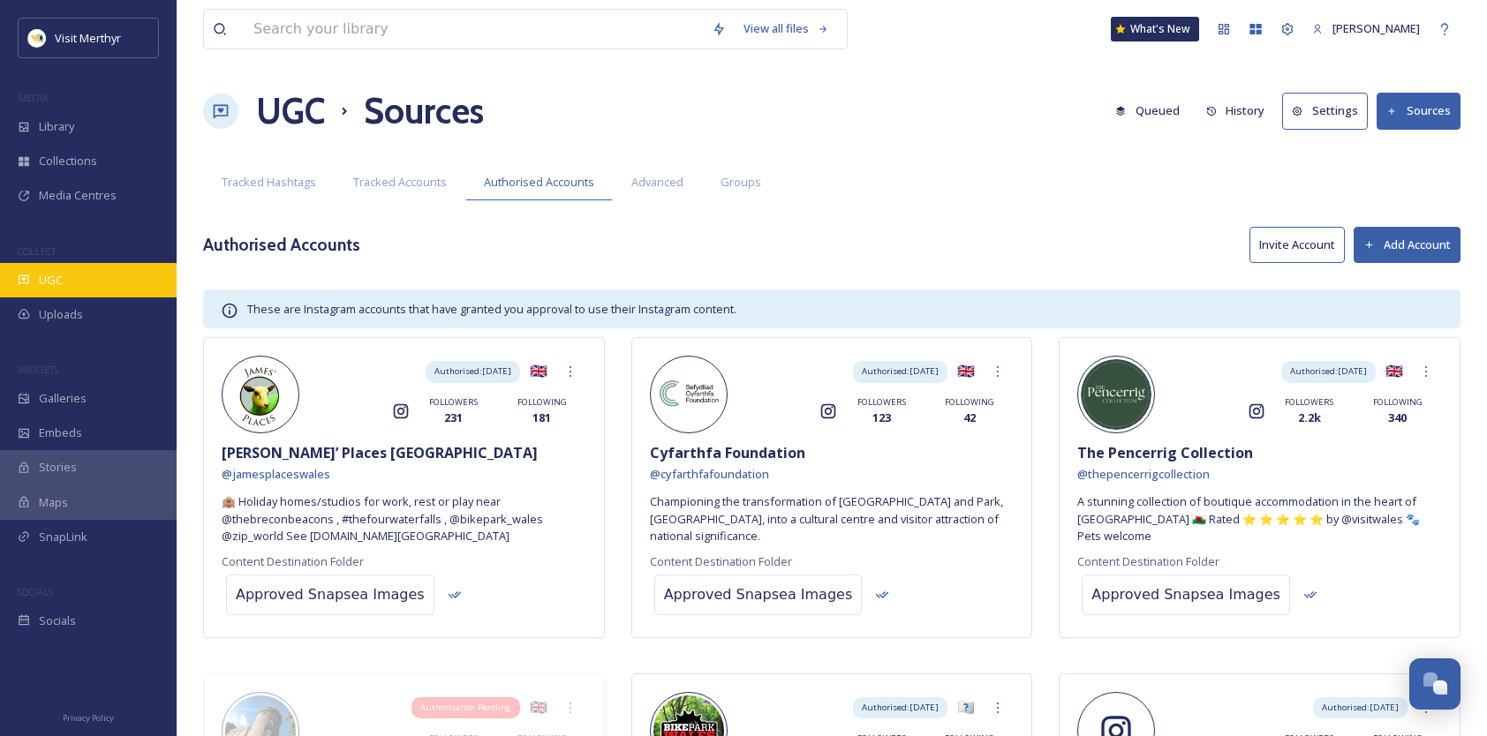
click at [42, 274] on span "UGC" at bounding box center [51, 280] width 24 height 17
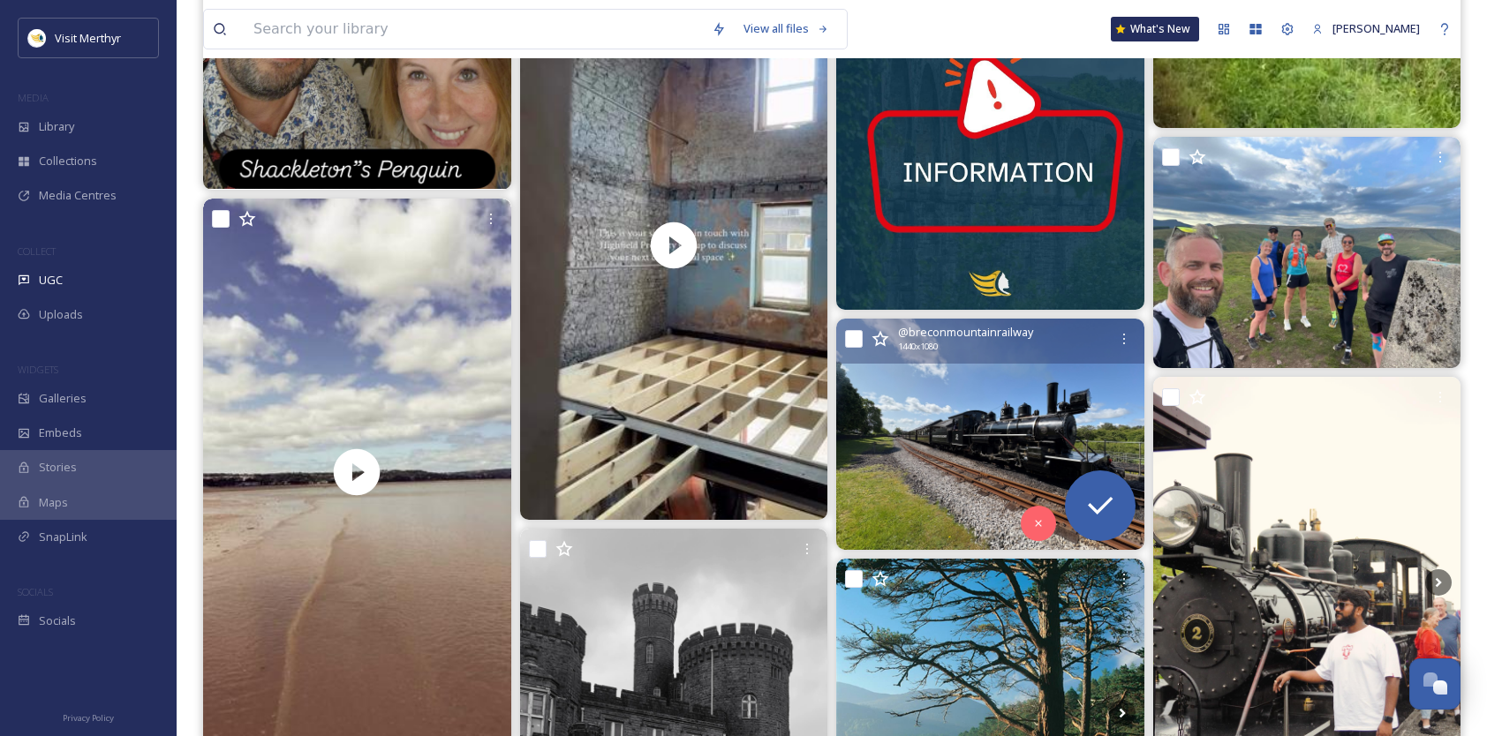
scroll to position [3355, 0]
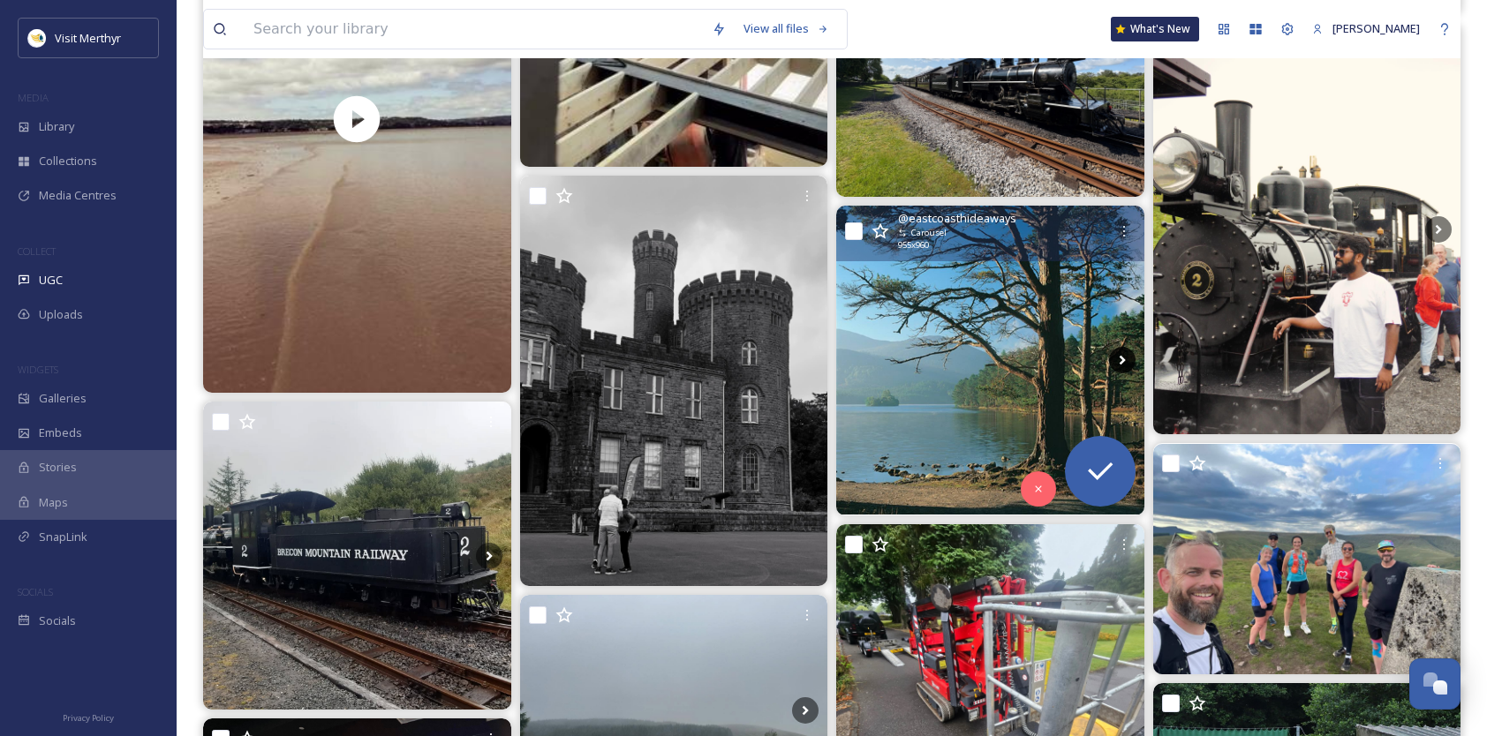
click at [1116, 356] on icon at bounding box center [1122, 360] width 26 height 26
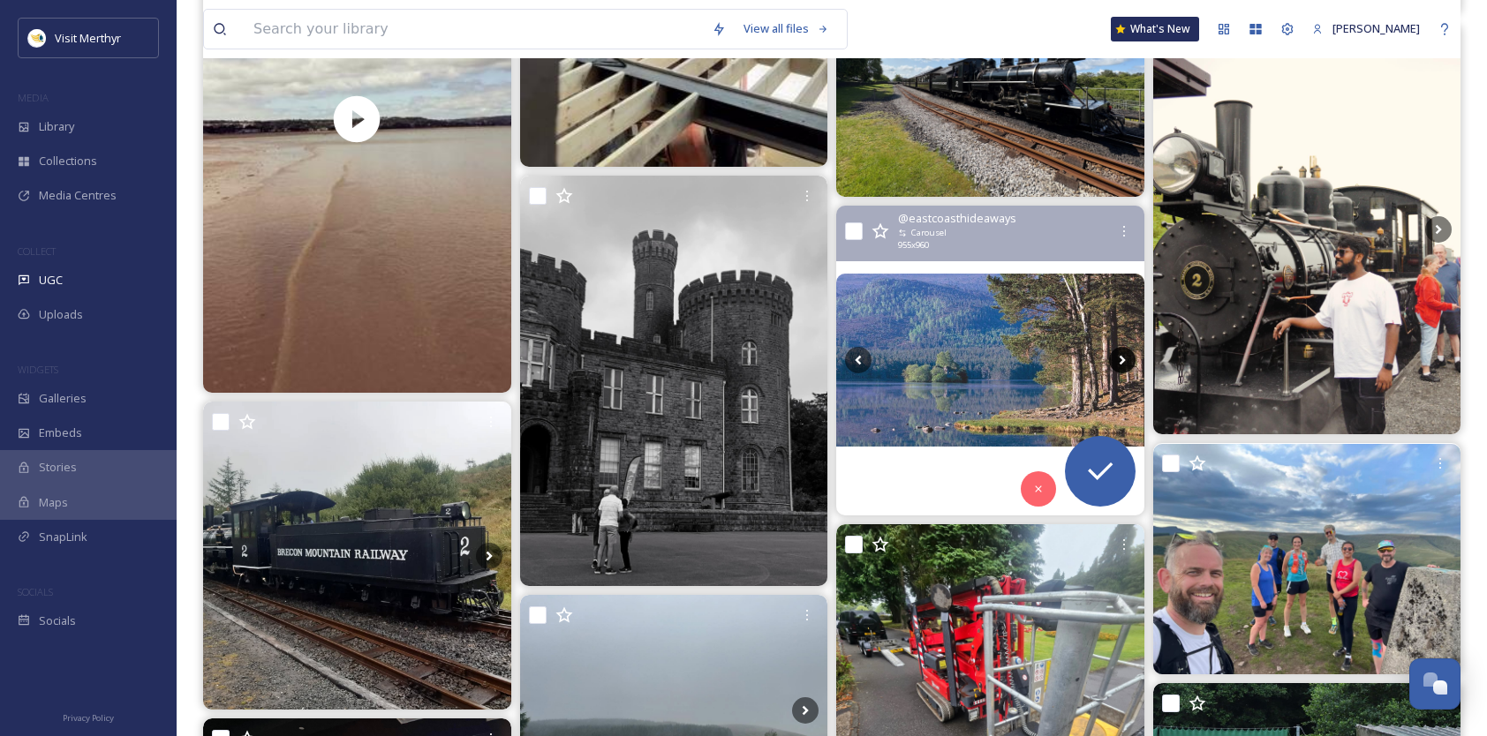
click at [1117, 362] on icon at bounding box center [1122, 360] width 26 height 26
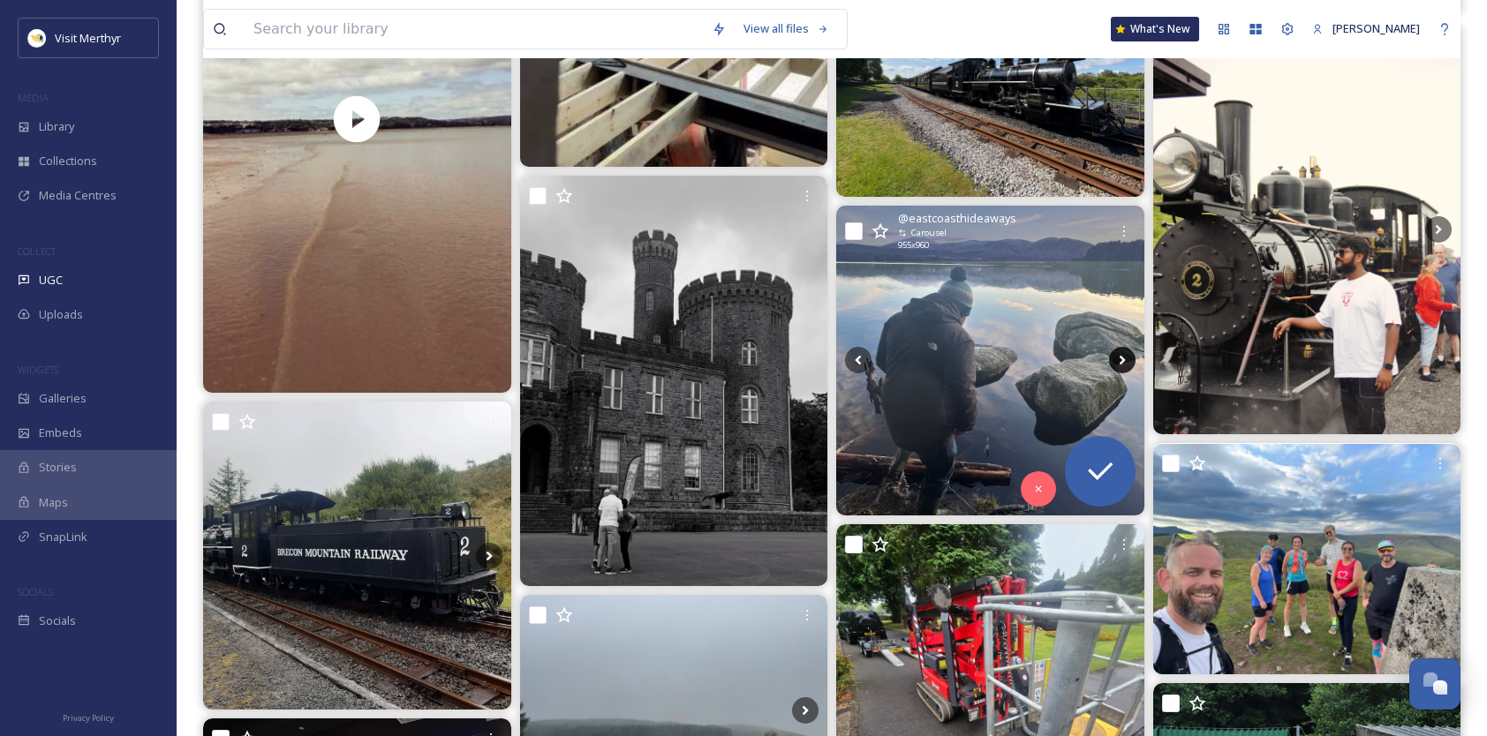
click at [1119, 358] on icon at bounding box center [1122, 360] width 26 height 26
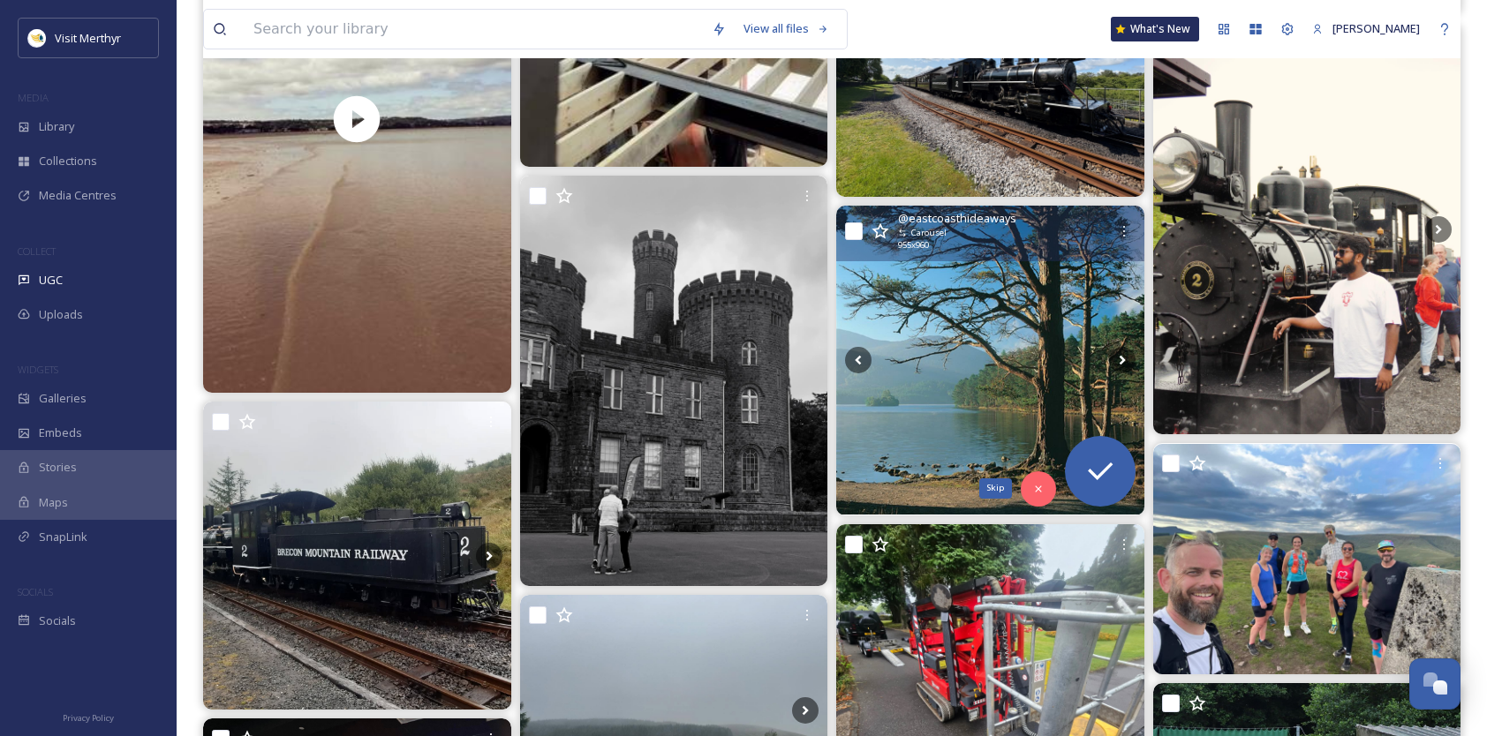
drag, startPoint x: 1042, startPoint y: 481, endPoint x: 968, endPoint y: 438, distance: 85.9
click at [1042, 483] on icon at bounding box center [1038, 489] width 12 height 12
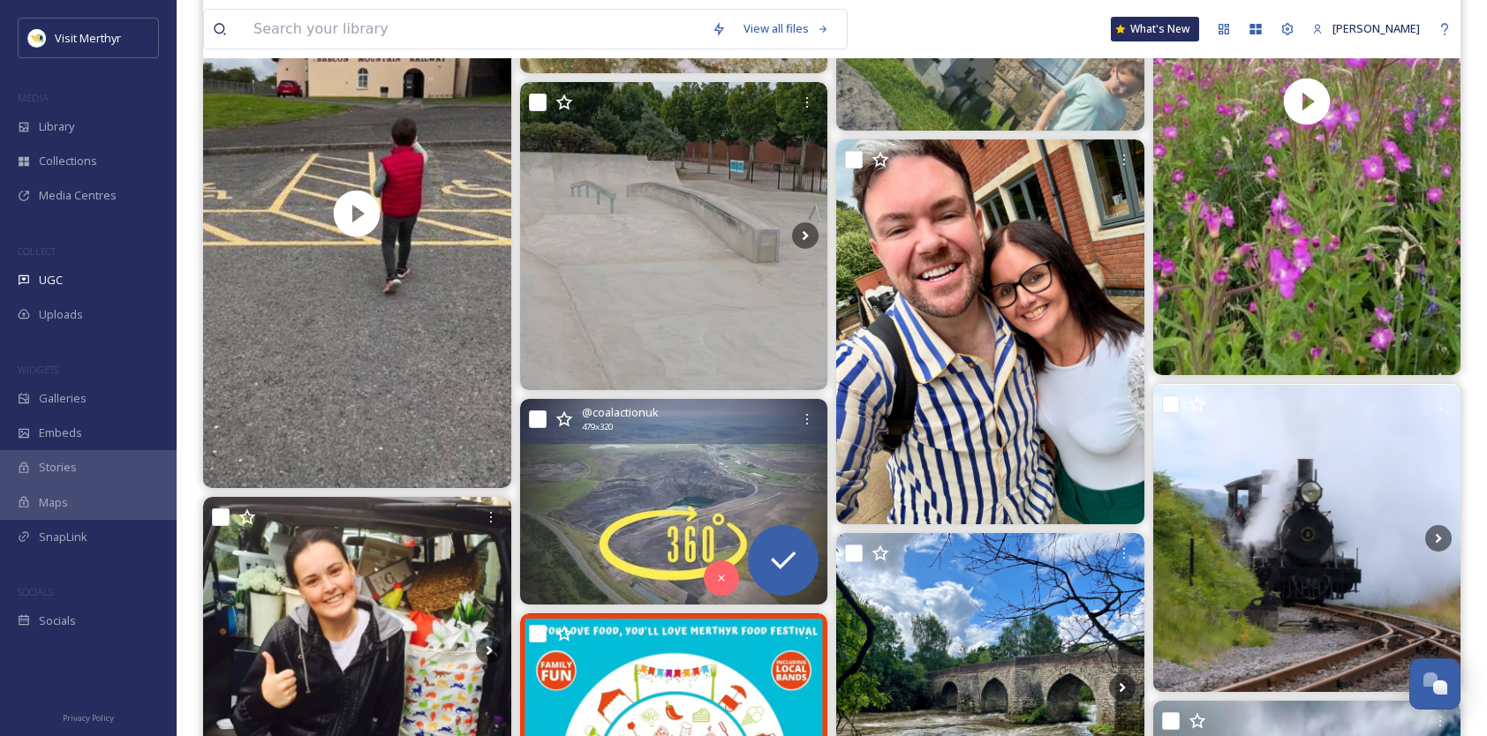
scroll to position [4944, 0]
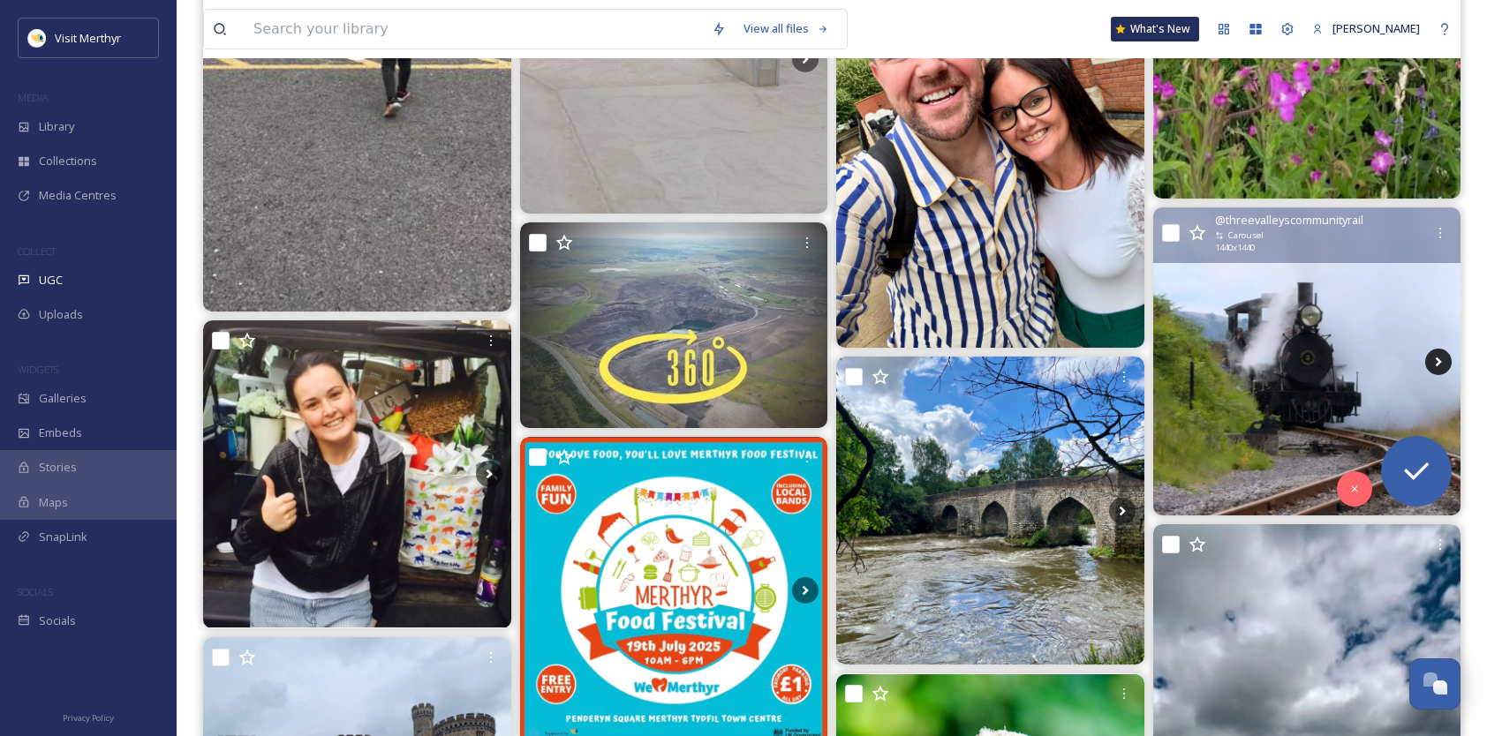
click at [1437, 358] on icon at bounding box center [1439, 363] width 6 height 10
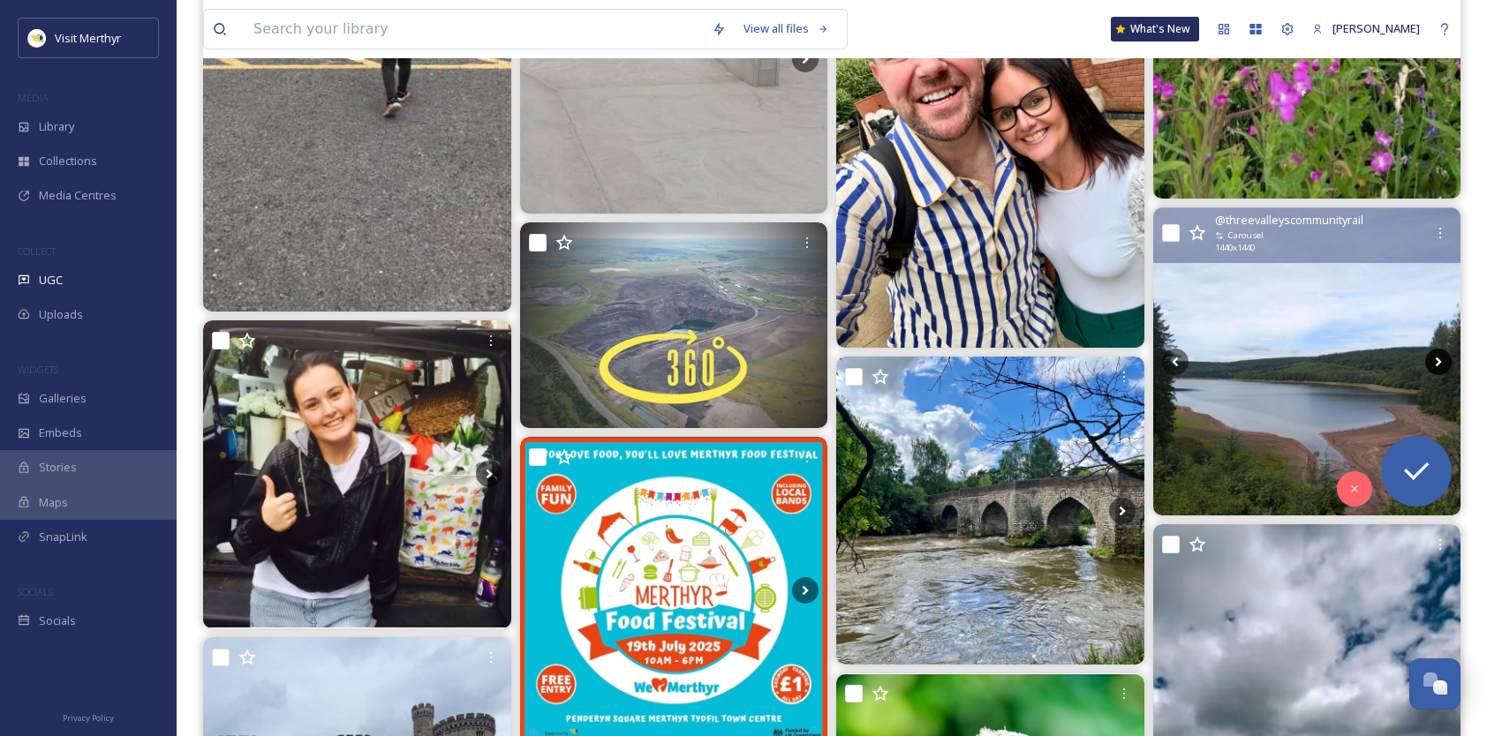
click at [1437, 360] on icon at bounding box center [1438, 362] width 26 height 26
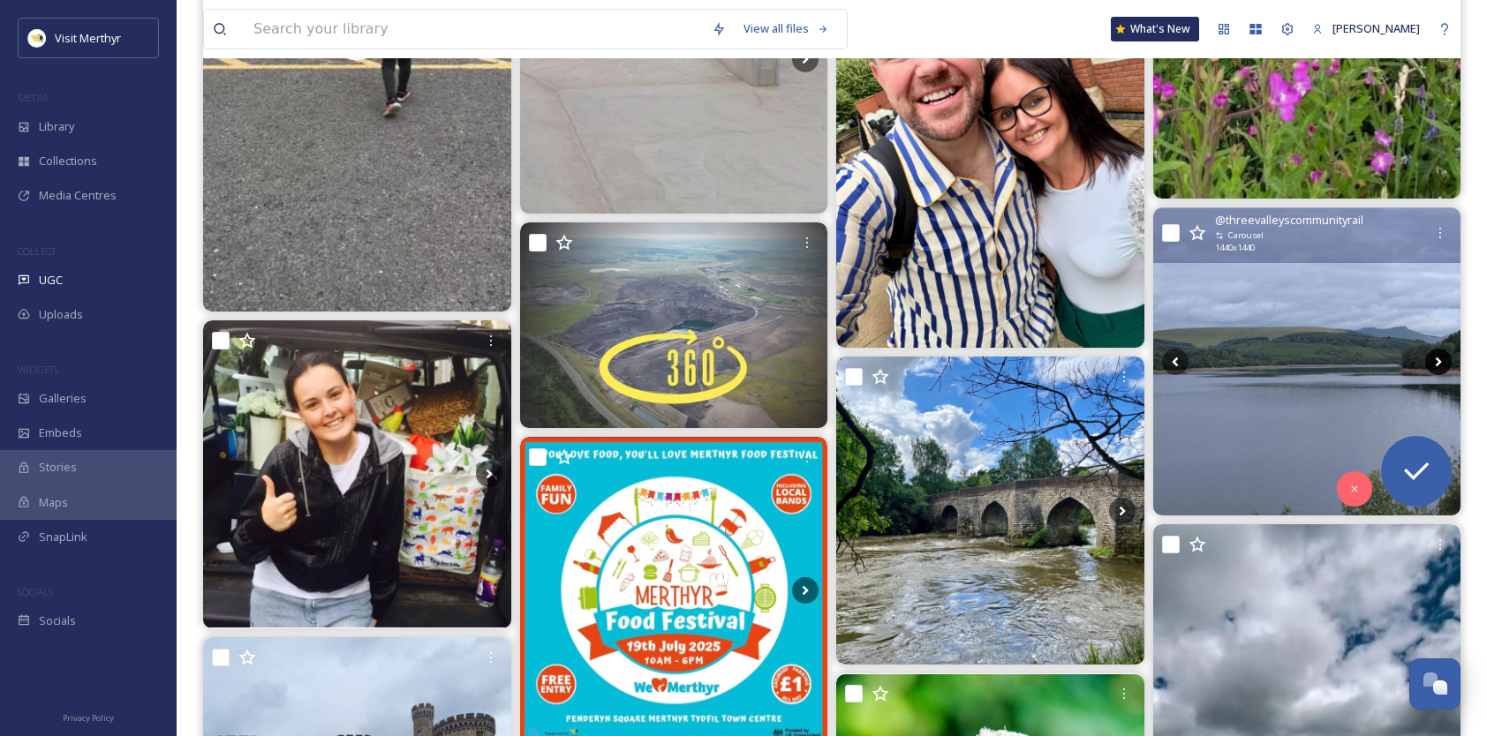
click at [1437, 360] on icon at bounding box center [1438, 362] width 26 height 26
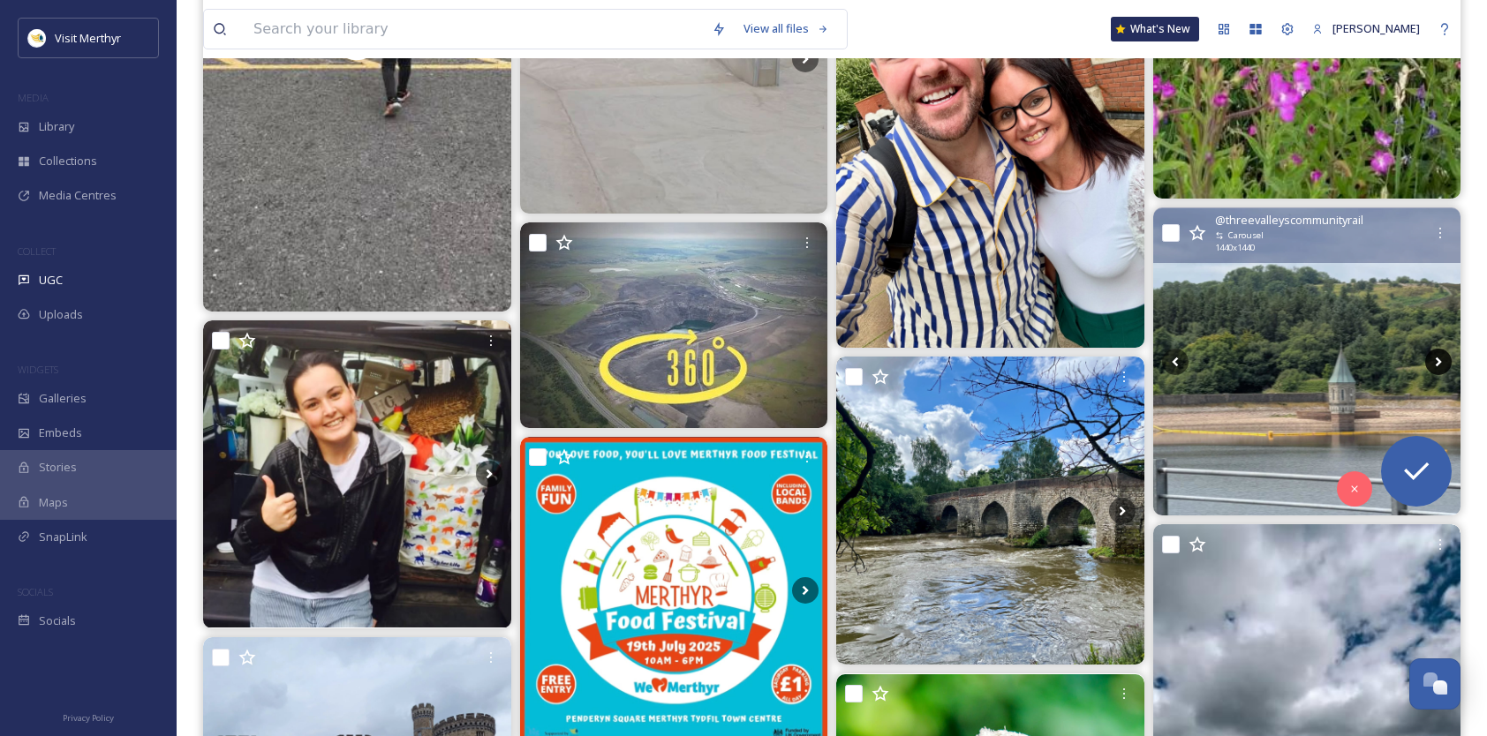
click at [1437, 360] on icon at bounding box center [1438, 362] width 26 height 26
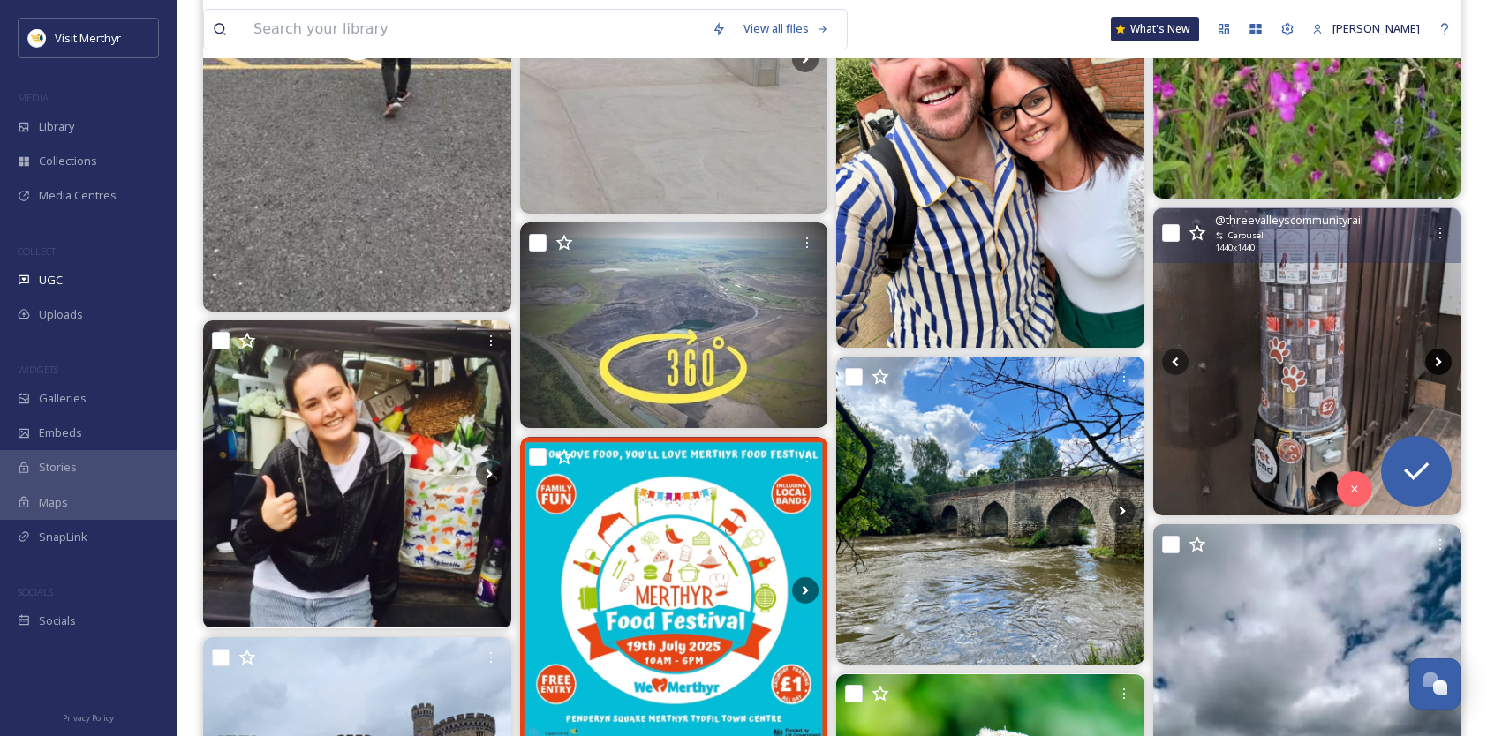
click at [1437, 360] on icon at bounding box center [1438, 362] width 26 height 26
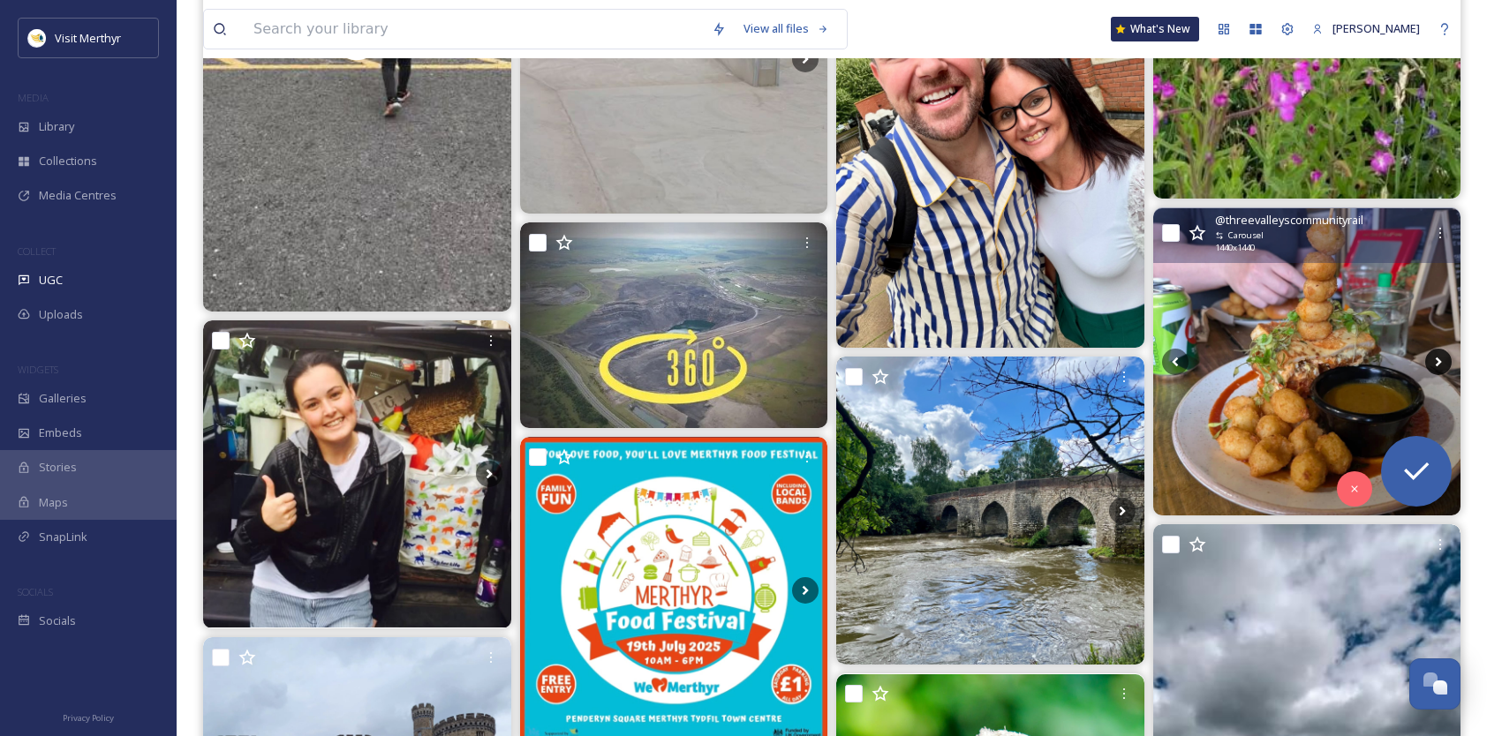
click at [1437, 360] on icon at bounding box center [1438, 362] width 26 height 26
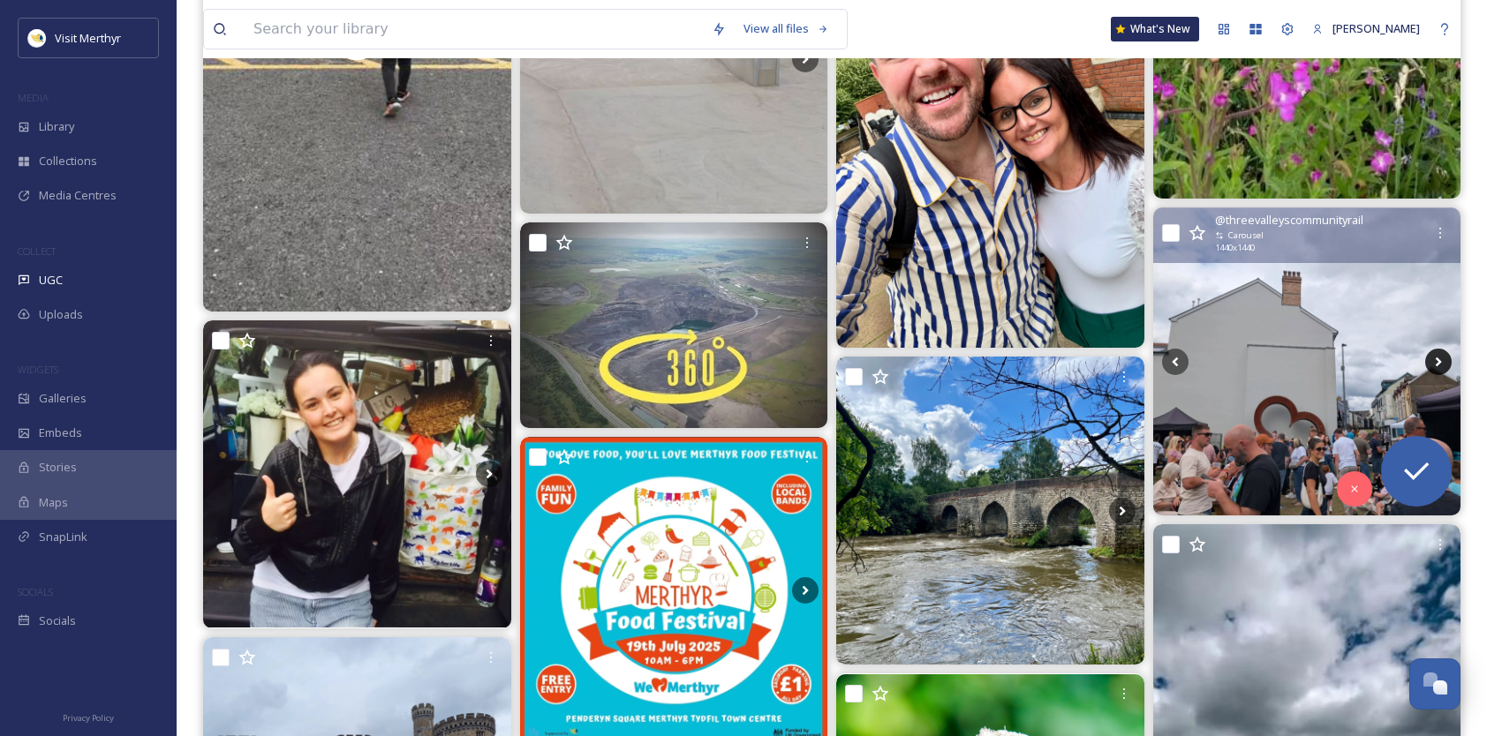
click at [1437, 360] on icon at bounding box center [1438, 362] width 26 height 26
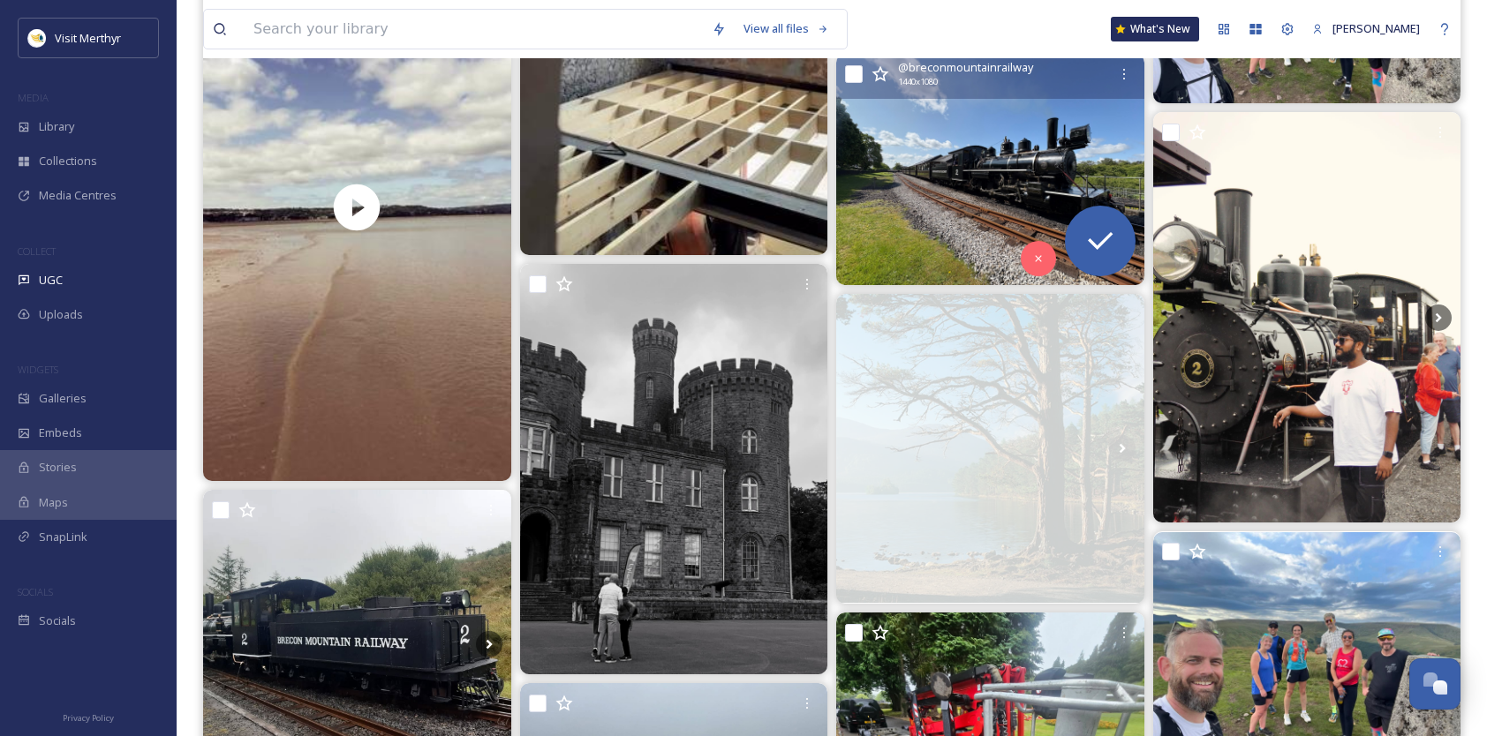
scroll to position [3002, 0]
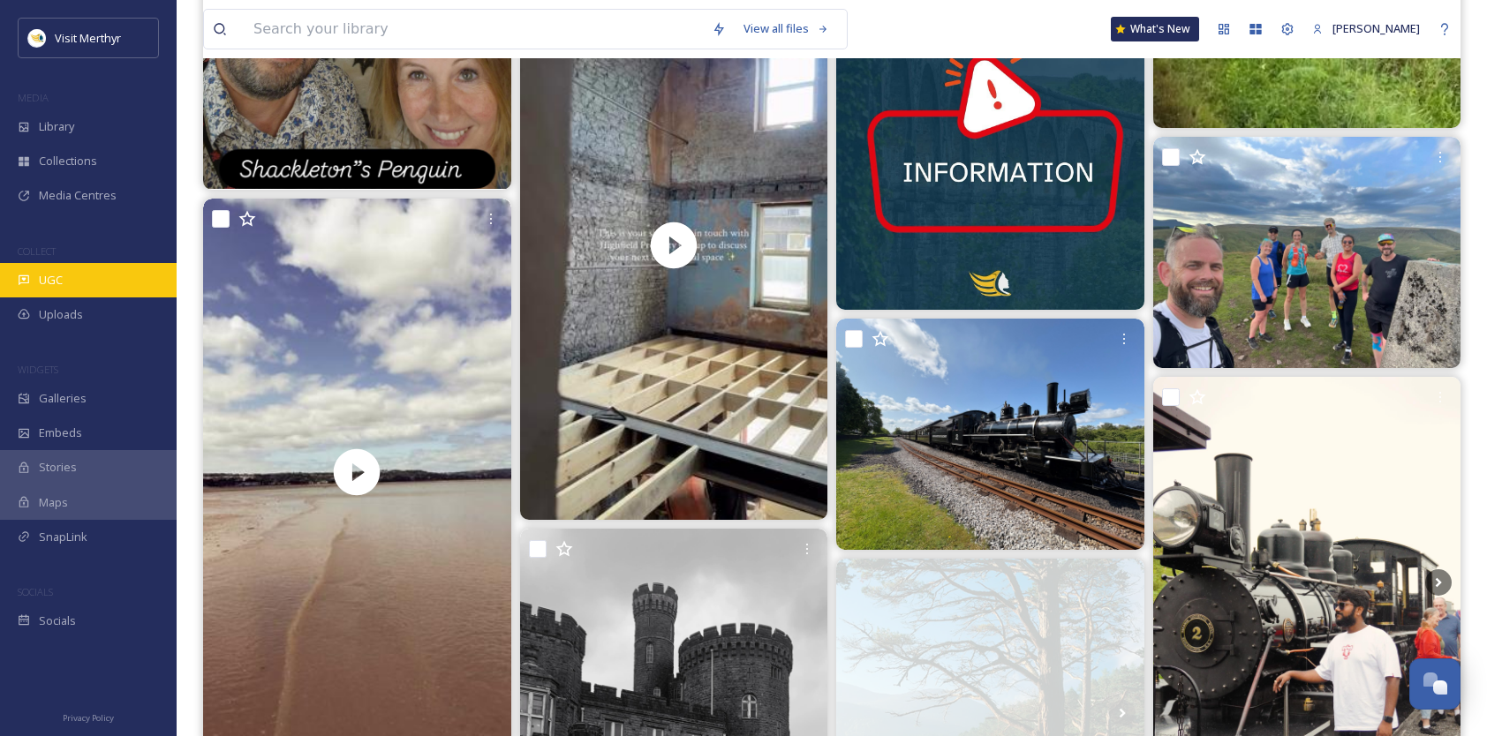
click at [53, 277] on span "UGC" at bounding box center [51, 280] width 24 height 17
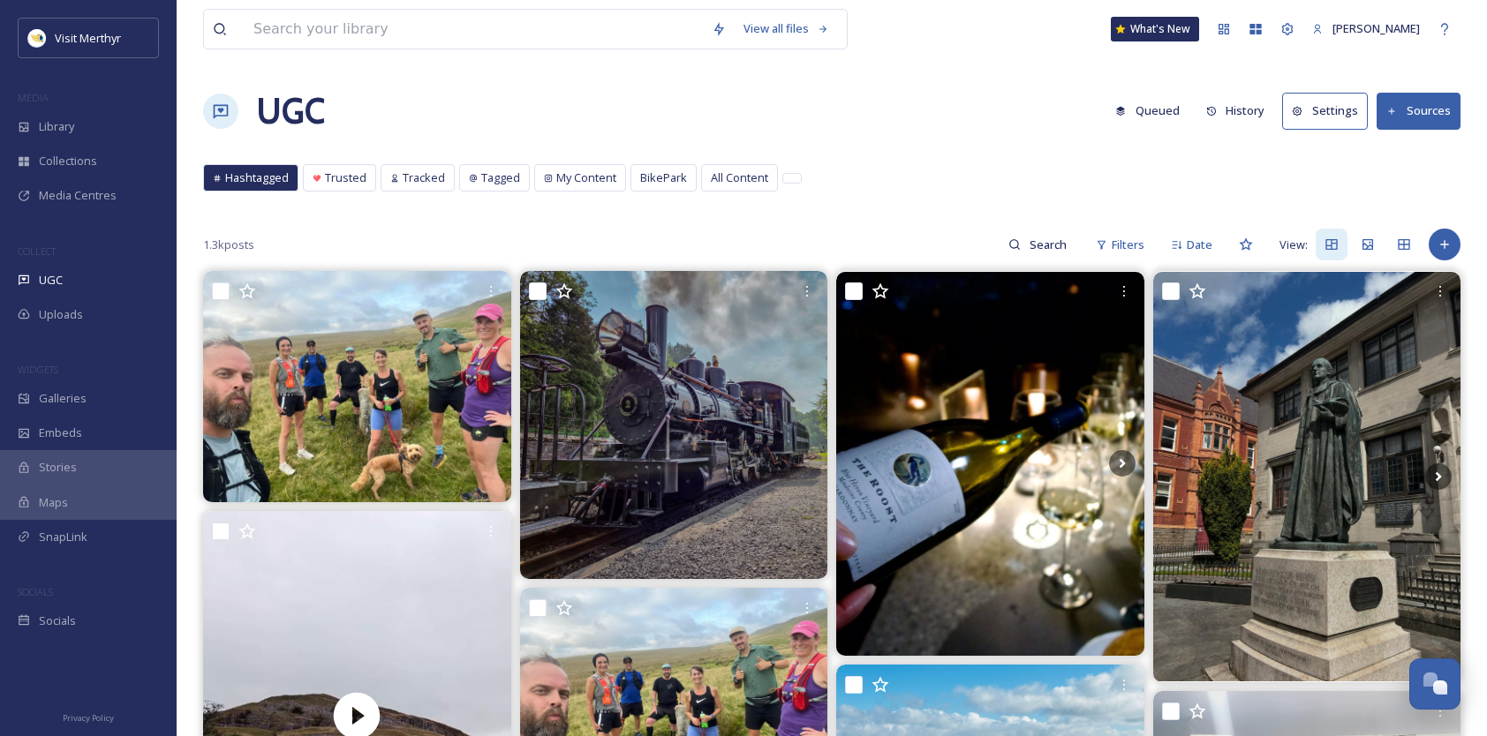
click at [1406, 104] on button "Sources" at bounding box center [1418, 111] width 84 height 36
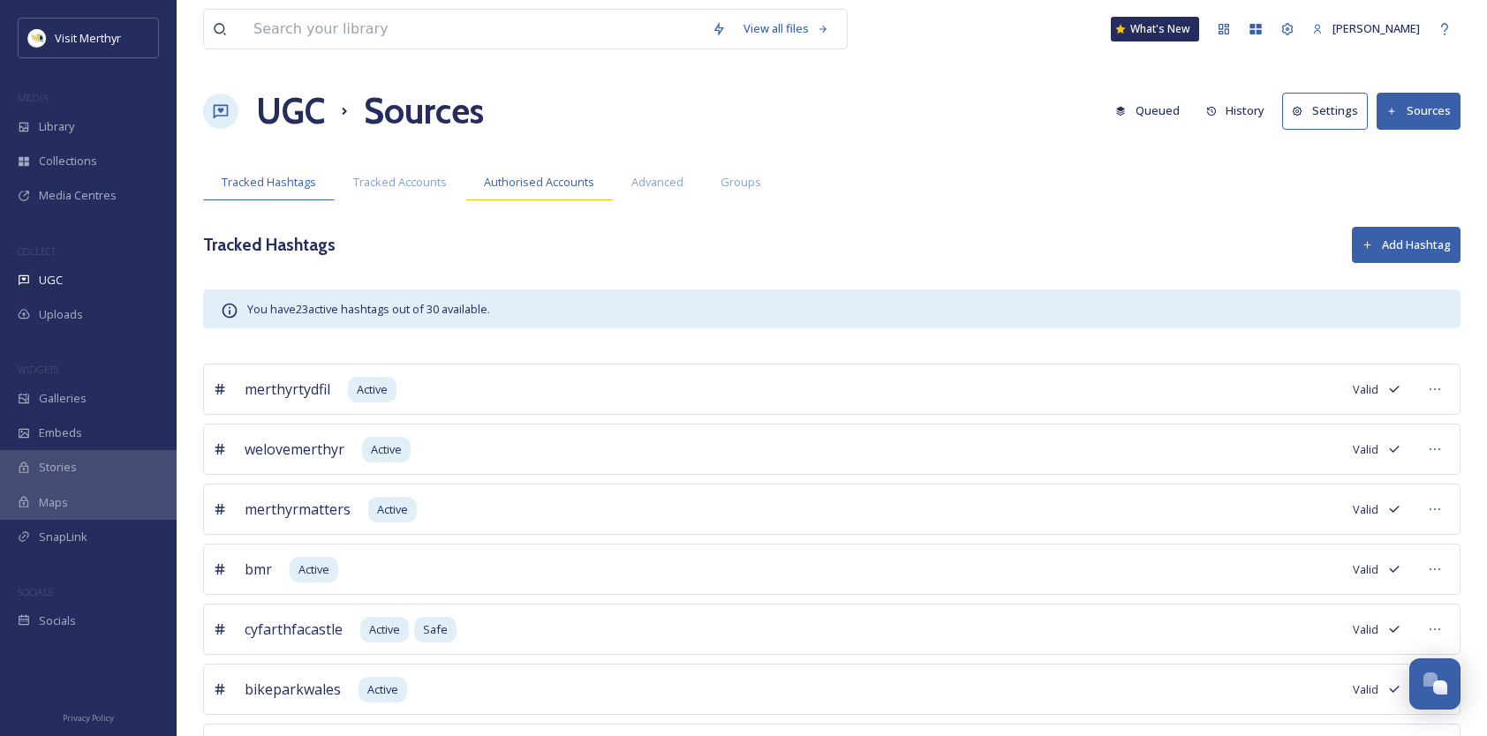
click at [548, 185] on span "Authorised Accounts" at bounding box center [539, 182] width 110 height 17
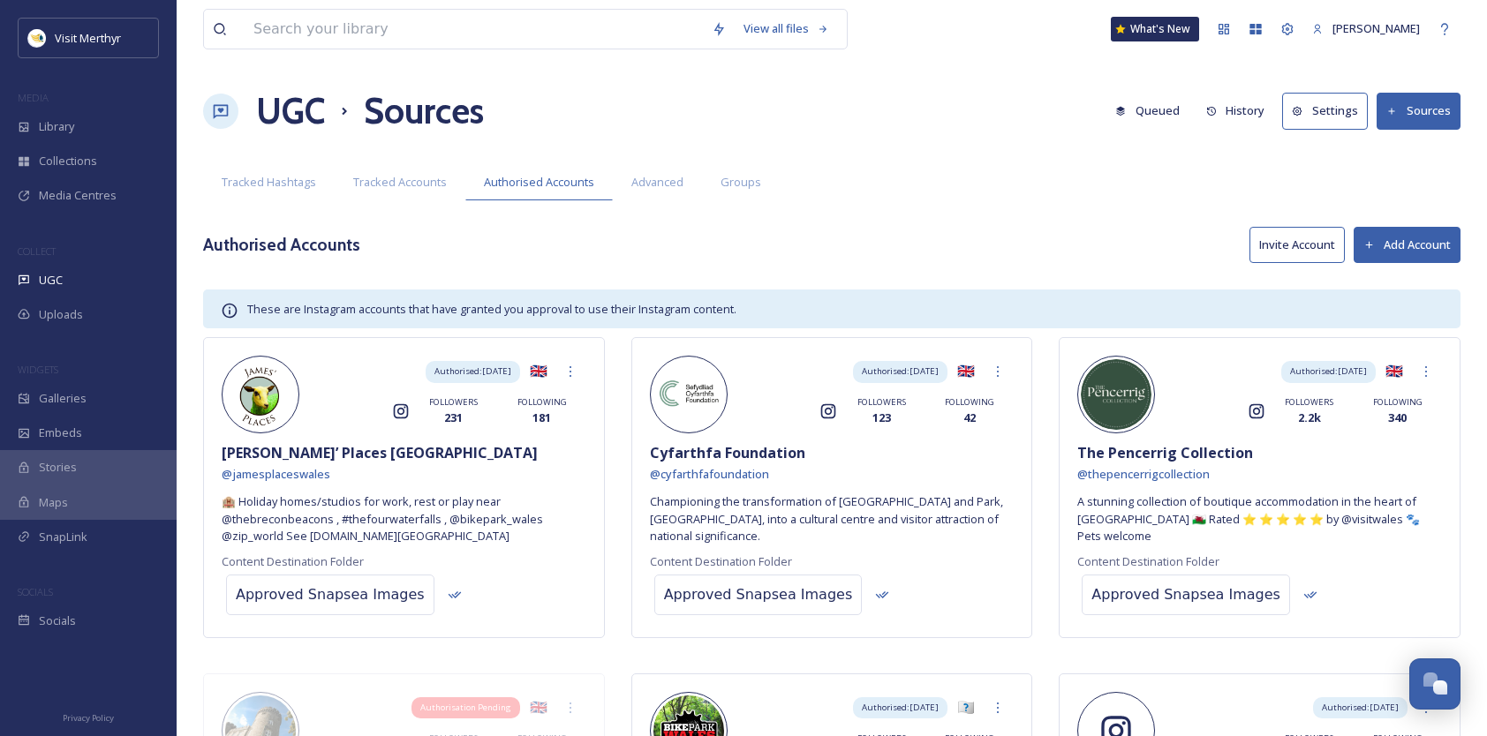
click at [1411, 236] on button "Add Account" at bounding box center [1406, 245] width 107 height 36
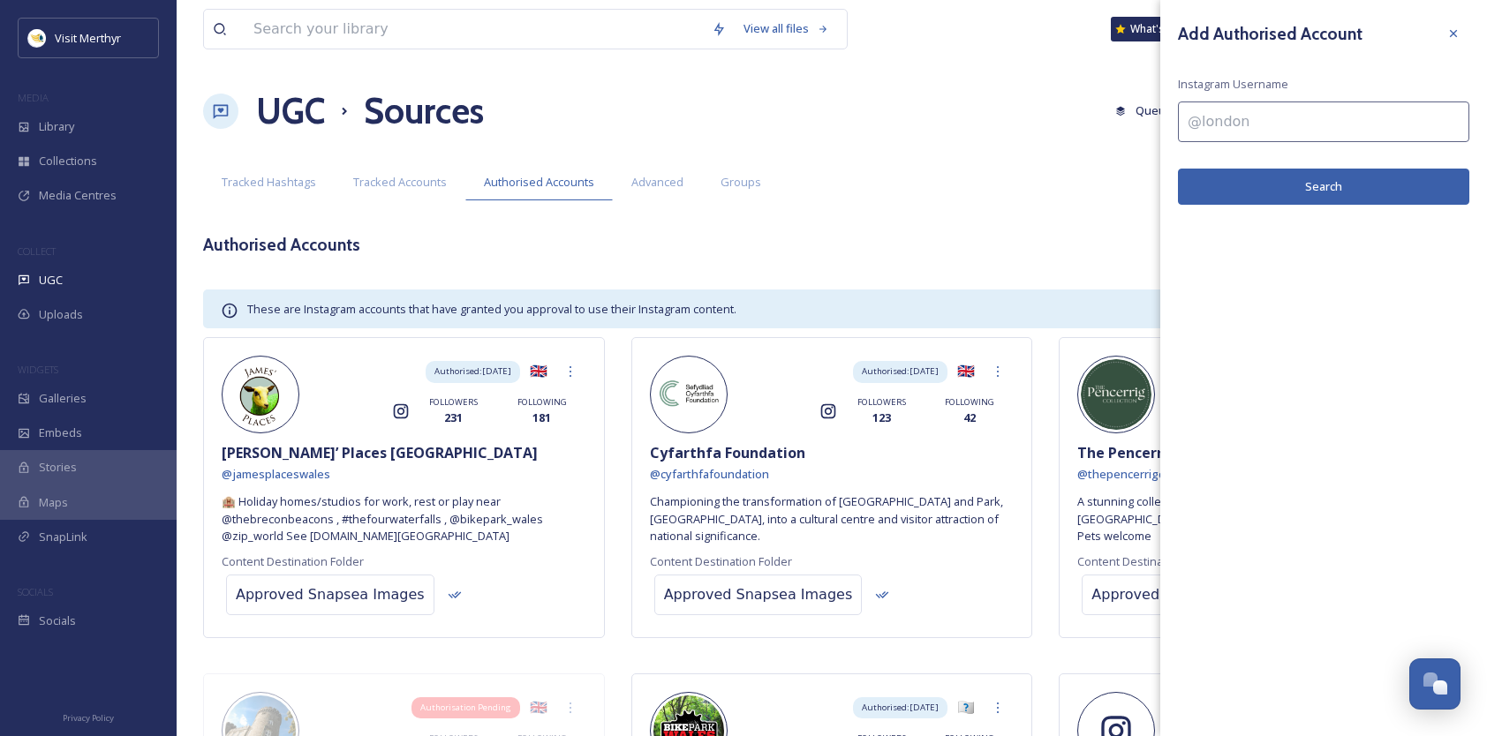
click at [1268, 124] on input at bounding box center [1323, 122] width 291 height 41
type input "@threevalleyscommunityrail"
click at [1277, 187] on button "Search" at bounding box center [1323, 187] width 291 height 36
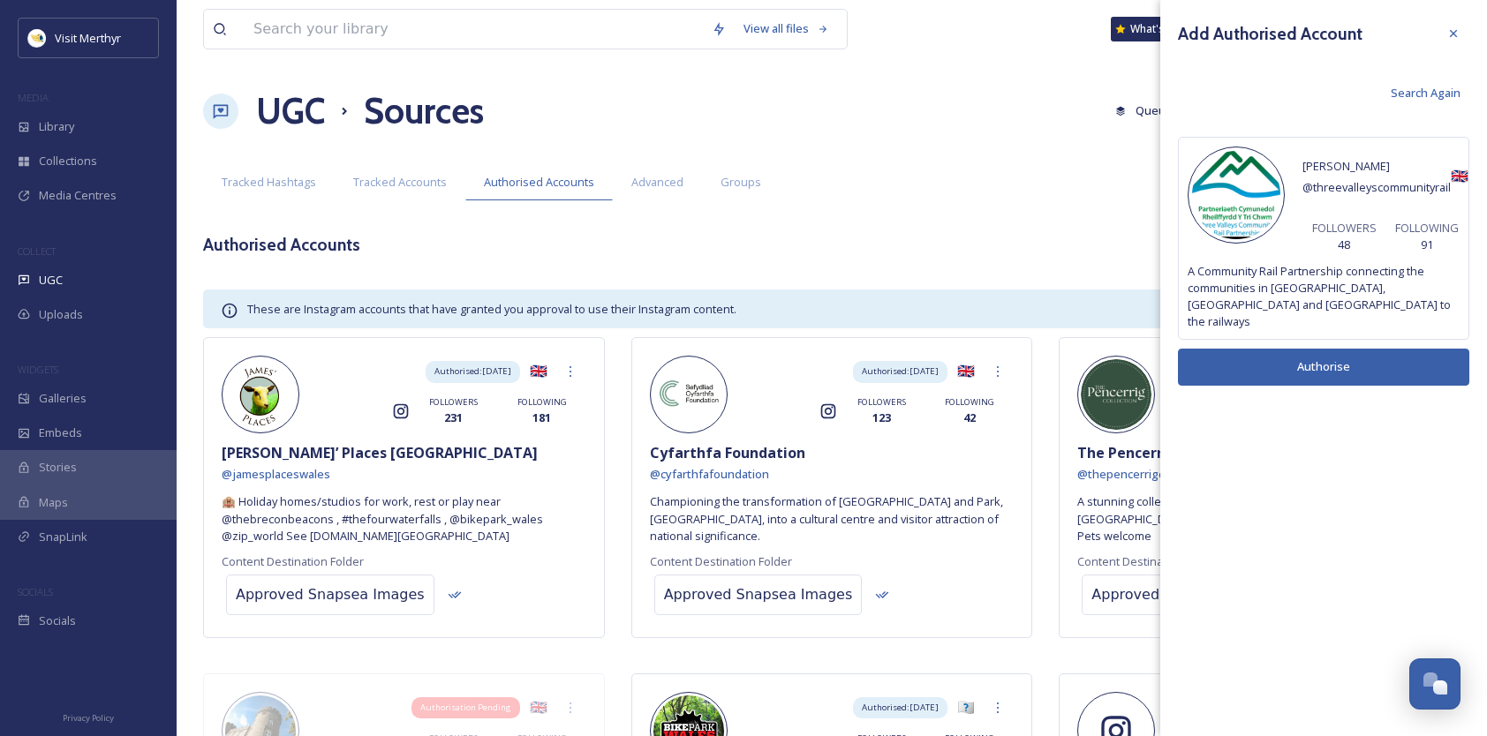
click at [1307, 356] on button "Authorise" at bounding box center [1323, 367] width 291 height 36
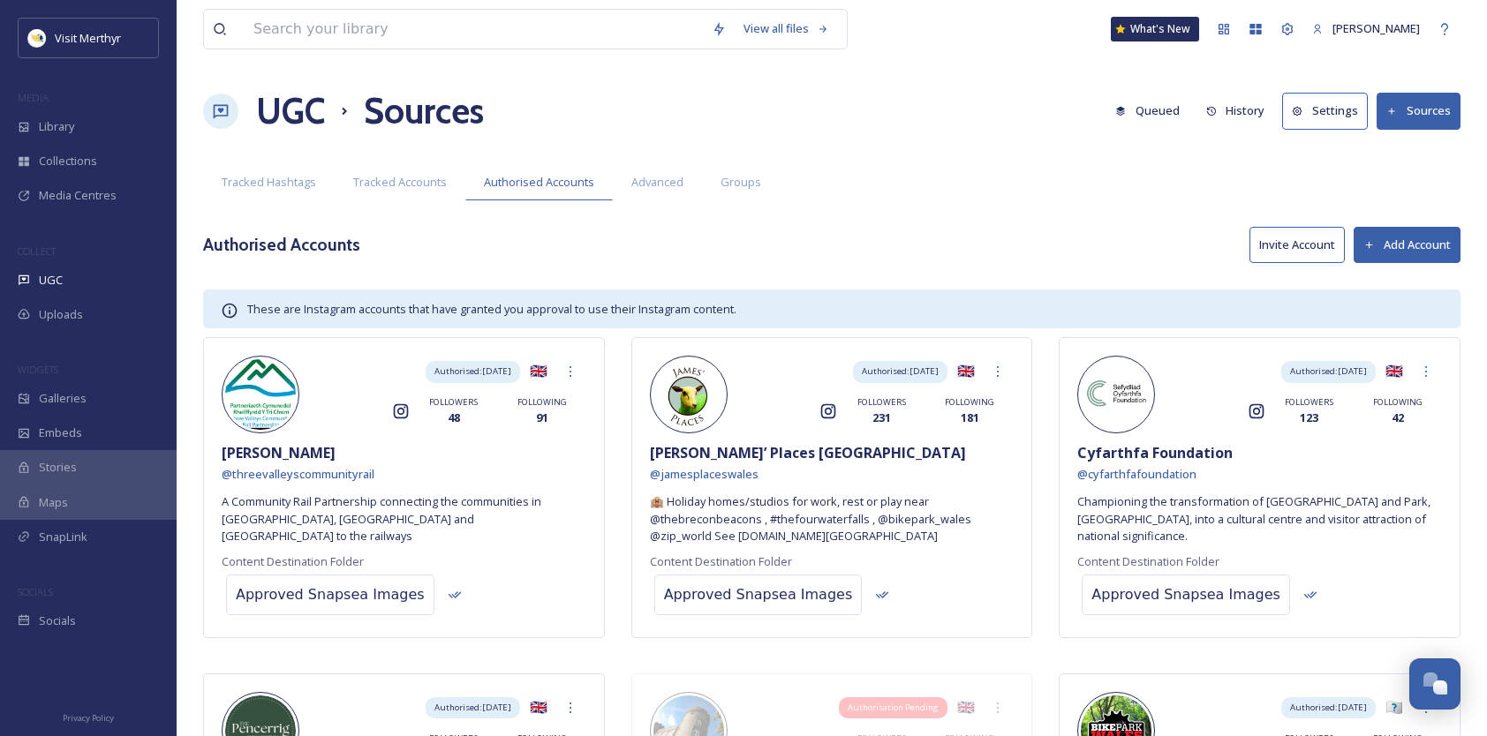
click at [1293, 240] on button "Invite Account" at bounding box center [1296, 245] width 95 height 36
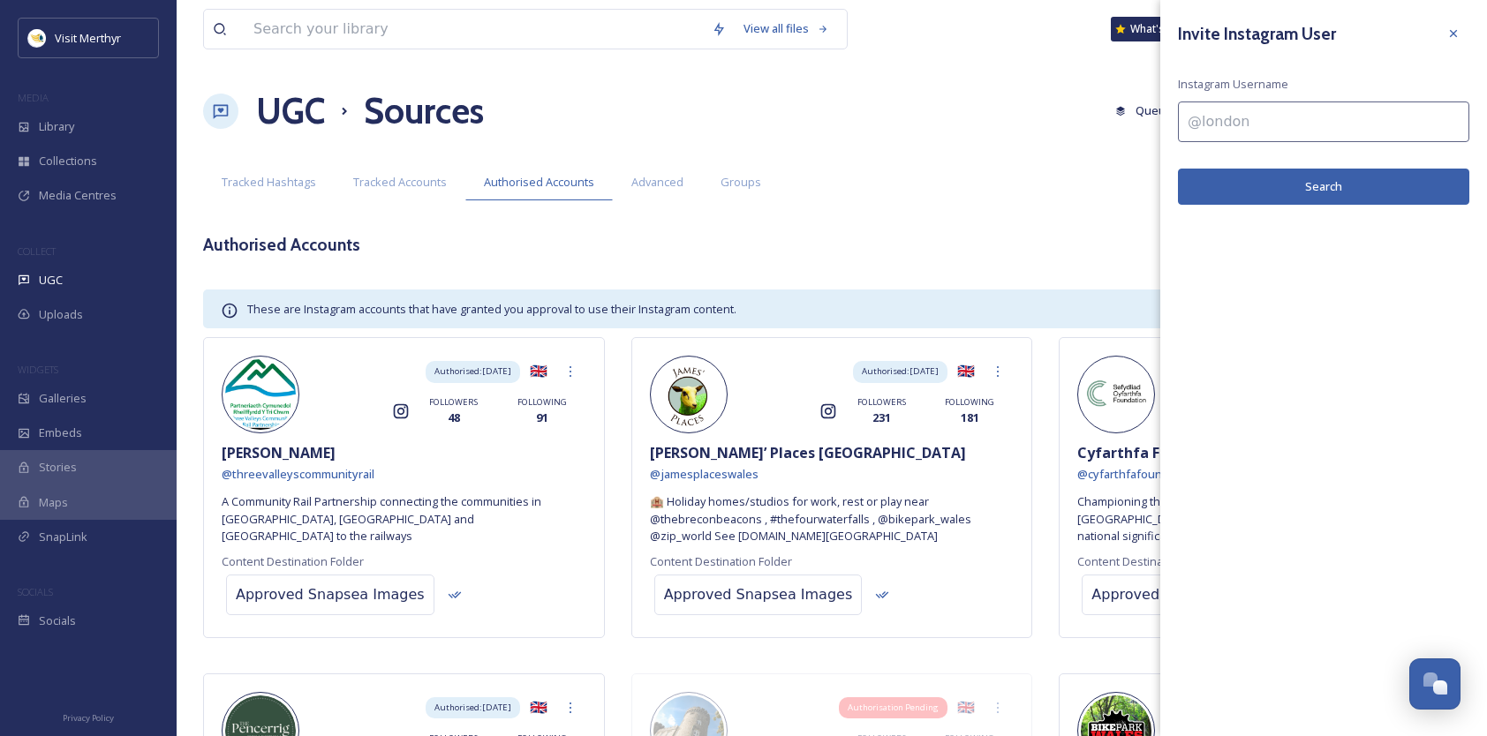
click at [1213, 121] on input at bounding box center [1323, 122] width 291 height 41
type input "@threevalleyscommunityrail"
click at [1292, 181] on button "Search" at bounding box center [1323, 187] width 291 height 36
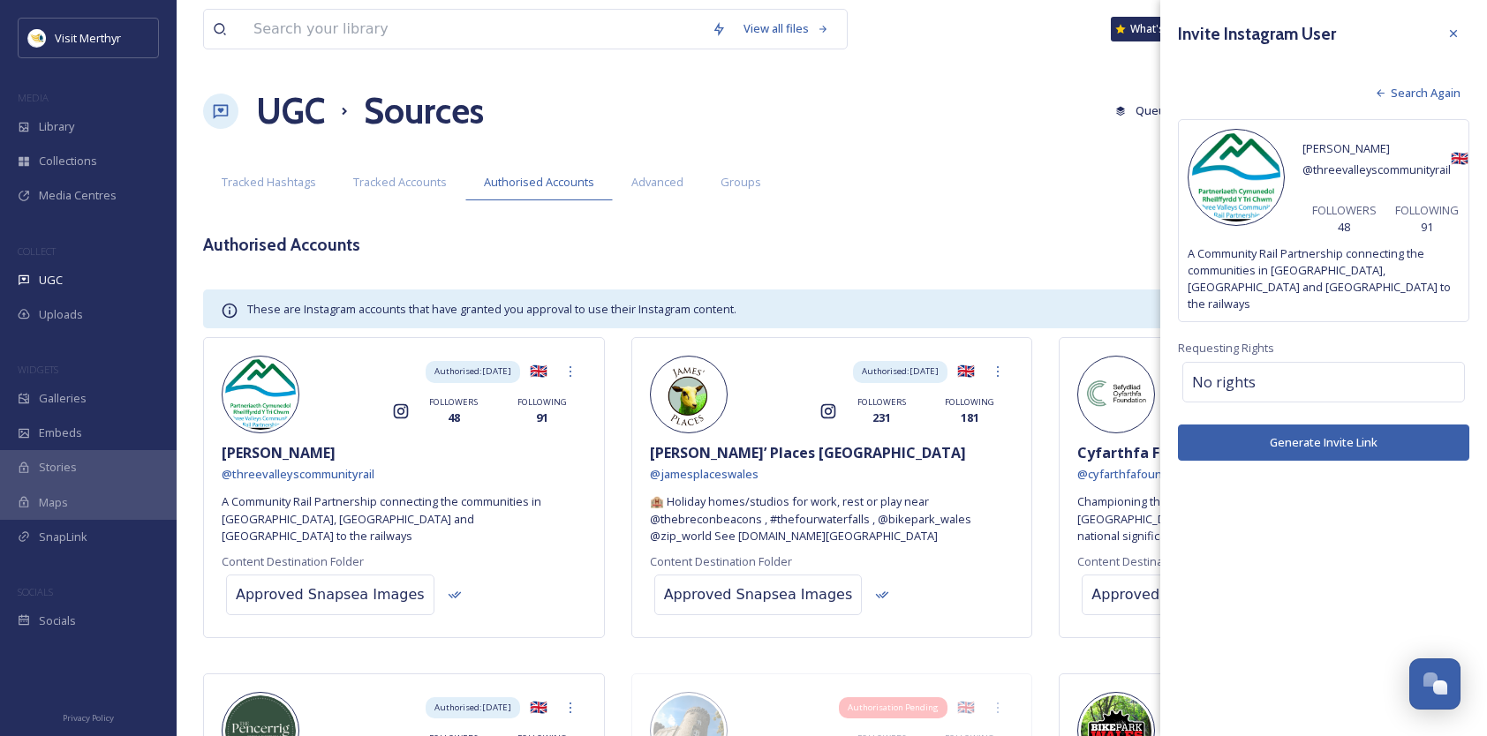
click at [1319, 425] on button "Generate Invite Link" at bounding box center [1323, 443] width 291 height 36
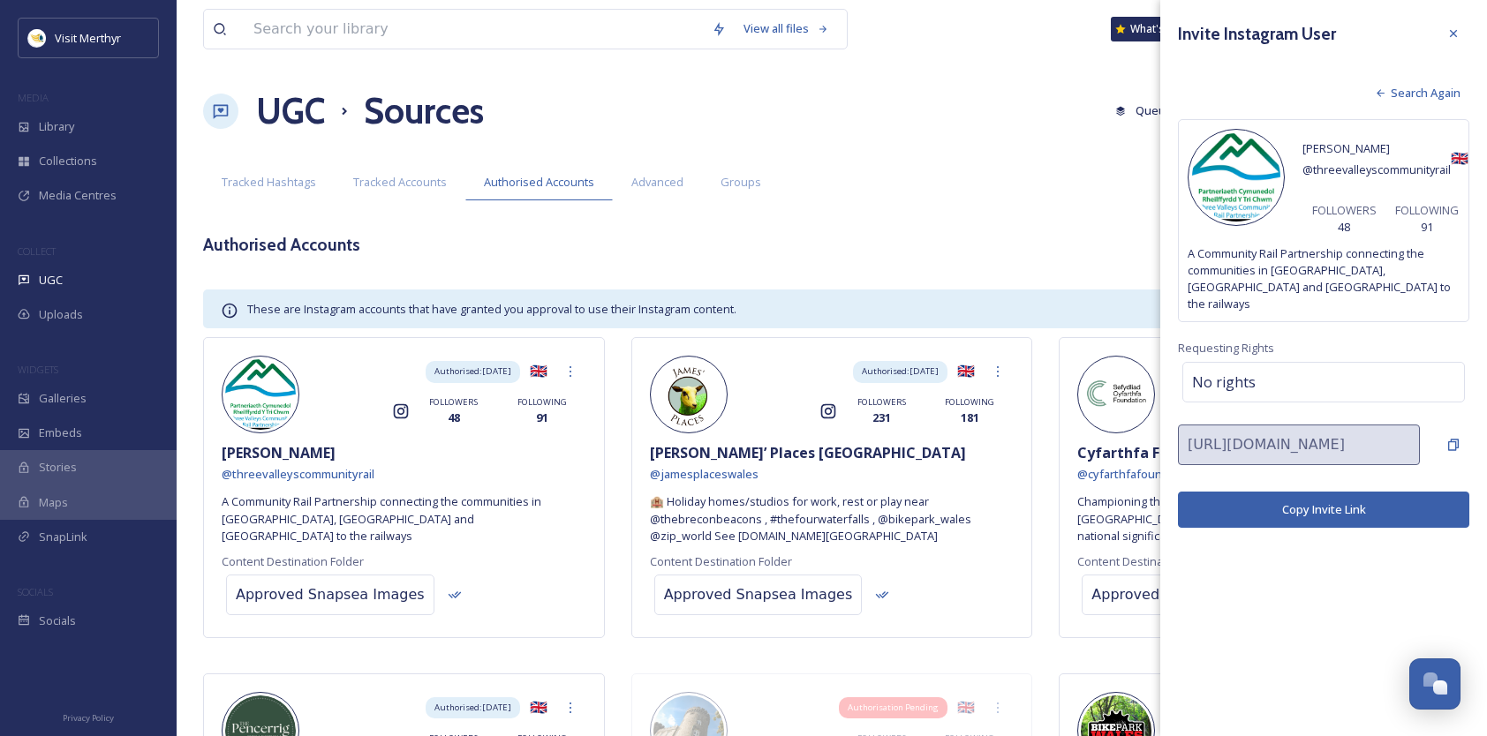
click at [1313, 492] on button "Copy Invite Link" at bounding box center [1323, 510] width 291 height 36
click at [750, 378] on div "Authorised: [DATE] 🇬🇧" at bounding box center [870, 372] width 287 height 32
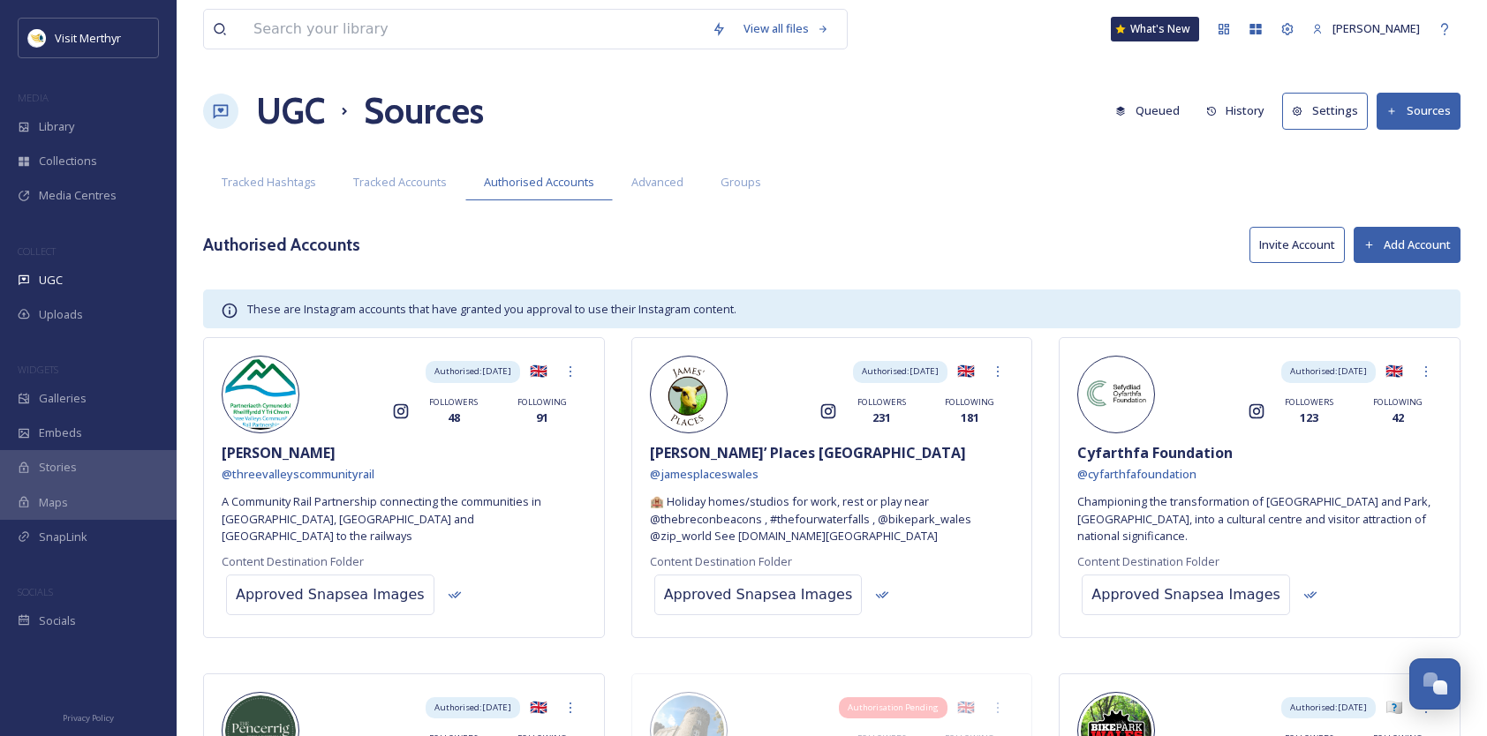
click at [1280, 245] on button "Invite Account" at bounding box center [1296, 245] width 95 height 36
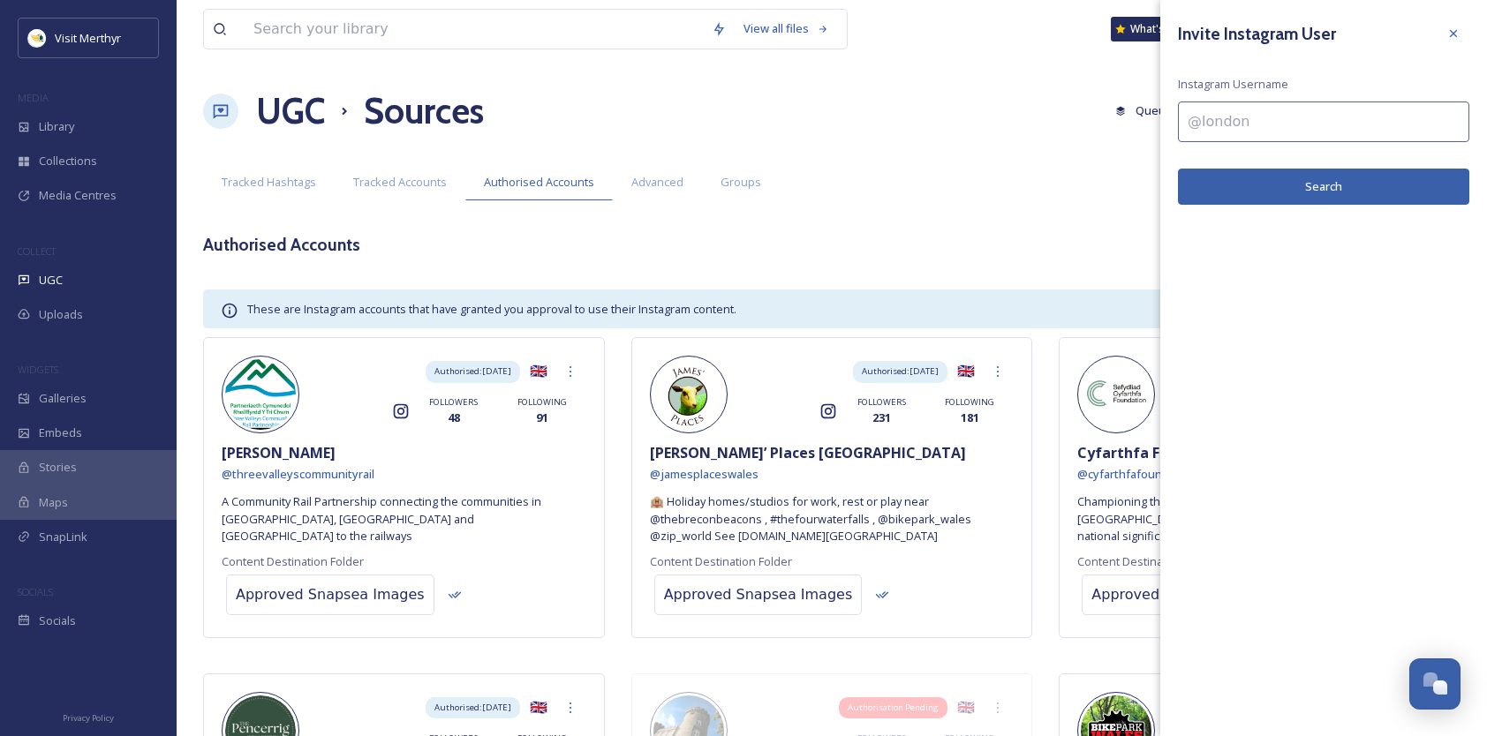
click at [1333, 121] on input at bounding box center [1323, 122] width 291 height 41
type input "@jamesplaceswales"
click at [1326, 188] on button "Search" at bounding box center [1323, 187] width 291 height 36
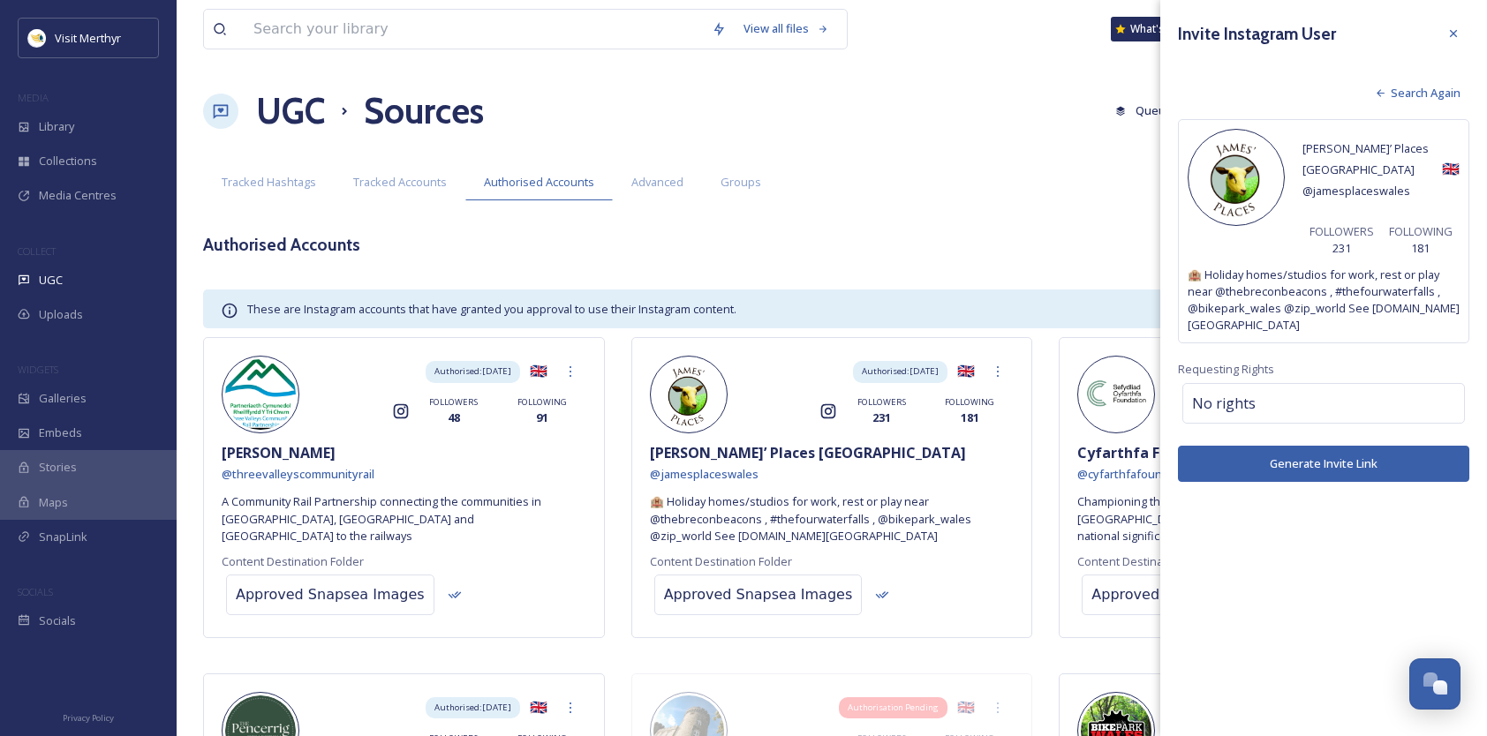
click at [1301, 446] on button "Generate Invite Link" at bounding box center [1323, 464] width 291 height 36
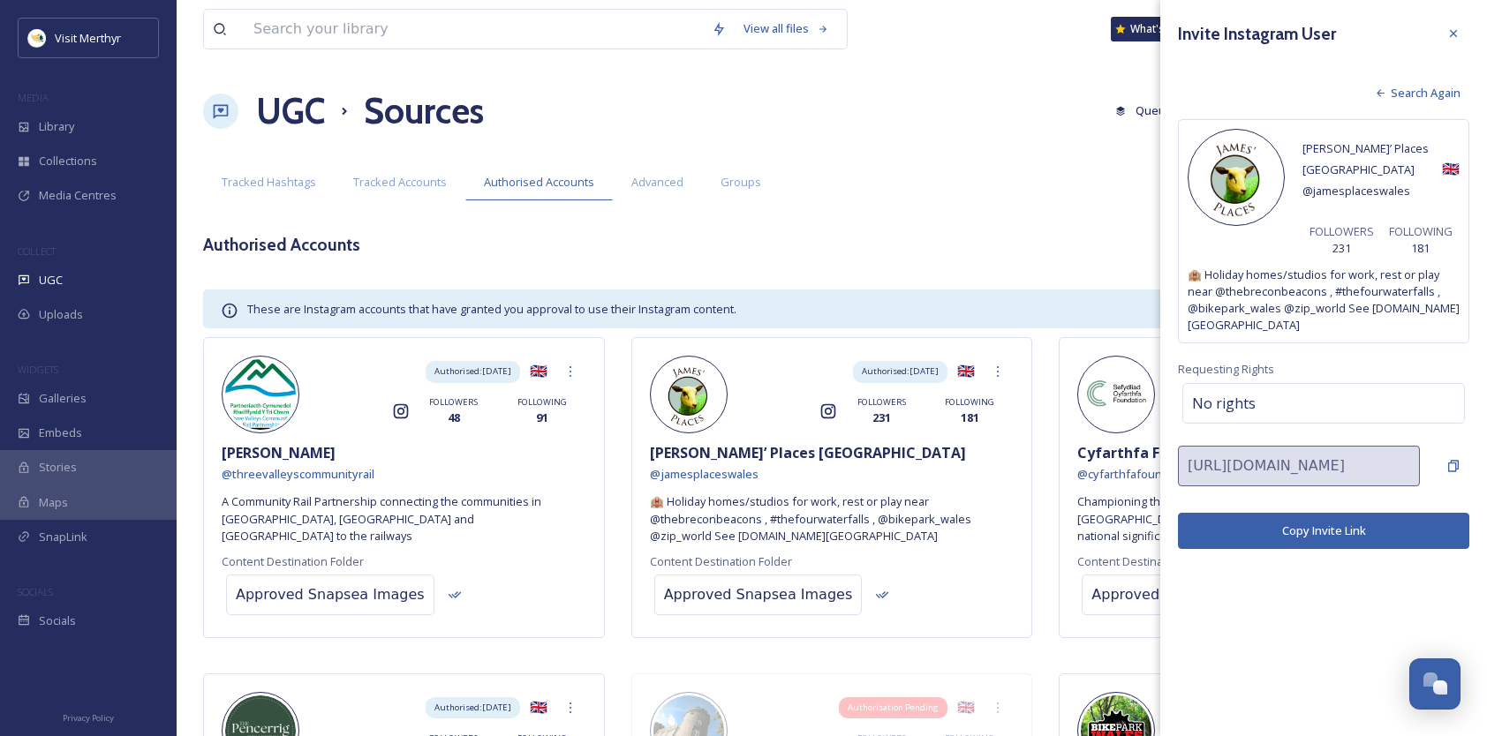
click at [1326, 513] on button "Copy Invite Link" at bounding box center [1323, 531] width 291 height 36
click at [696, 239] on div "Authorised Accounts Invite Account Add Account" at bounding box center [831, 245] width 1257 height 36
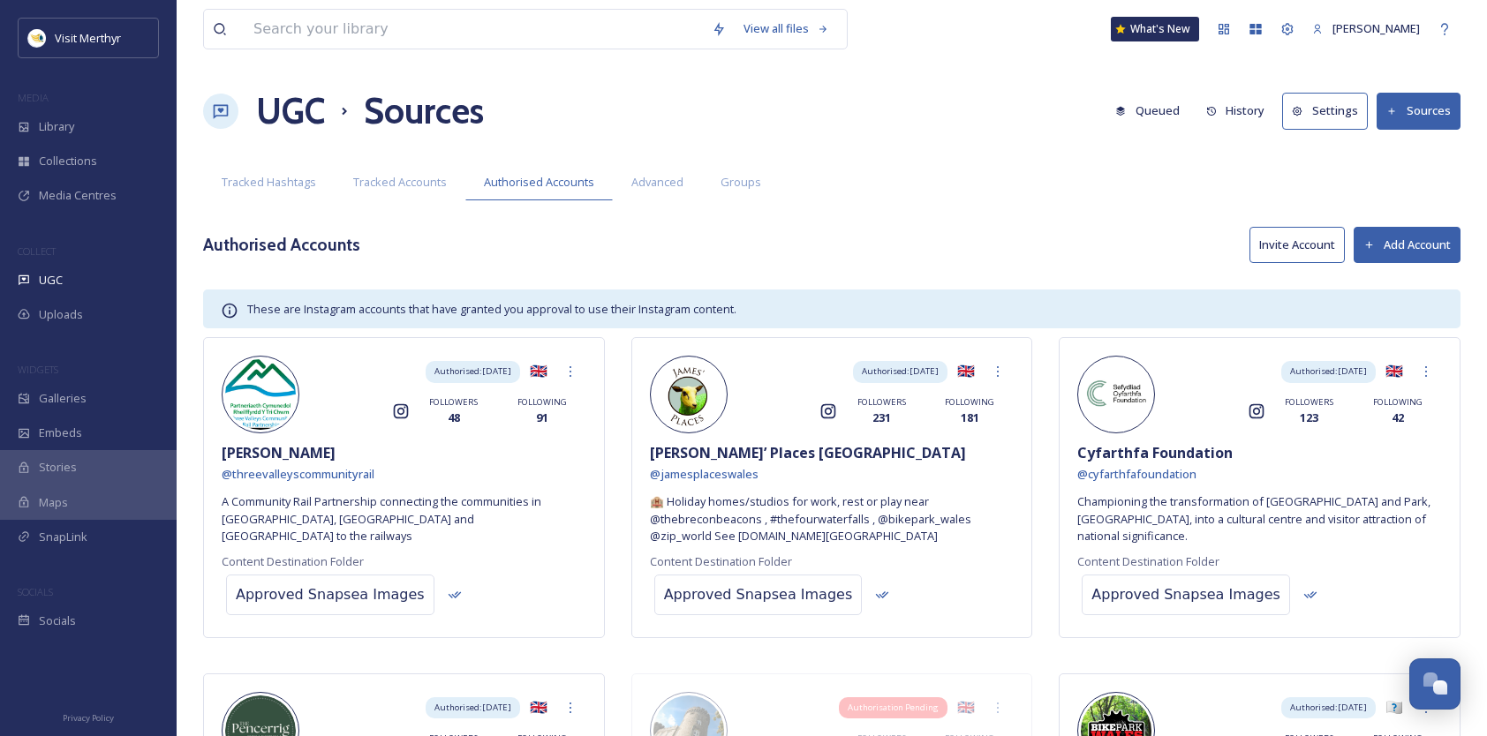
click at [1291, 244] on button "Invite Account" at bounding box center [1296, 245] width 95 height 36
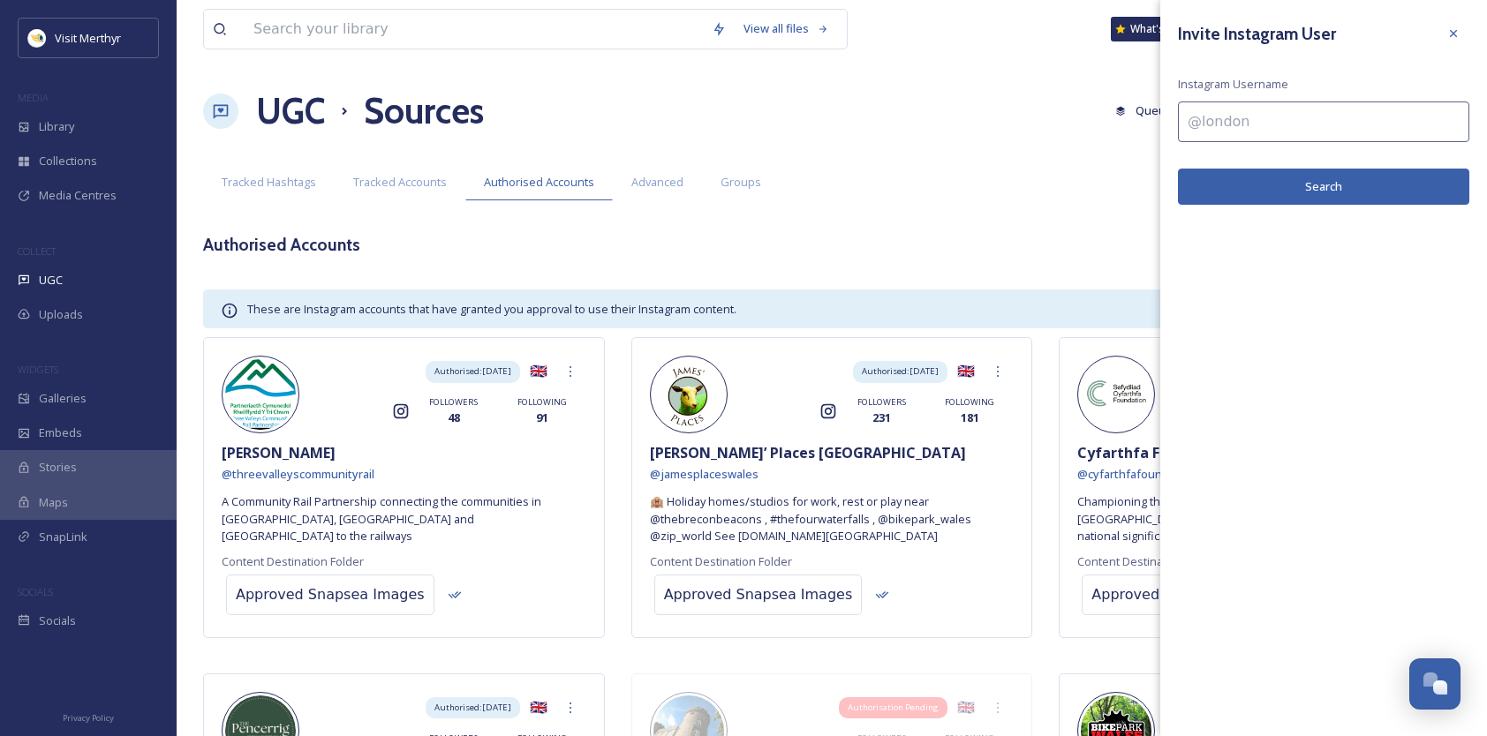
click at [1202, 125] on input at bounding box center [1323, 122] width 291 height 41
type input "@cyfarthfafoundation"
click at [1333, 185] on button "Search" at bounding box center [1323, 187] width 291 height 36
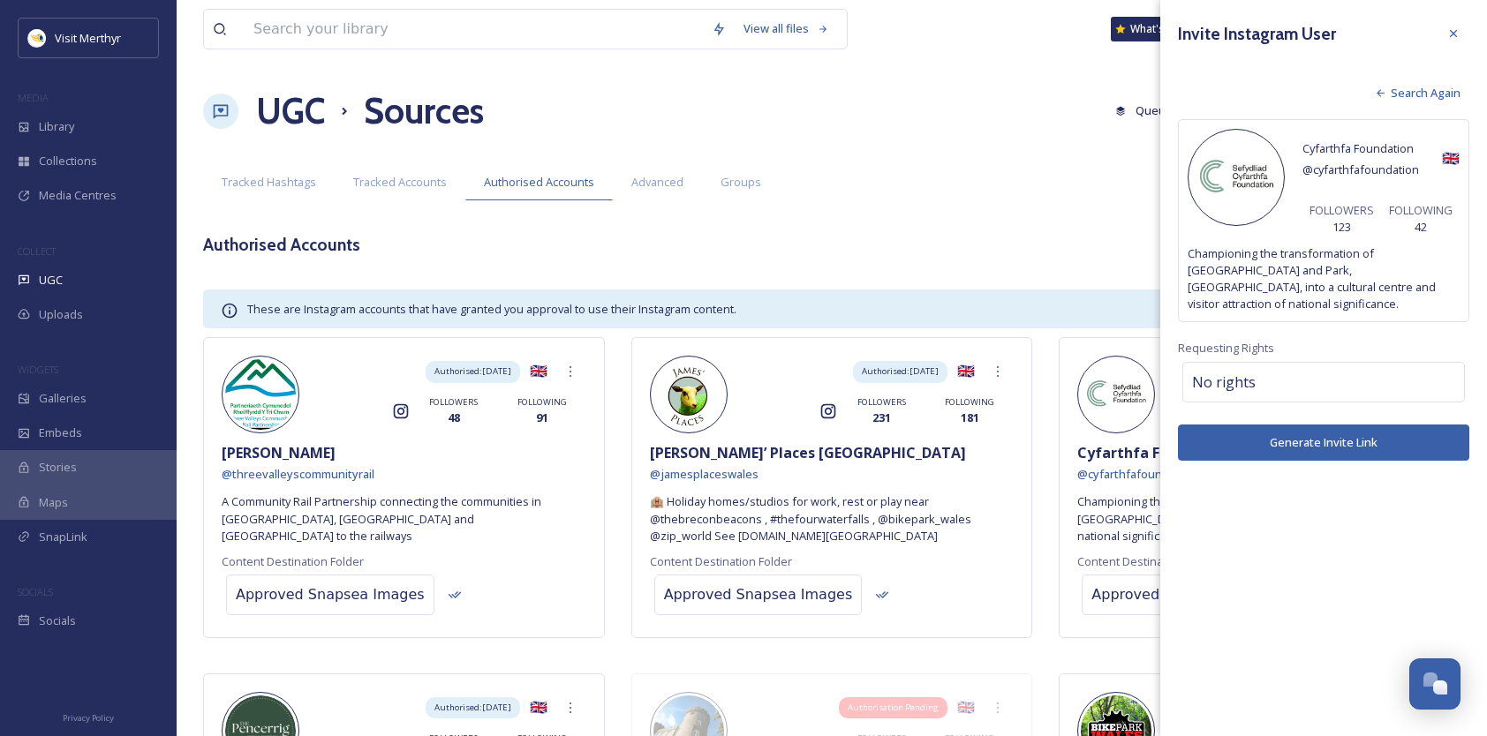
click at [1306, 439] on button "Generate Invite Link" at bounding box center [1323, 443] width 291 height 36
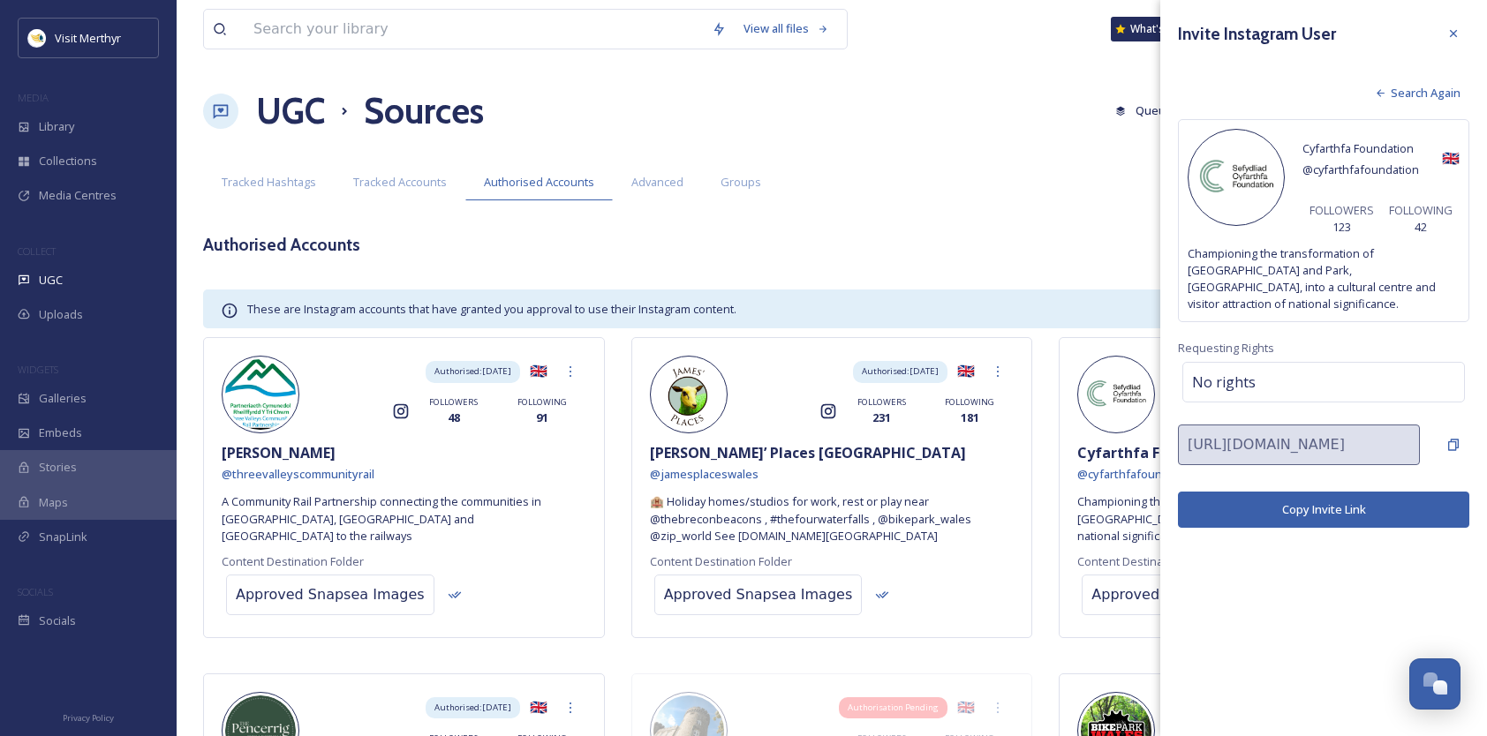
click at [1312, 512] on button "Copy Invite Link" at bounding box center [1323, 510] width 291 height 36
click at [584, 246] on div "Authorised Accounts Invite Account Add Account" at bounding box center [831, 245] width 1257 height 36
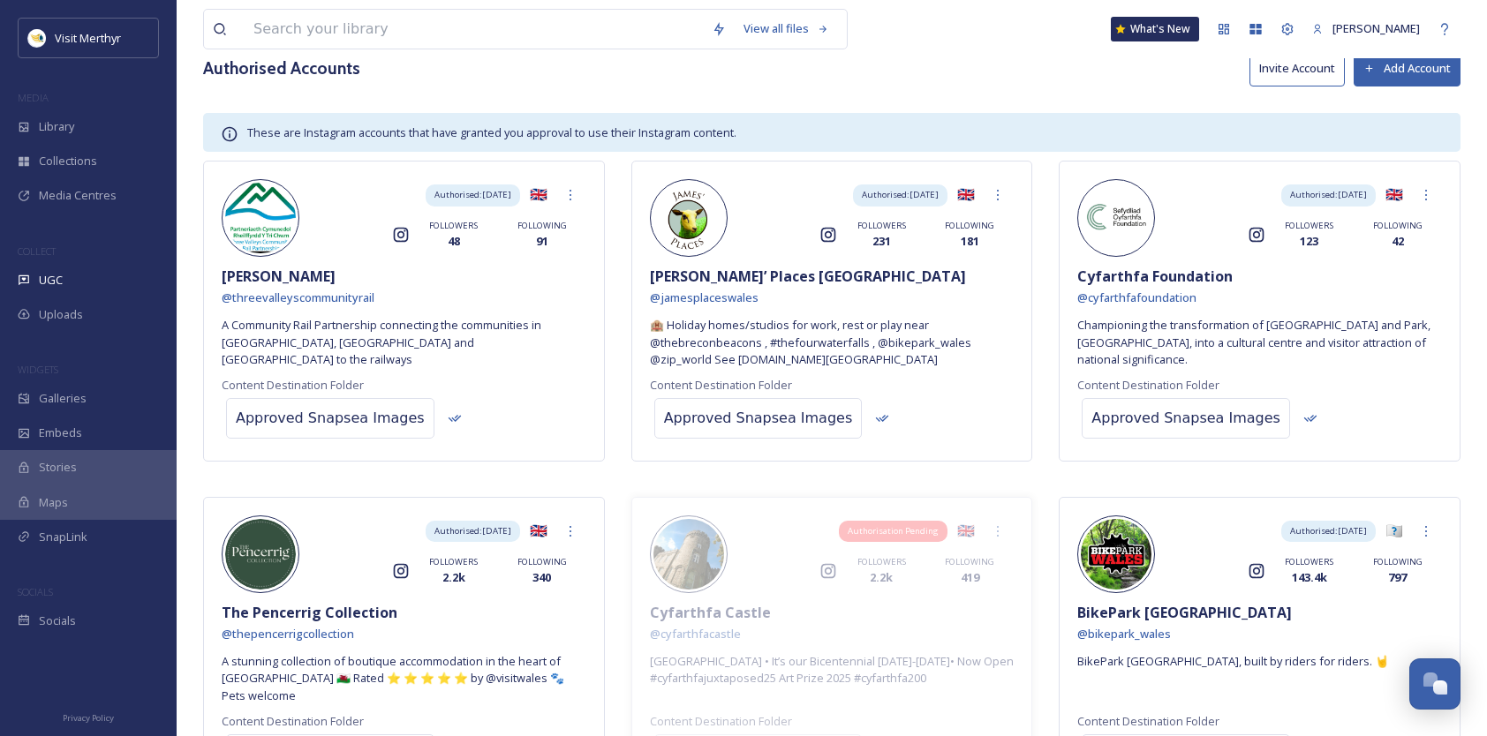
scroll to position [265, 0]
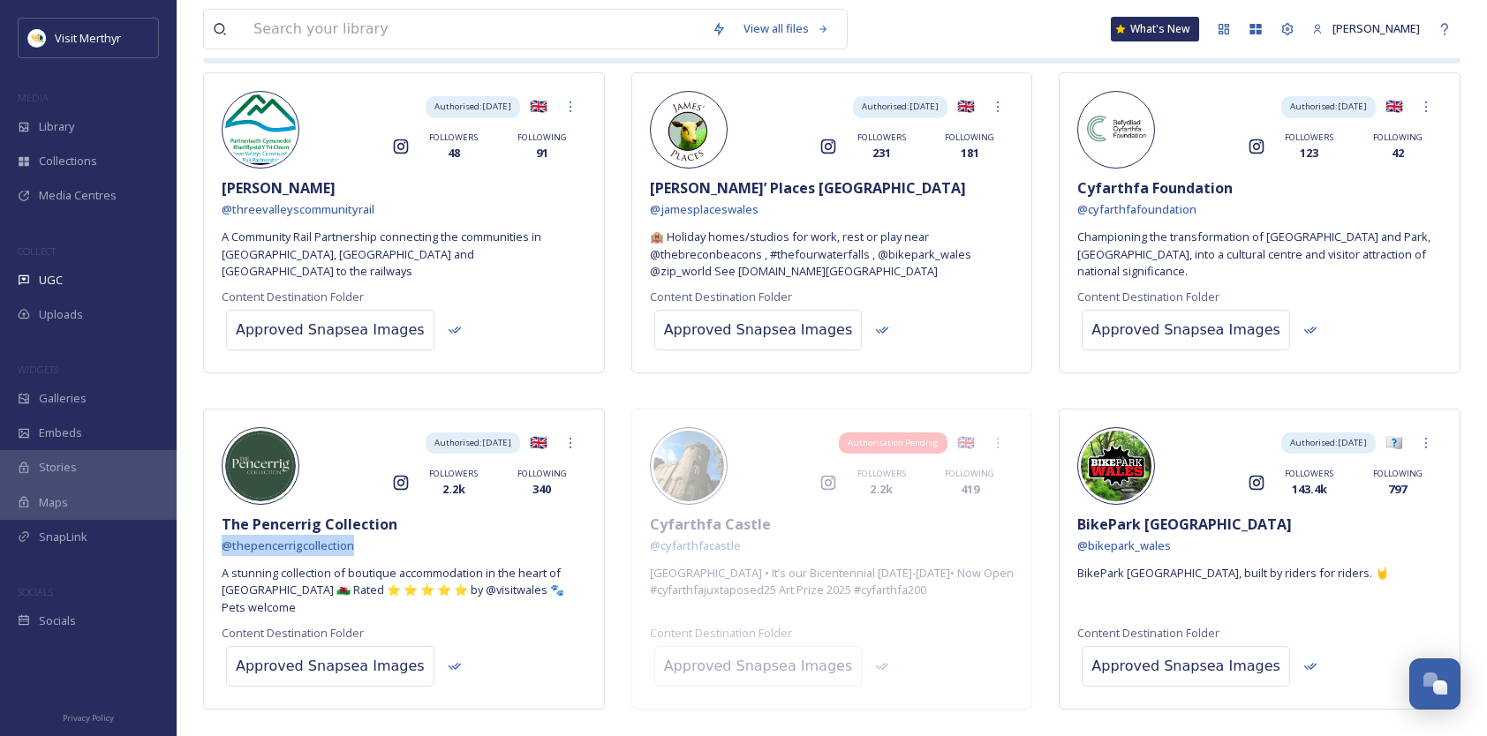
drag, startPoint x: 364, startPoint y: 546, endPoint x: 193, endPoint y: 539, distance: 170.6
click at [193, 539] on div "View all files What's New [PERSON_NAME] UGC Sources Queued History Settings Sou…" at bounding box center [832, 415] width 1310 height 1361
copy span "@ thepencerrigcollection"
click at [350, 429] on div "Authorised: [DATE] 🇬🇧" at bounding box center [442, 443] width 287 height 32
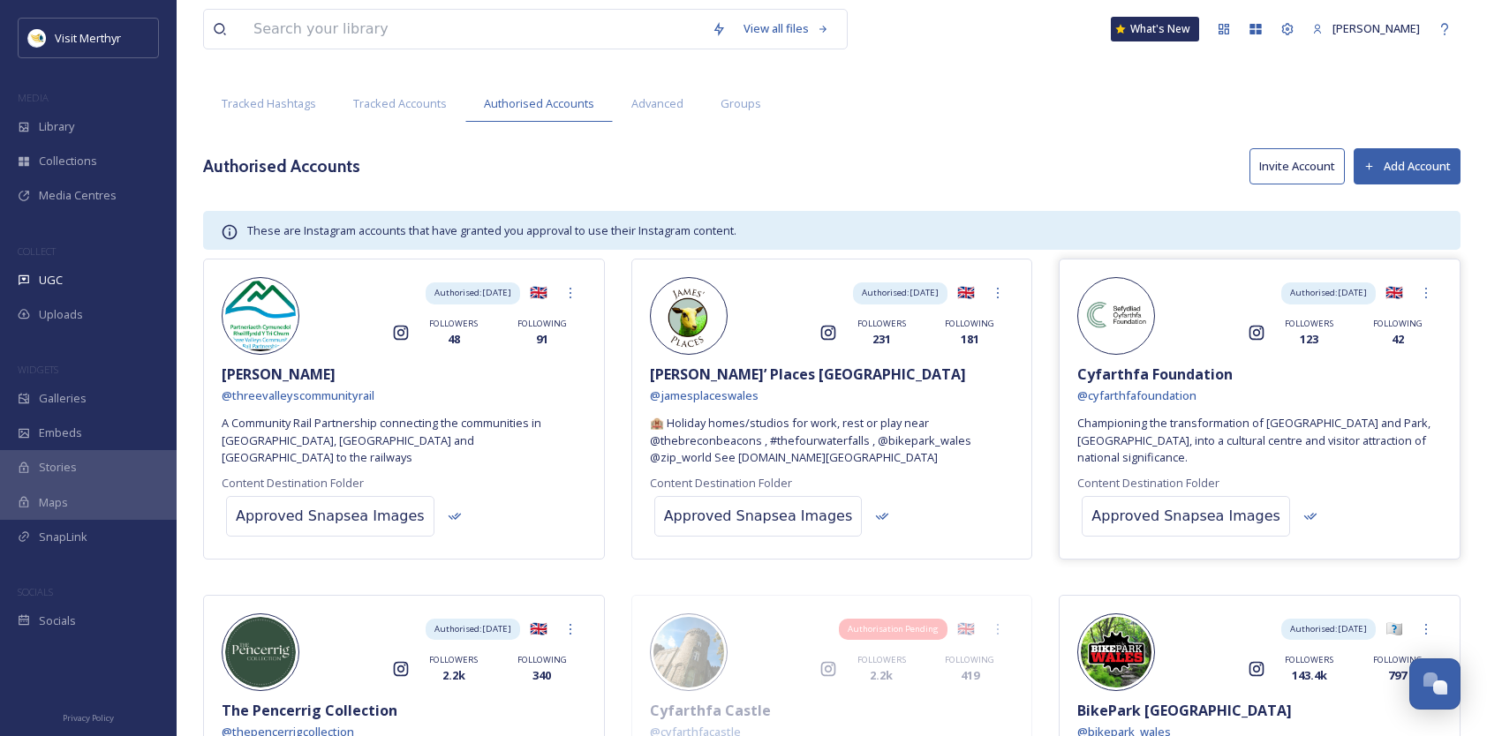
scroll to position [0, 0]
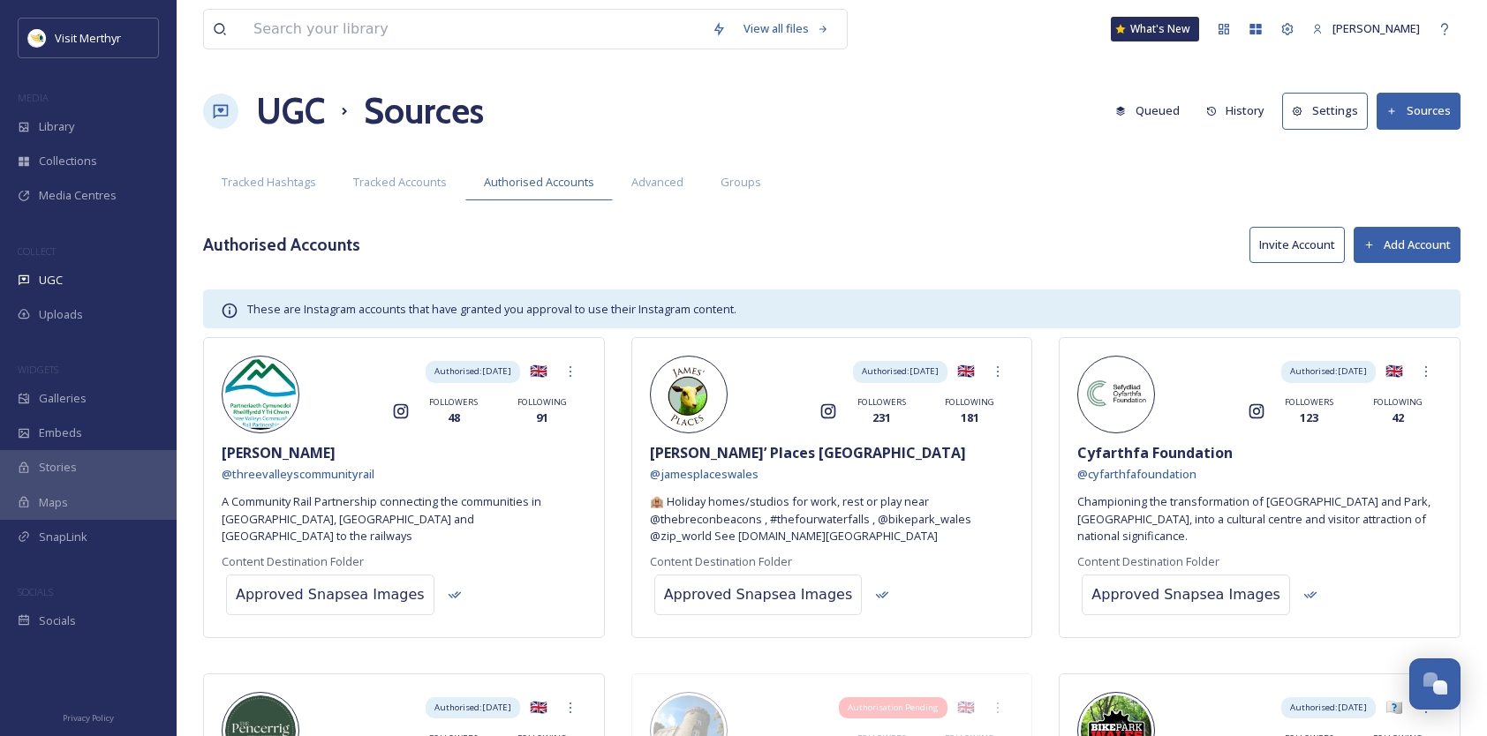
click at [1277, 240] on button "Invite Account" at bounding box center [1296, 245] width 95 height 36
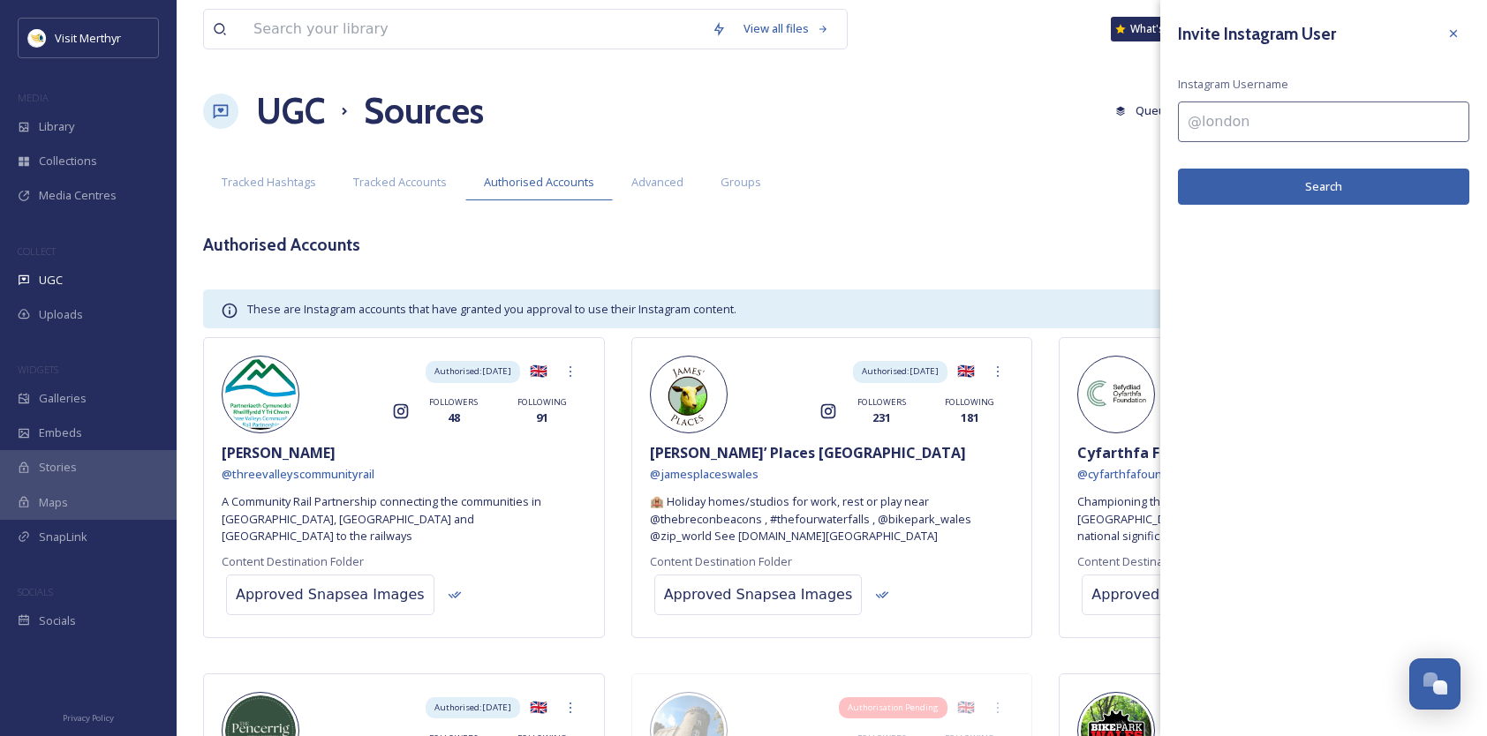
click at [1211, 124] on input at bounding box center [1323, 122] width 291 height 41
paste input "@thepencerrigcollection"
type input "@thepencerrigcollection"
click at [1319, 189] on button "Search" at bounding box center [1323, 187] width 291 height 36
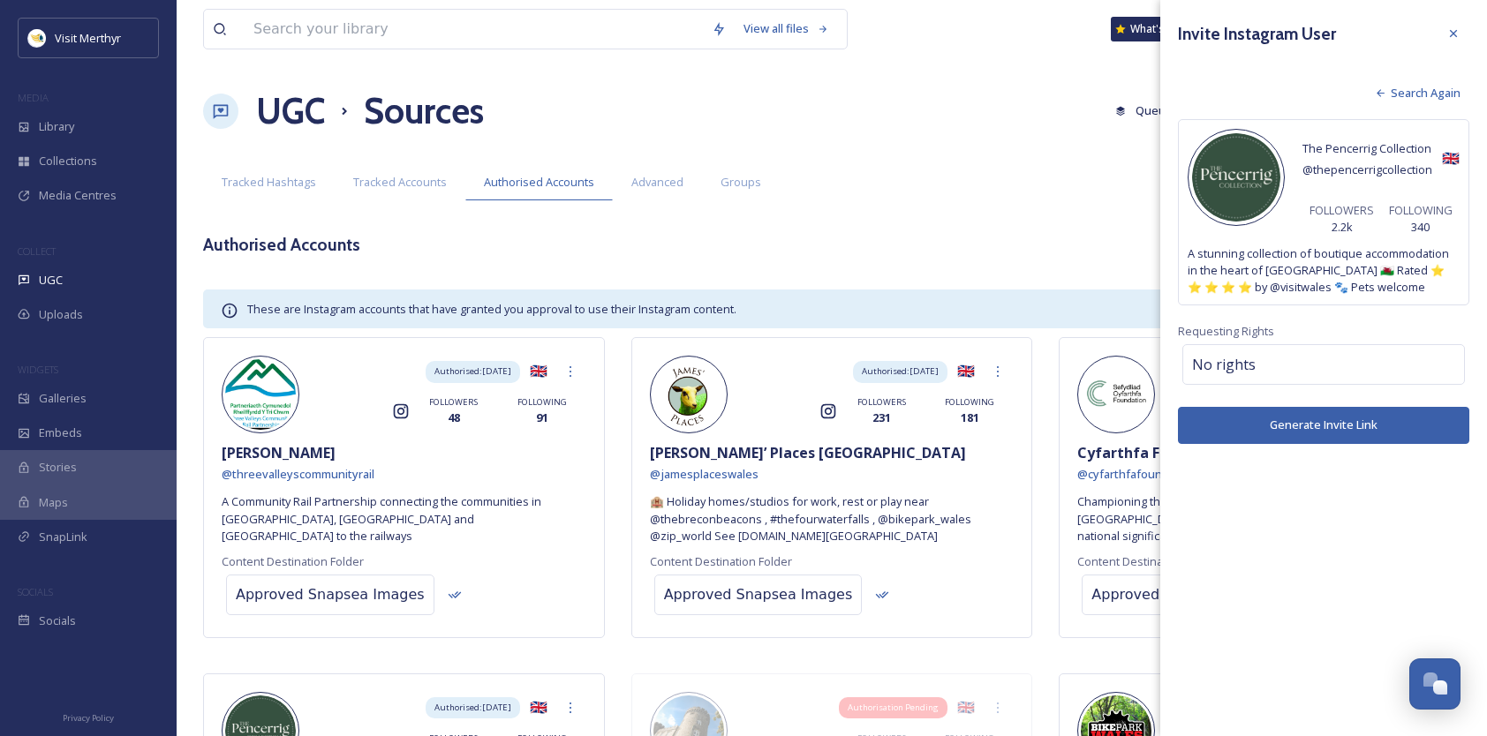
click at [1330, 430] on button "Generate Invite Link" at bounding box center [1323, 425] width 291 height 36
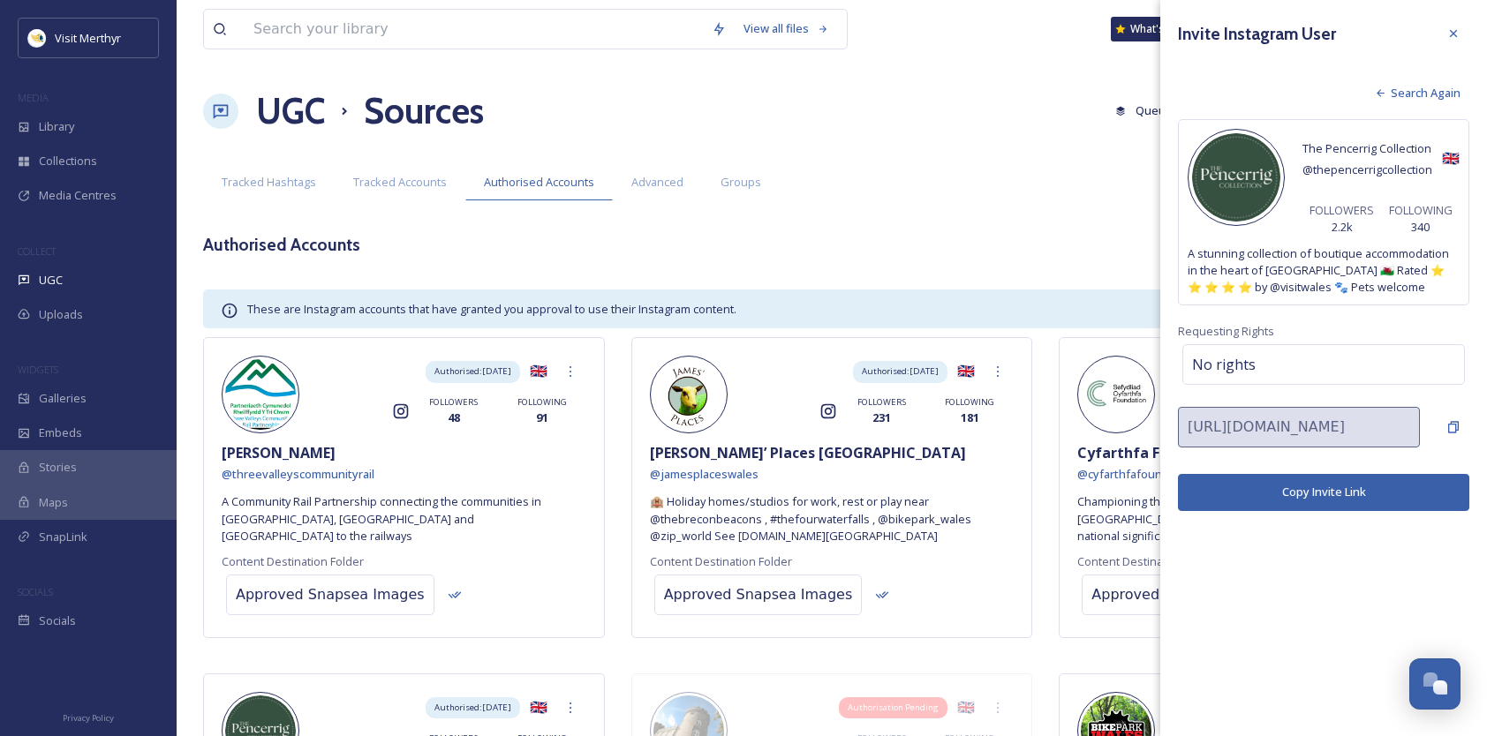
click at [1312, 487] on button "Copy Invite Link" at bounding box center [1323, 492] width 291 height 36
click at [623, 109] on div "UGC Sources Queued History Settings Sources" at bounding box center [831, 111] width 1257 height 53
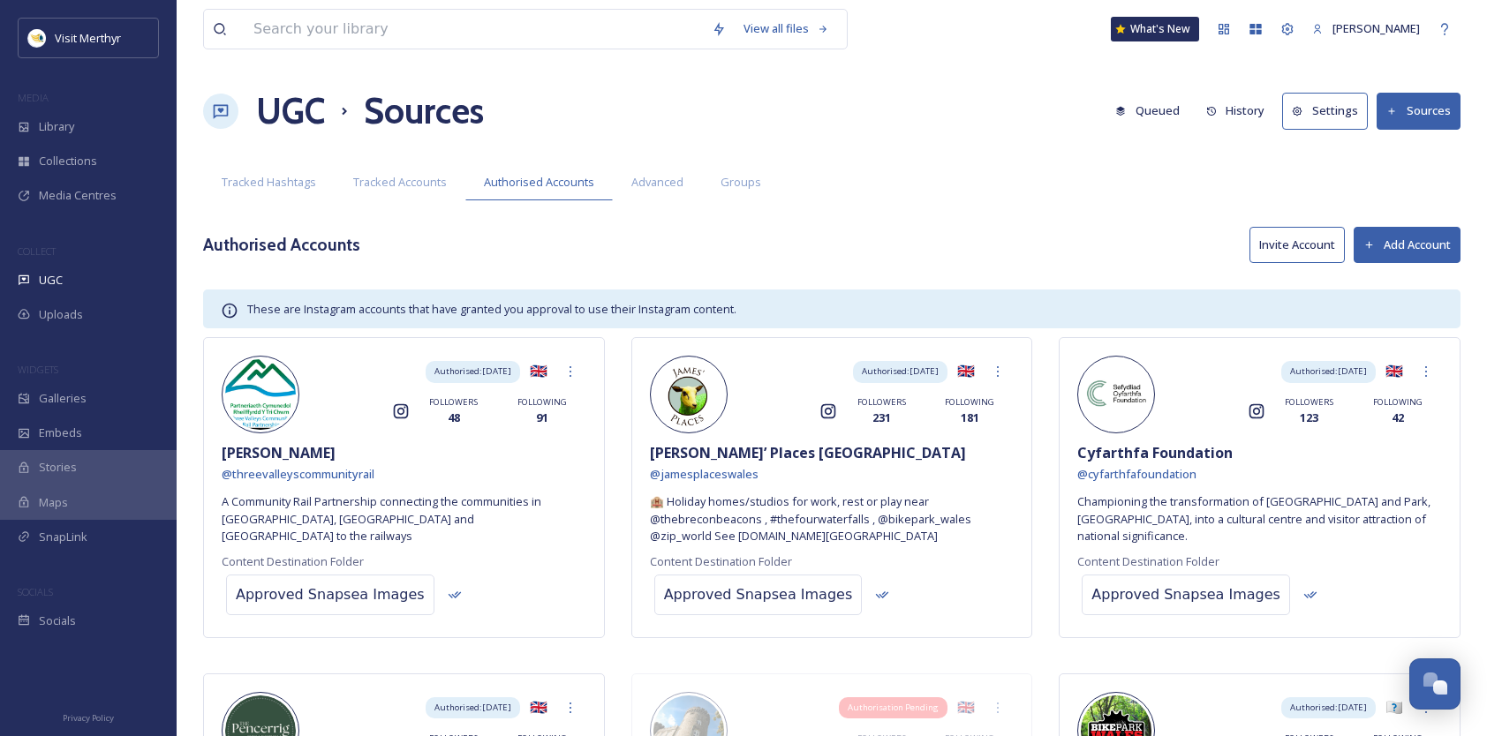
click at [1293, 240] on button "Invite Account" at bounding box center [1296, 245] width 95 height 36
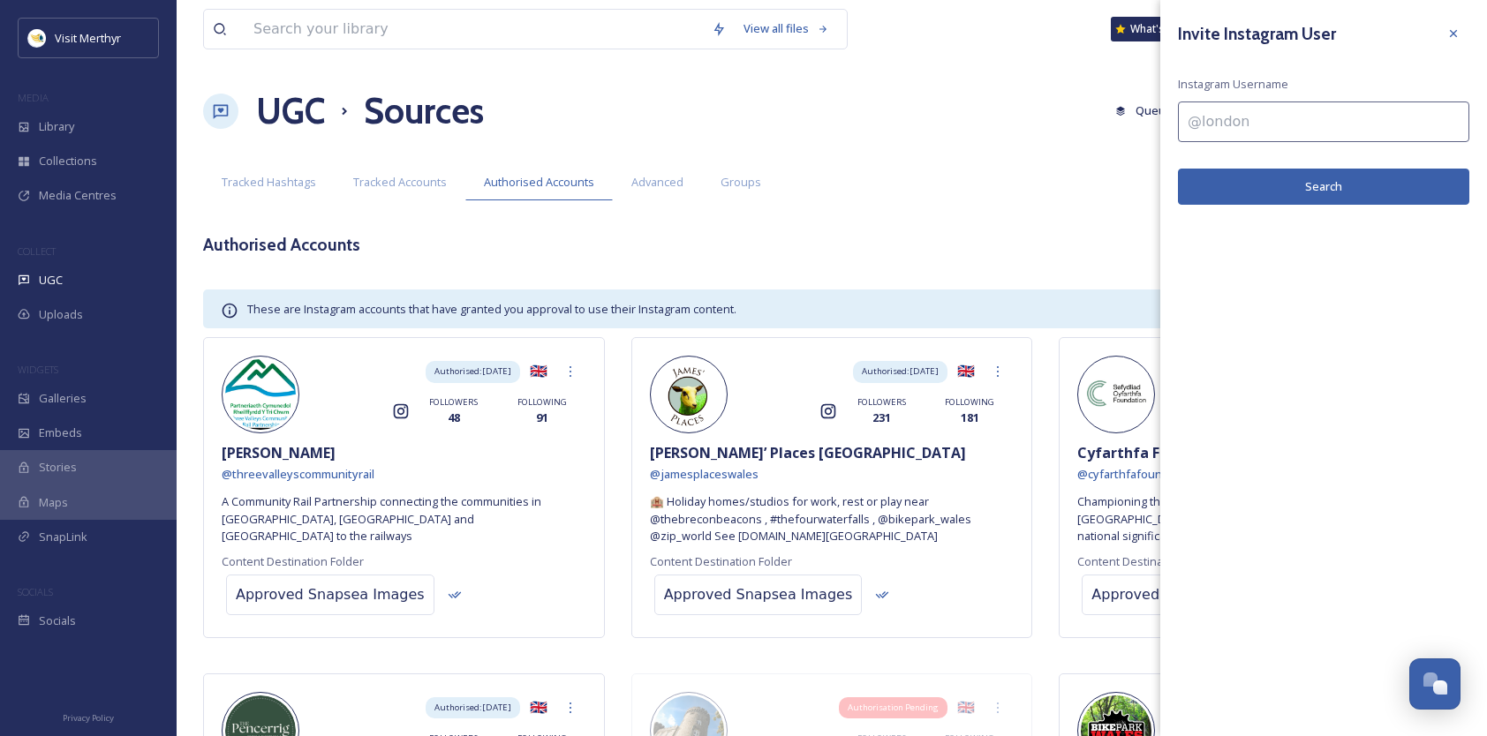
click at [1242, 126] on input at bounding box center [1323, 122] width 291 height 41
type input "@bikepark_wales"
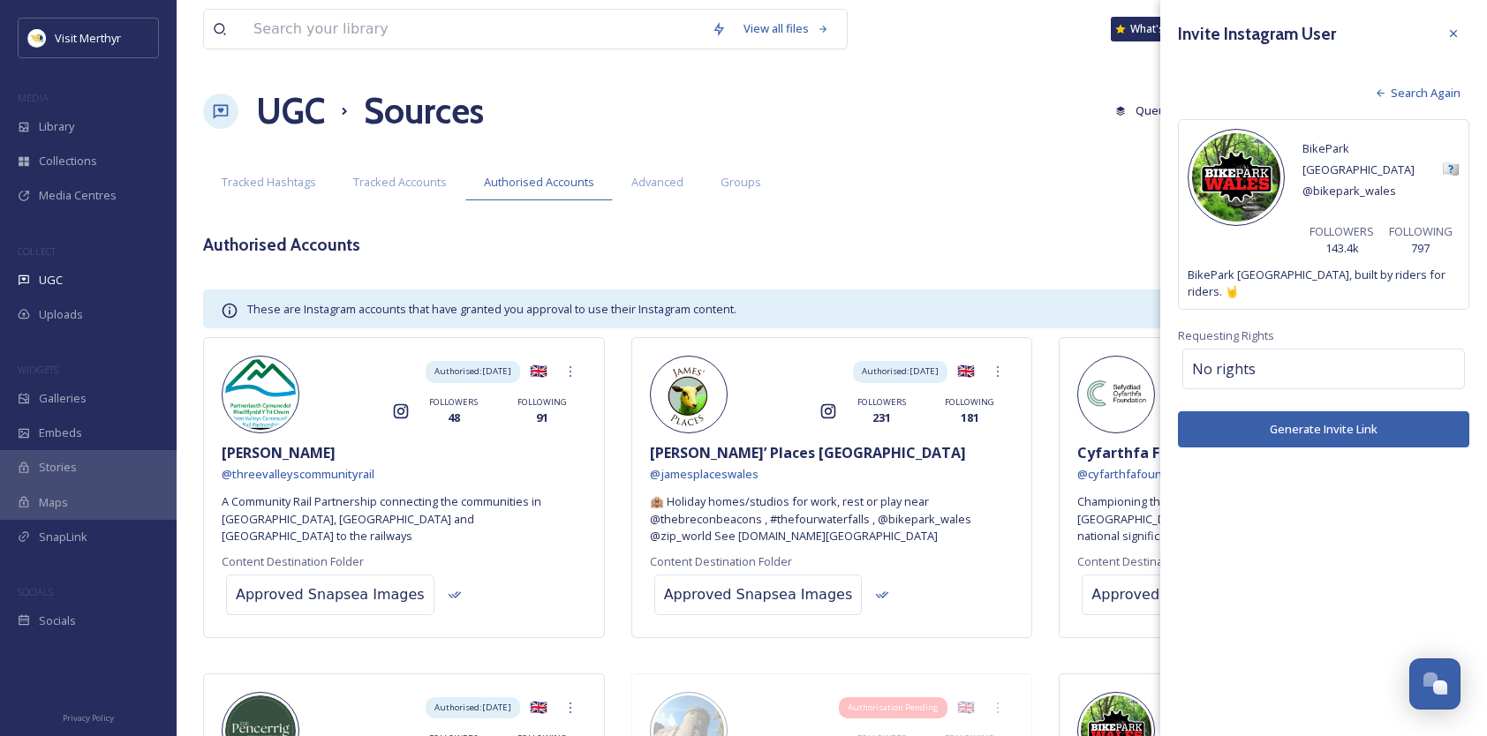
click at [1305, 411] on button "Generate Invite Link" at bounding box center [1323, 429] width 291 height 36
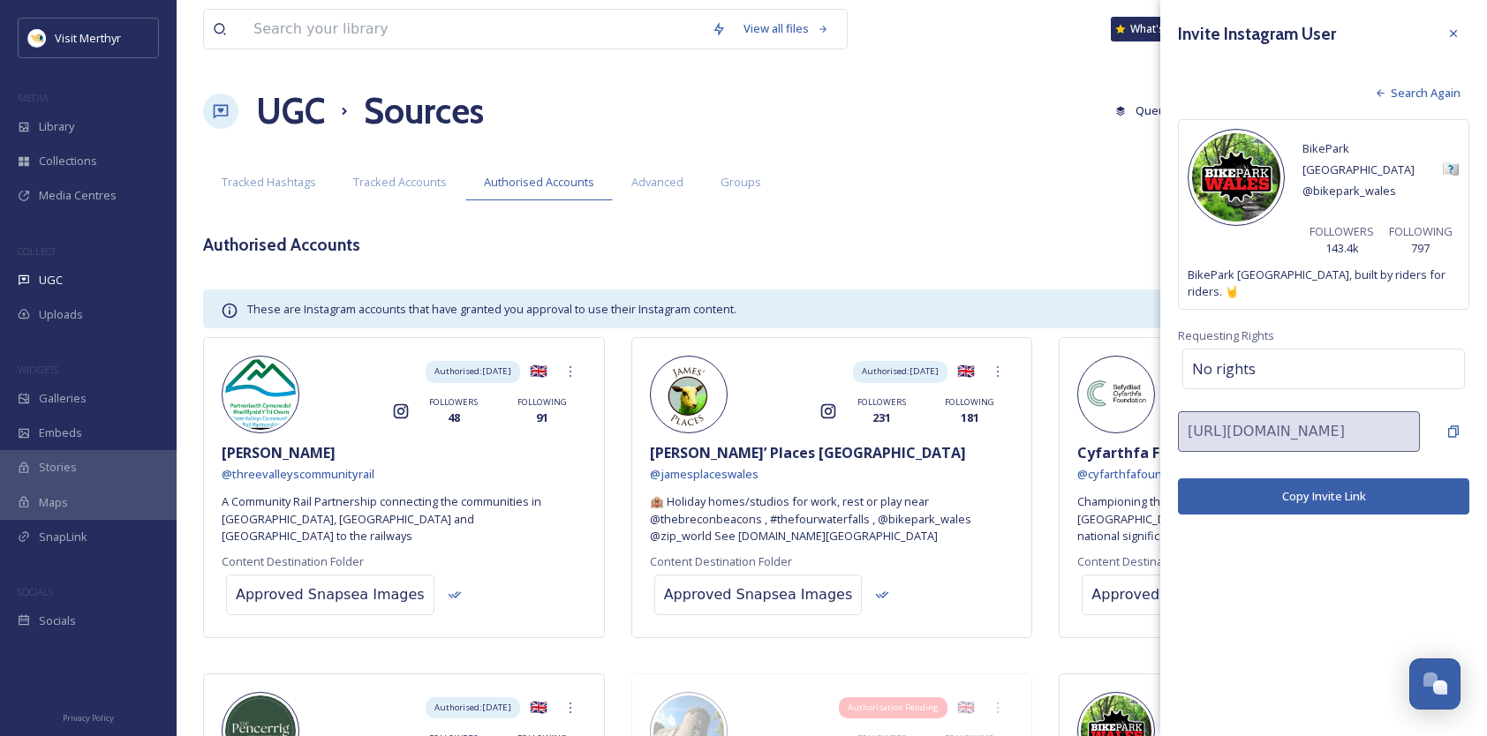
click at [1304, 479] on button "Copy Invite Link" at bounding box center [1323, 497] width 291 height 36
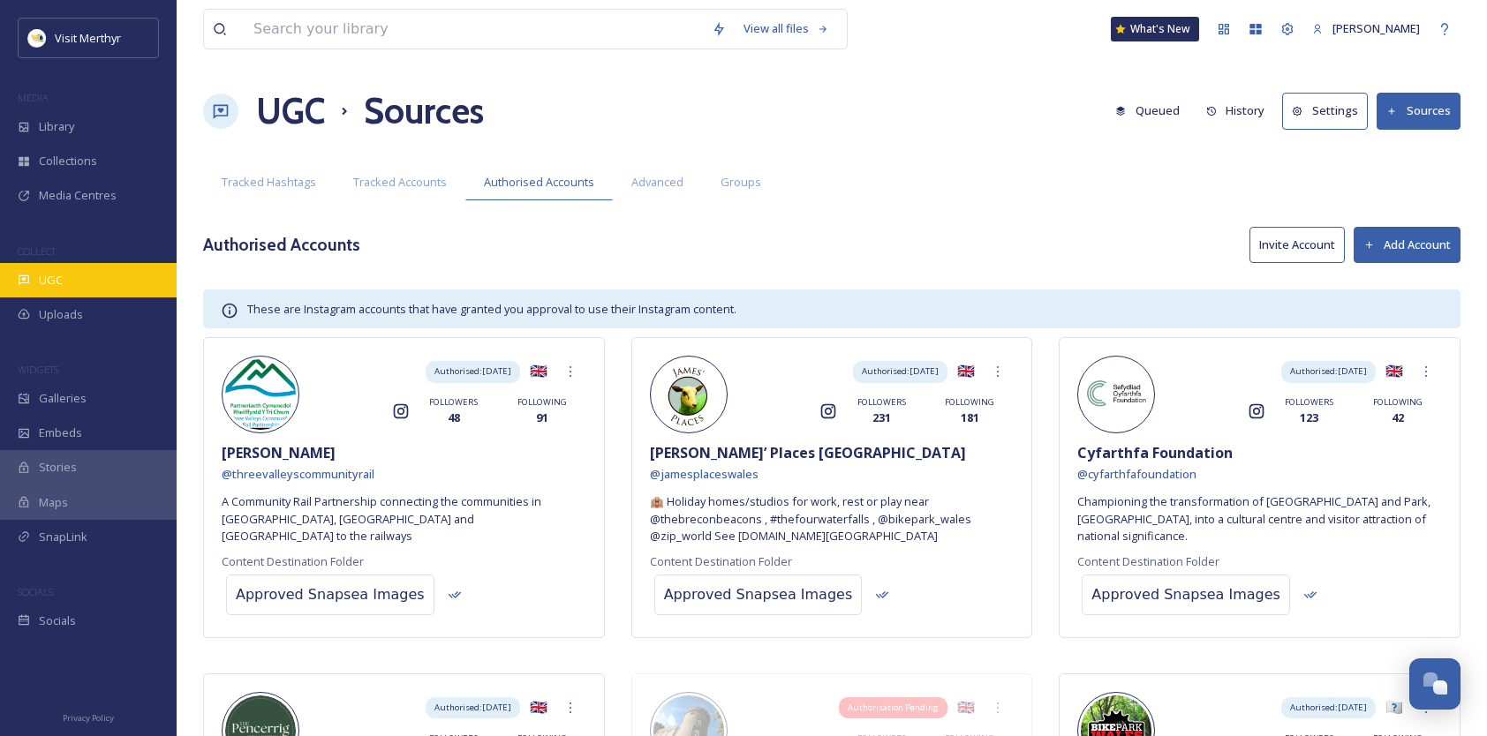
click at [52, 277] on span "UGC" at bounding box center [51, 280] width 24 height 17
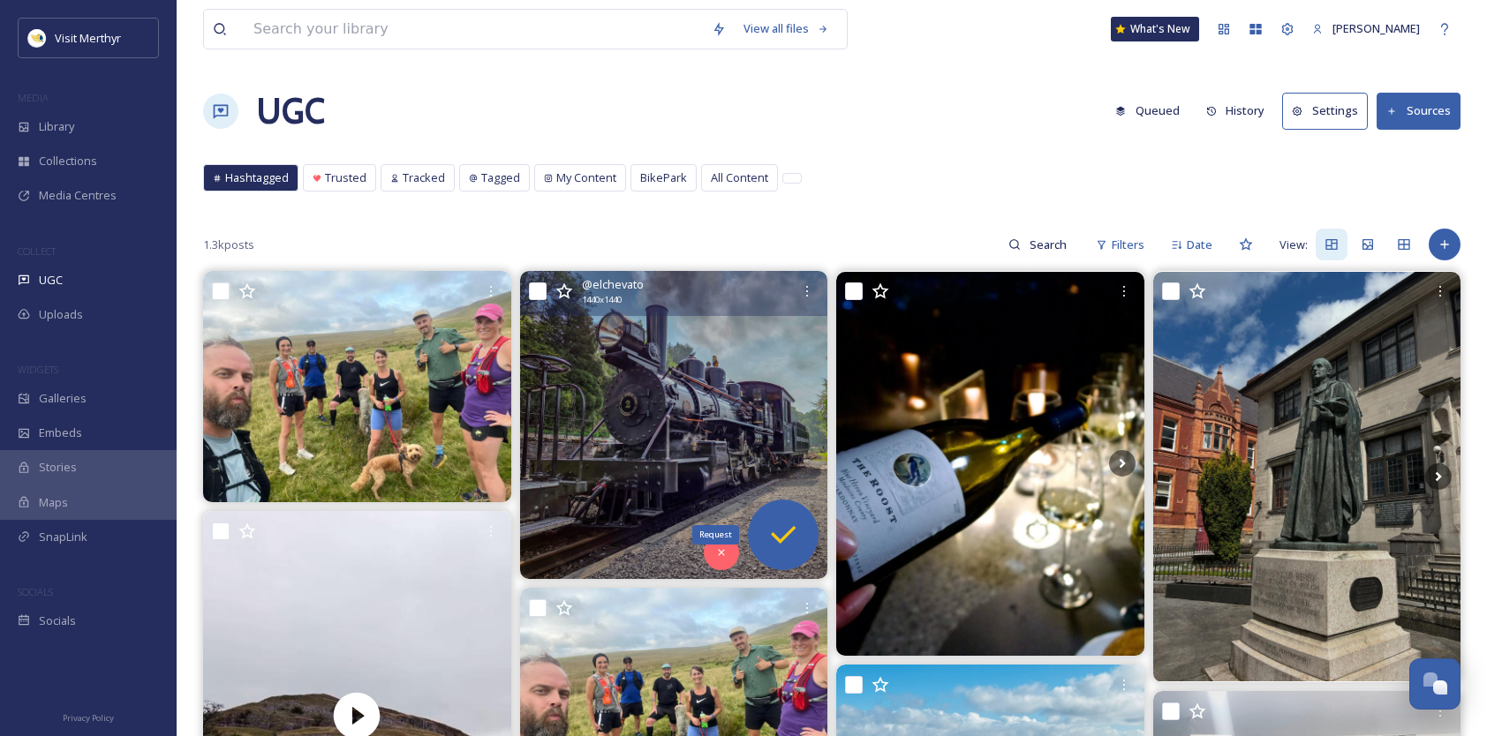
click at [780, 521] on icon at bounding box center [782, 534] width 35 height 35
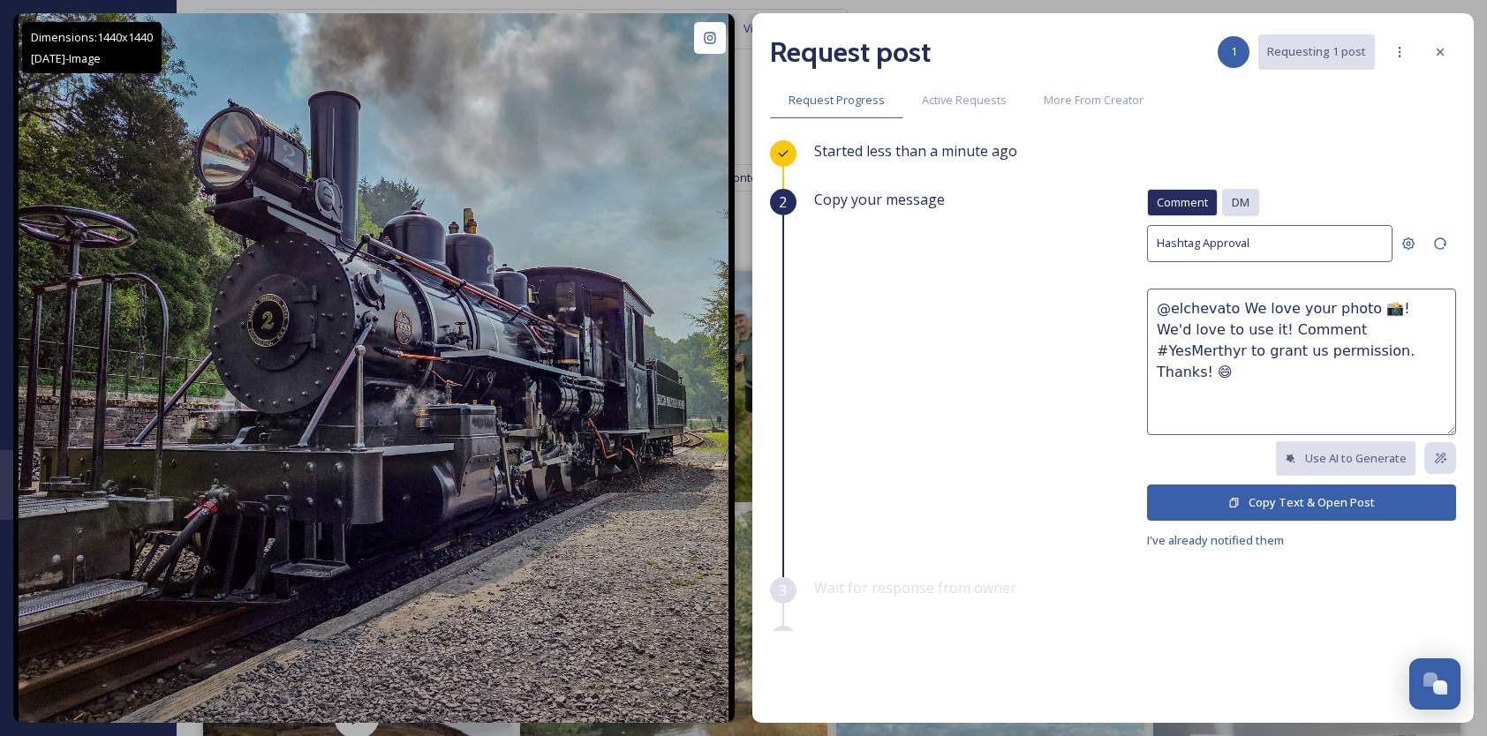
click at [1244, 201] on div "DM" at bounding box center [1240, 202] width 37 height 27
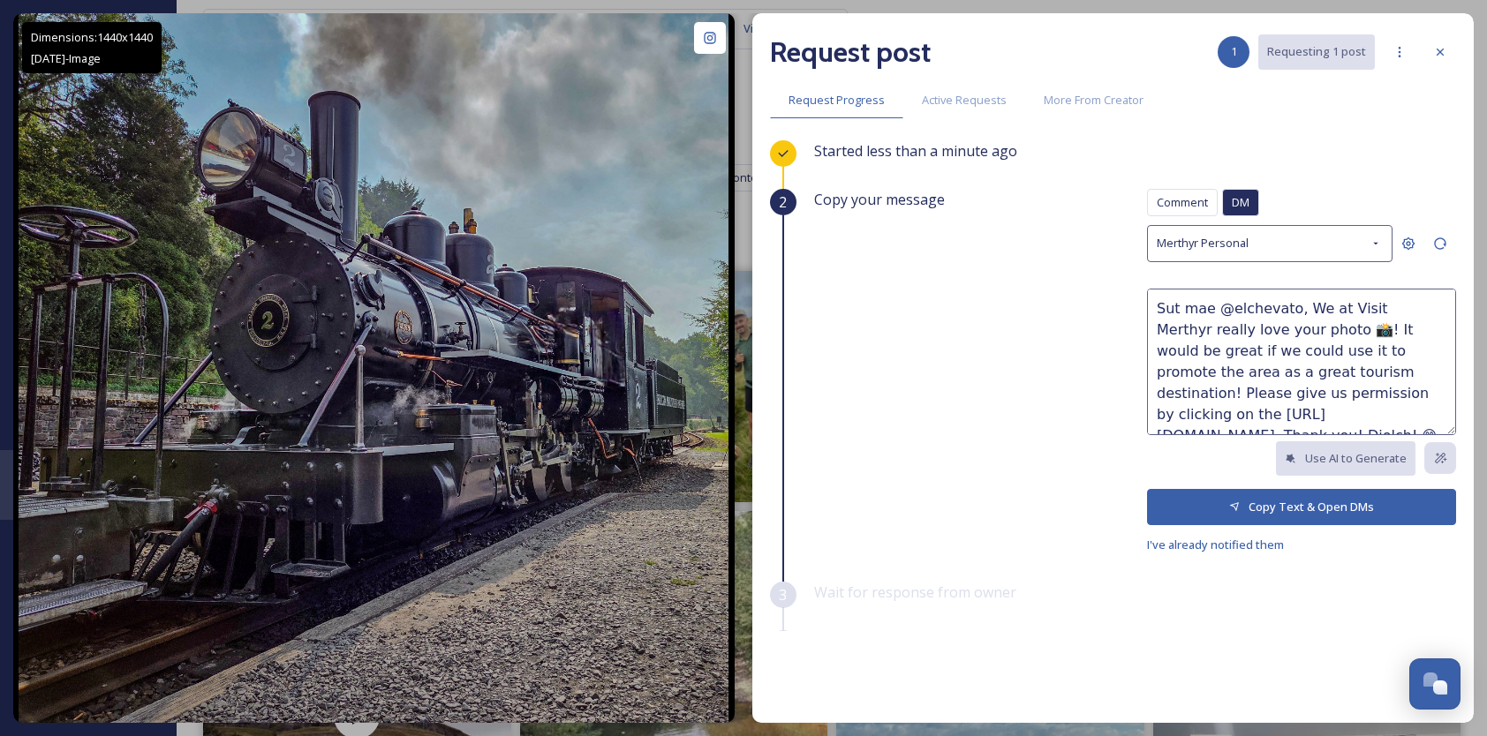
click at [1268, 503] on button "Copy Text & Open DMs" at bounding box center [1301, 507] width 309 height 36
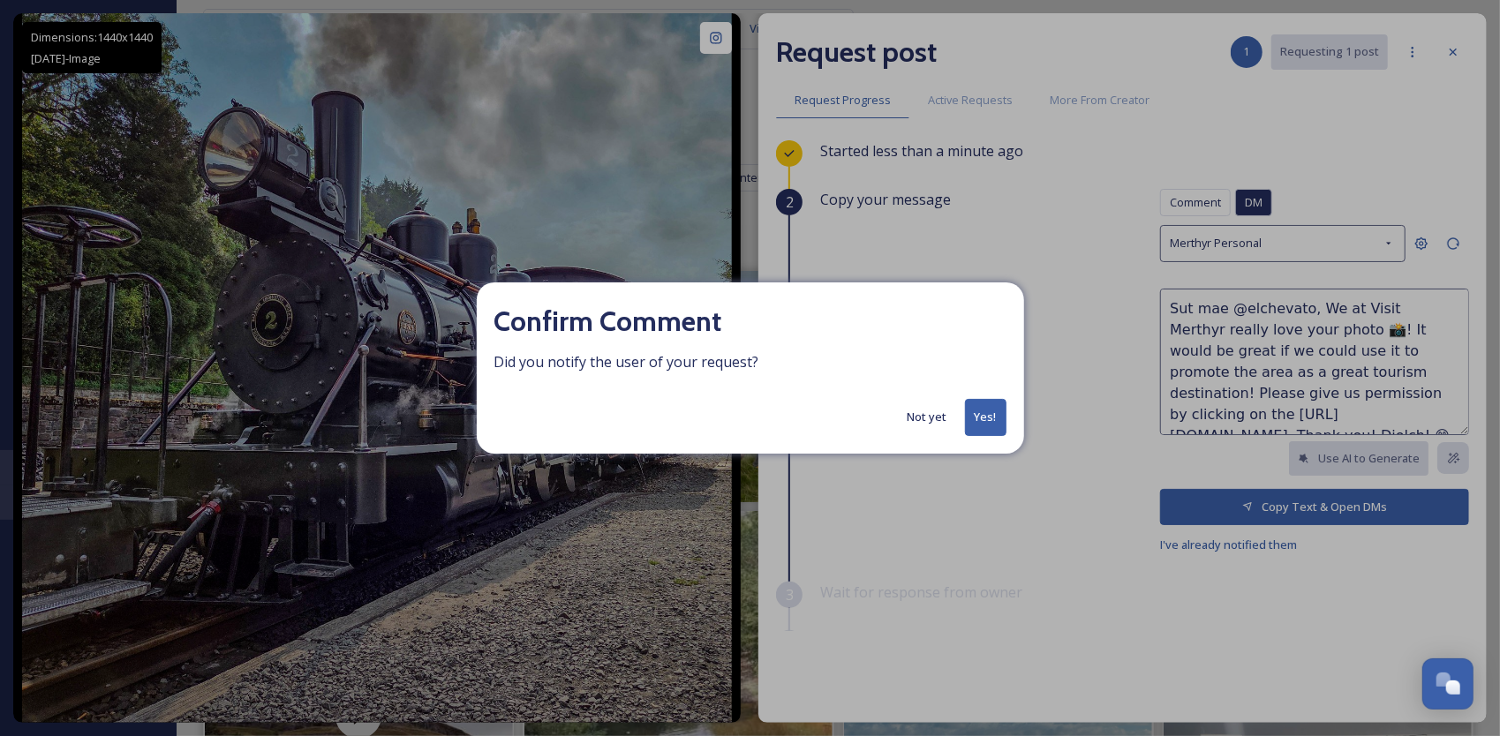
click at [987, 416] on button "Yes!" at bounding box center [985, 417] width 41 height 36
